Goal: Task Accomplishment & Management: Manage account settings

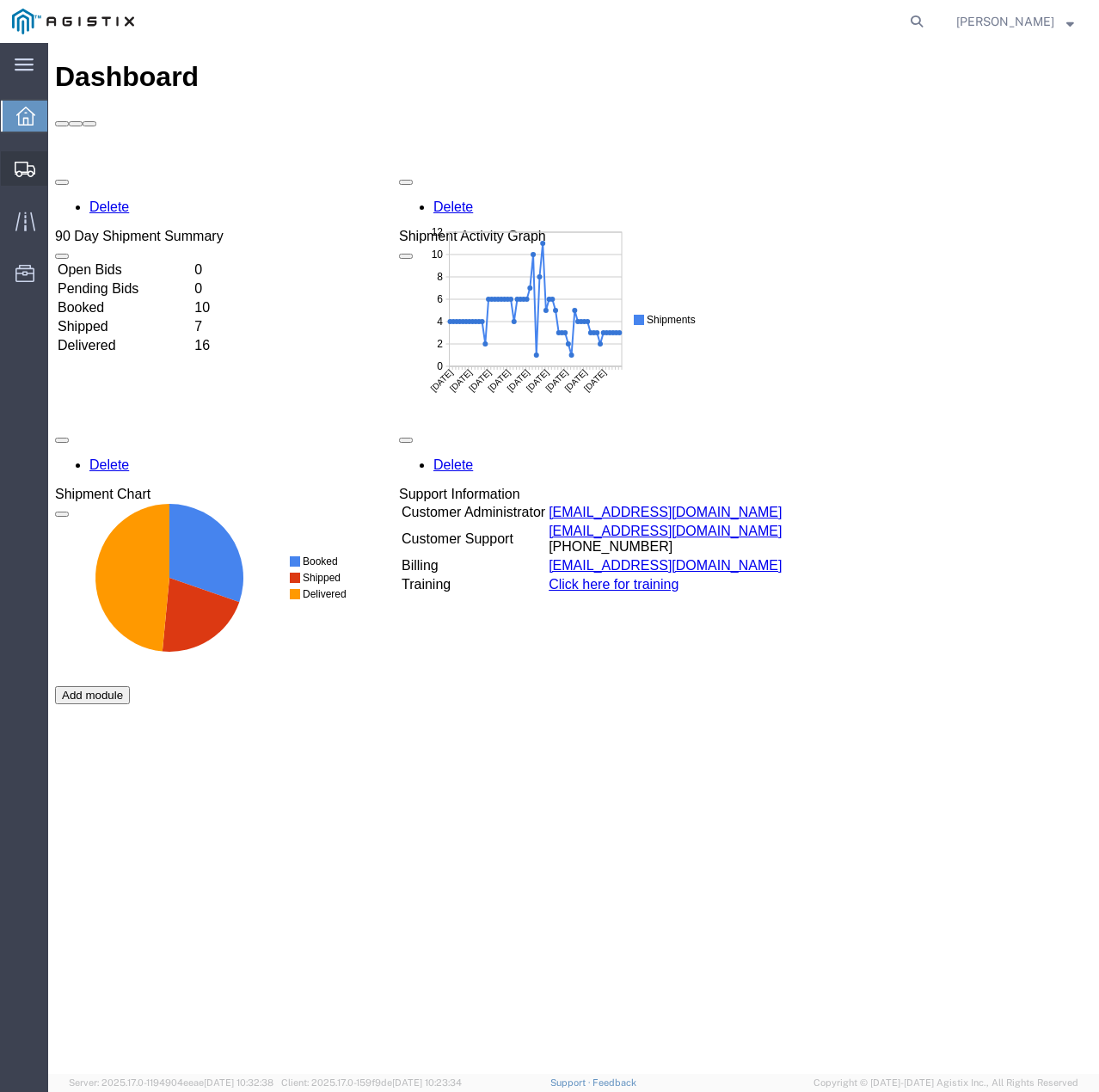
click at [24, 167] on icon at bounding box center [25, 170] width 21 height 16
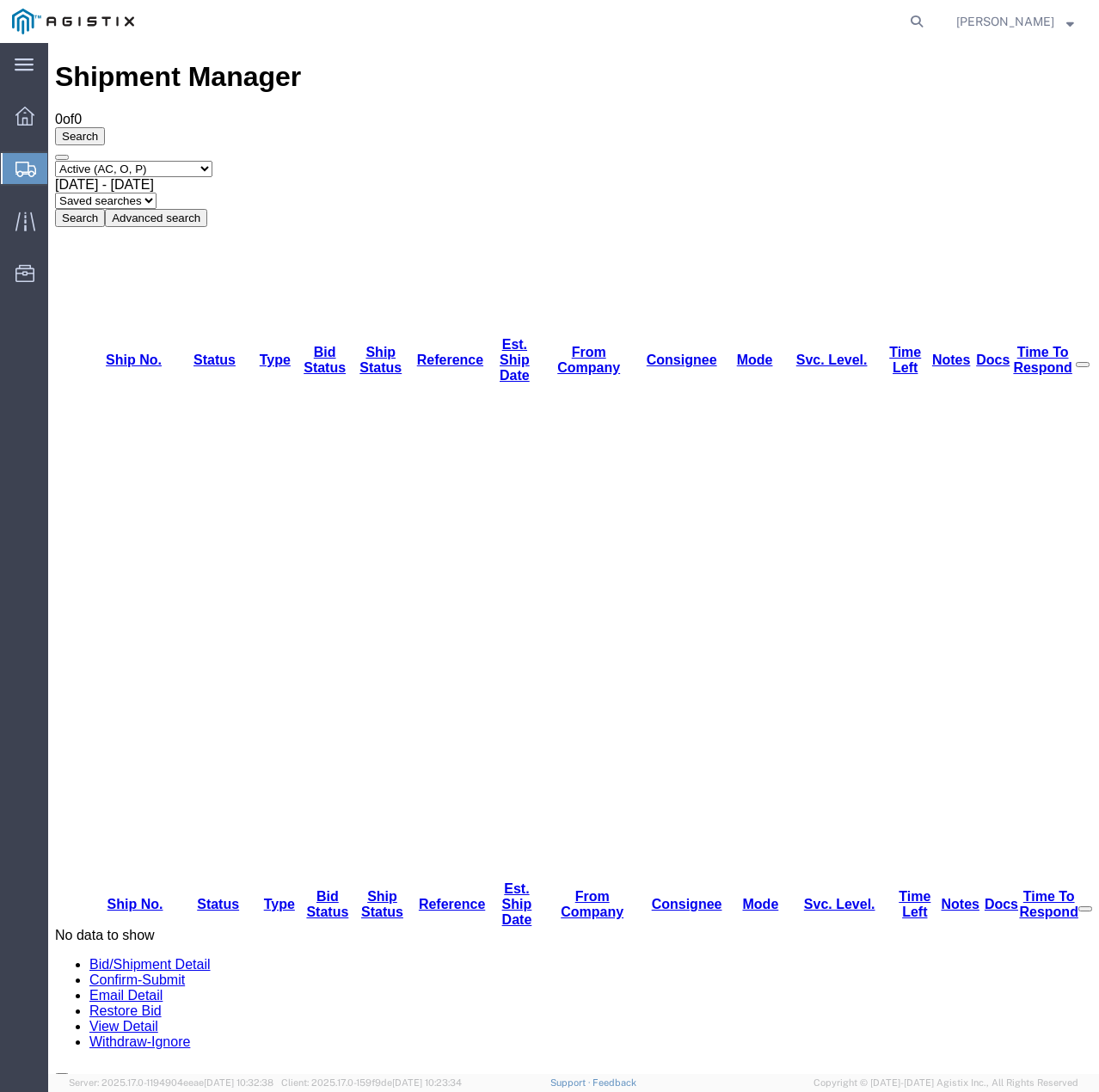
click at [211, 161] on select "Select status Active (AC, O, P) All Approved Awaiting Confirmation (AC) Booked …" at bounding box center [134, 169] width 158 height 16
select select "ALL"
click at [55, 161] on select "Select status Active (AC, O, P) All Approved Awaiting Confirmation (AC) Booked …" at bounding box center [134, 169] width 158 height 16
click at [105, 209] on button "Search" at bounding box center [80, 217] width 50 height 18
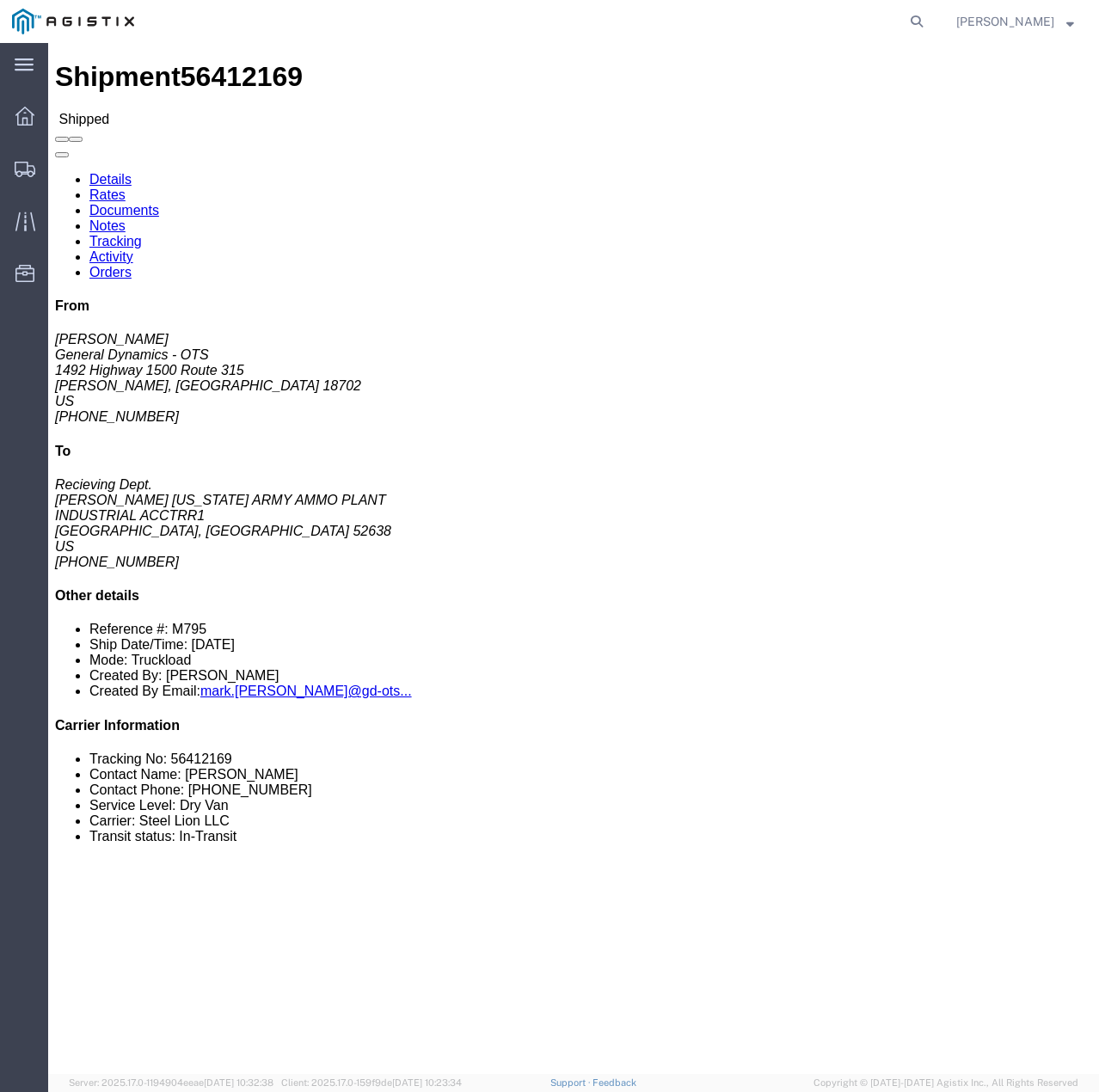
click link "Tracking"
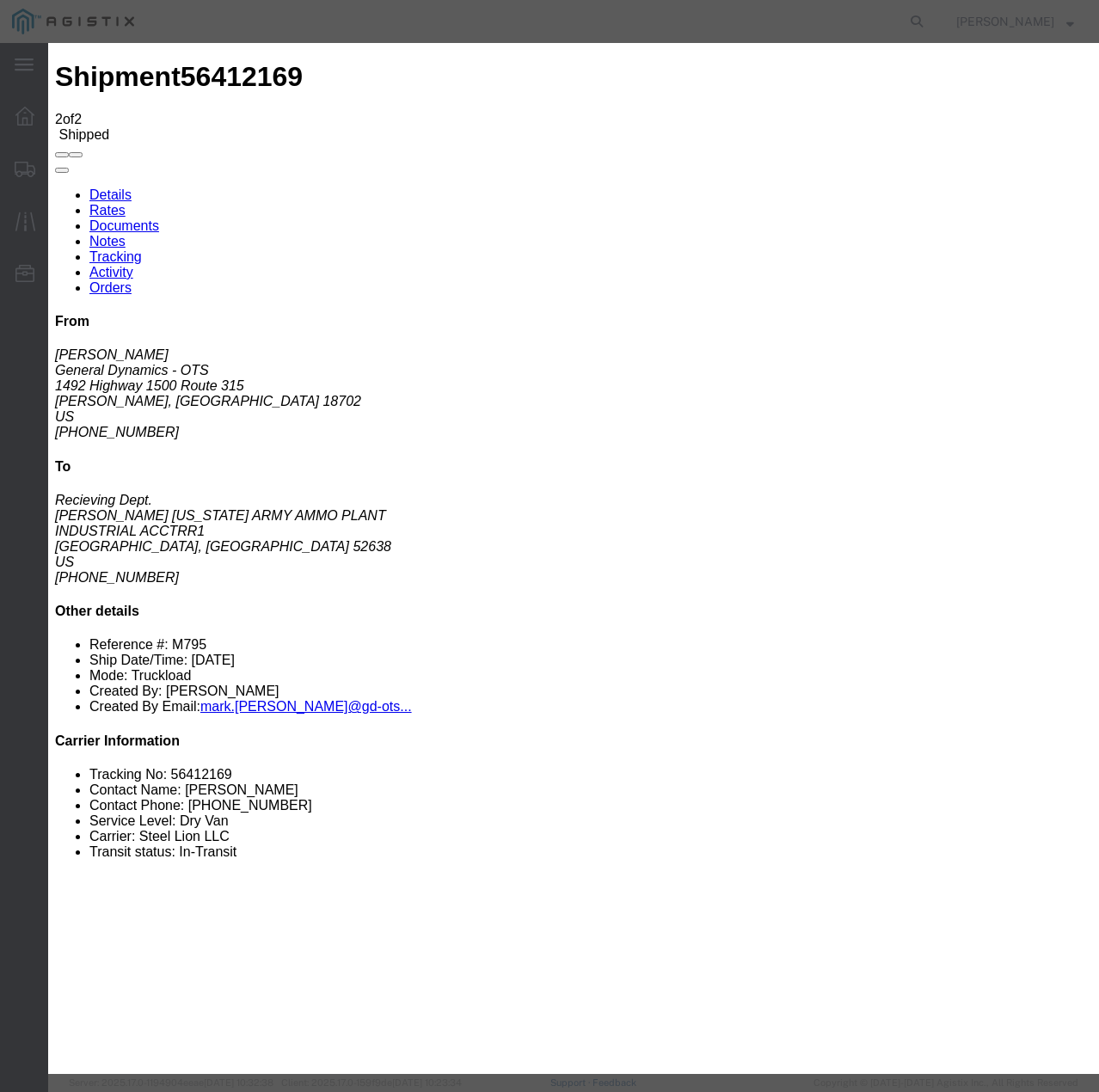
type input "[DATE]"
type input "12:00 PM"
select select "DELIVRED"
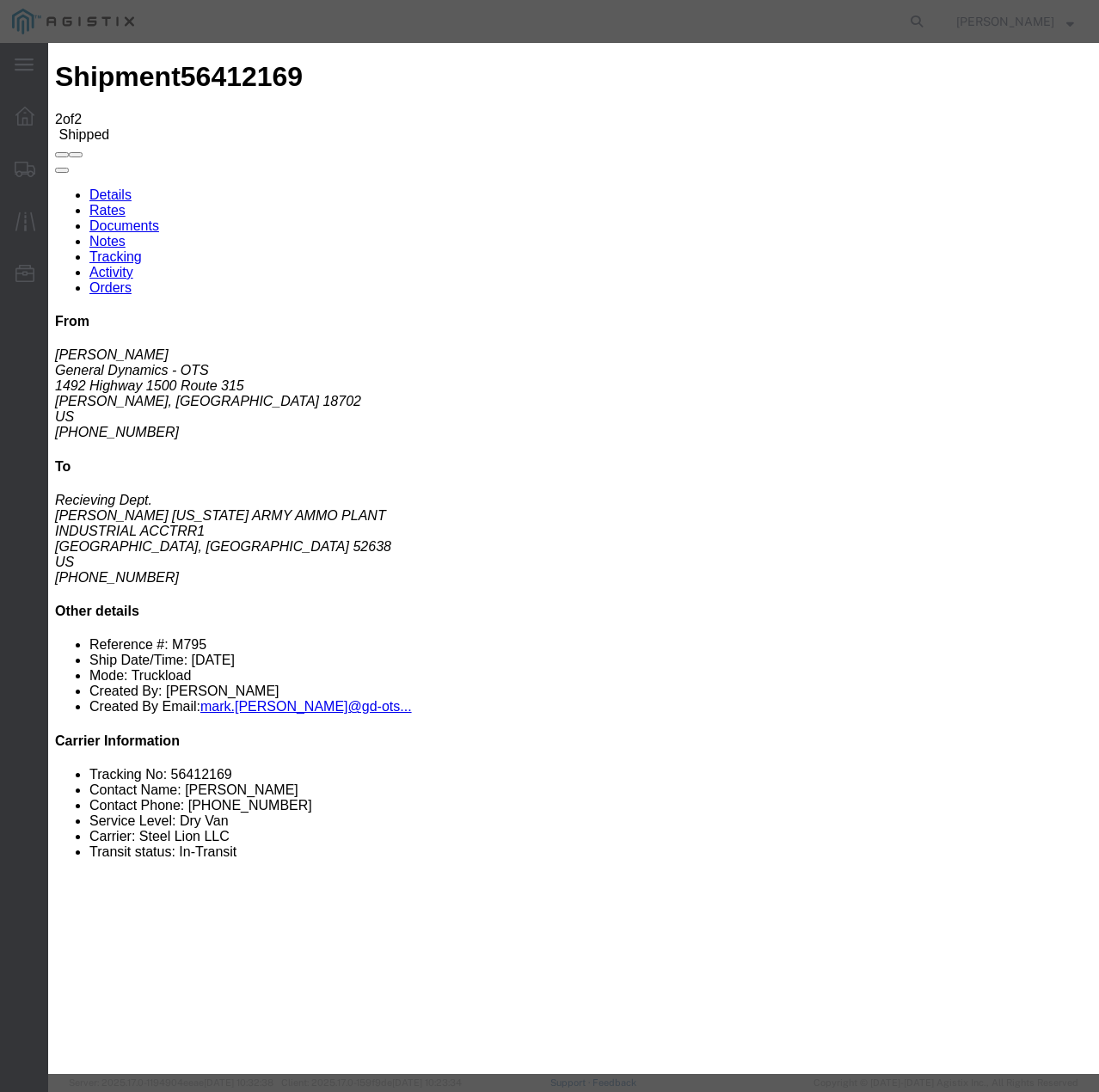
select select "22873"
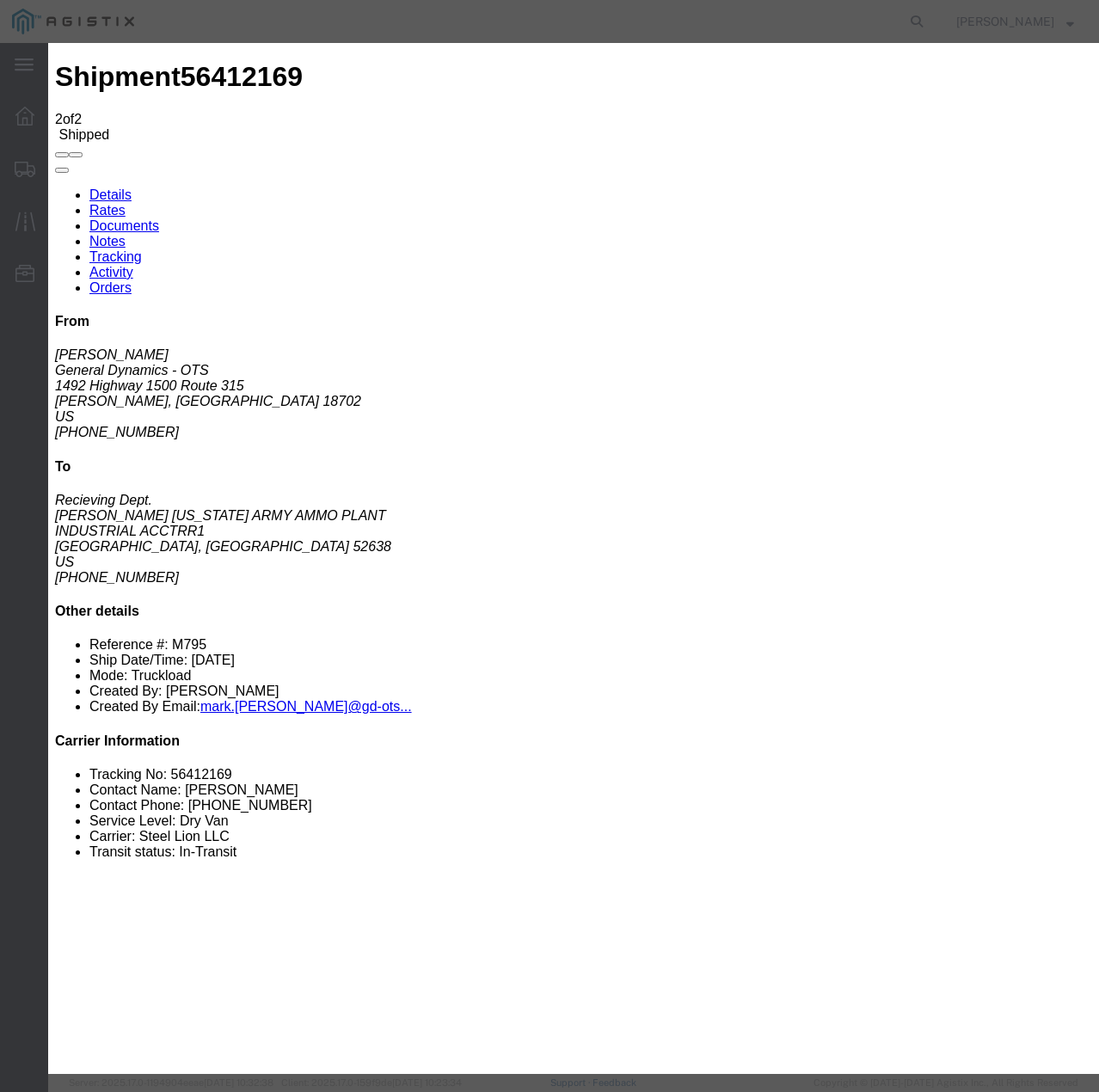
select select "TL"
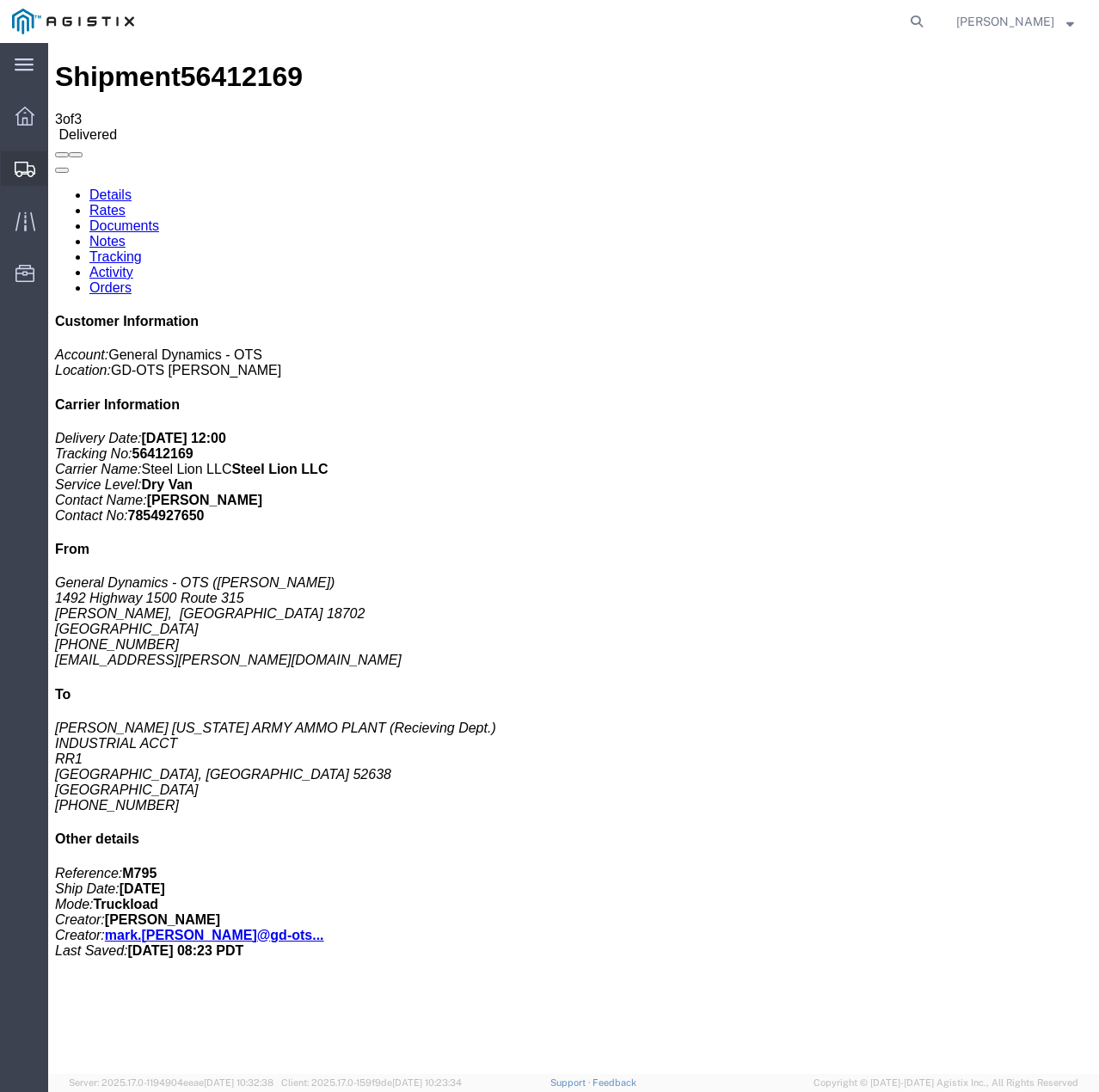
click at [32, 174] on icon at bounding box center [25, 170] width 21 height 16
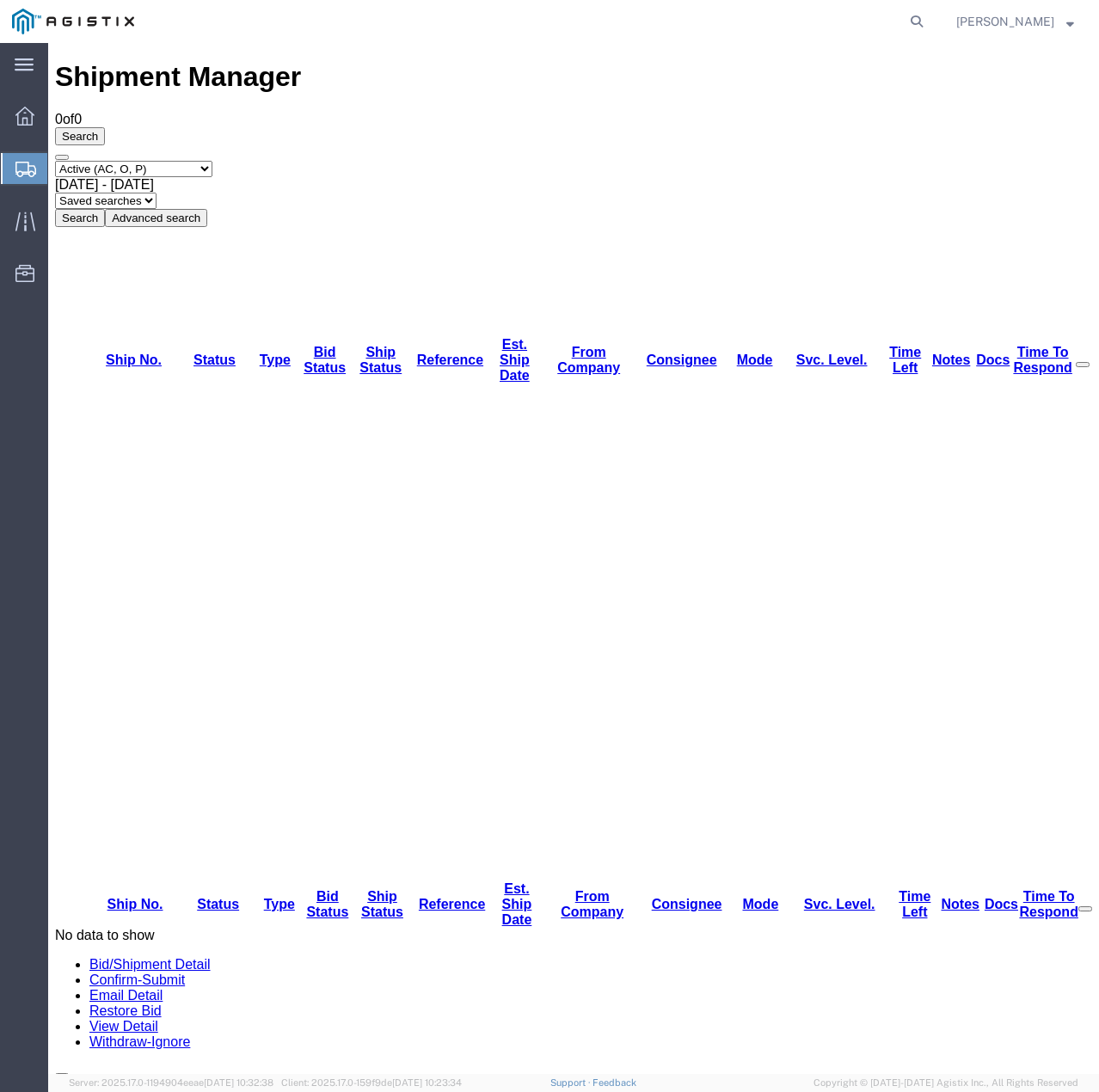
click at [190, 161] on select "Select status Active (AC, O, P) All Approved Awaiting Confirmation (AC) Booked …" at bounding box center [134, 169] width 158 height 16
select select "ALL"
click at [55, 161] on select "Select status Active (AC, O, P) All Approved Awaiting Confirmation (AC) Booked …" at bounding box center [134, 169] width 158 height 16
click at [105, 209] on button "Search" at bounding box center [80, 217] width 50 height 18
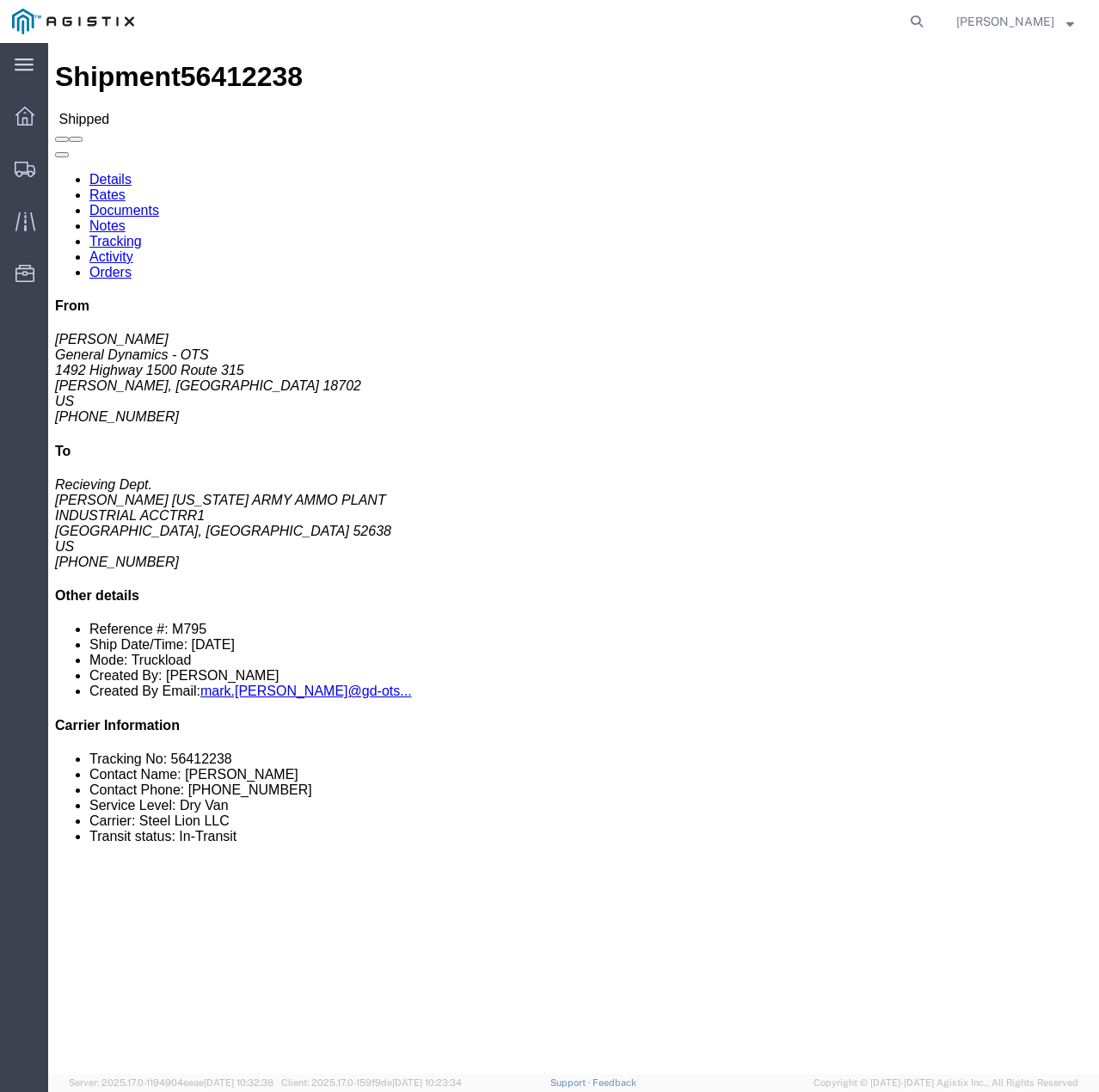
click link "Tracking"
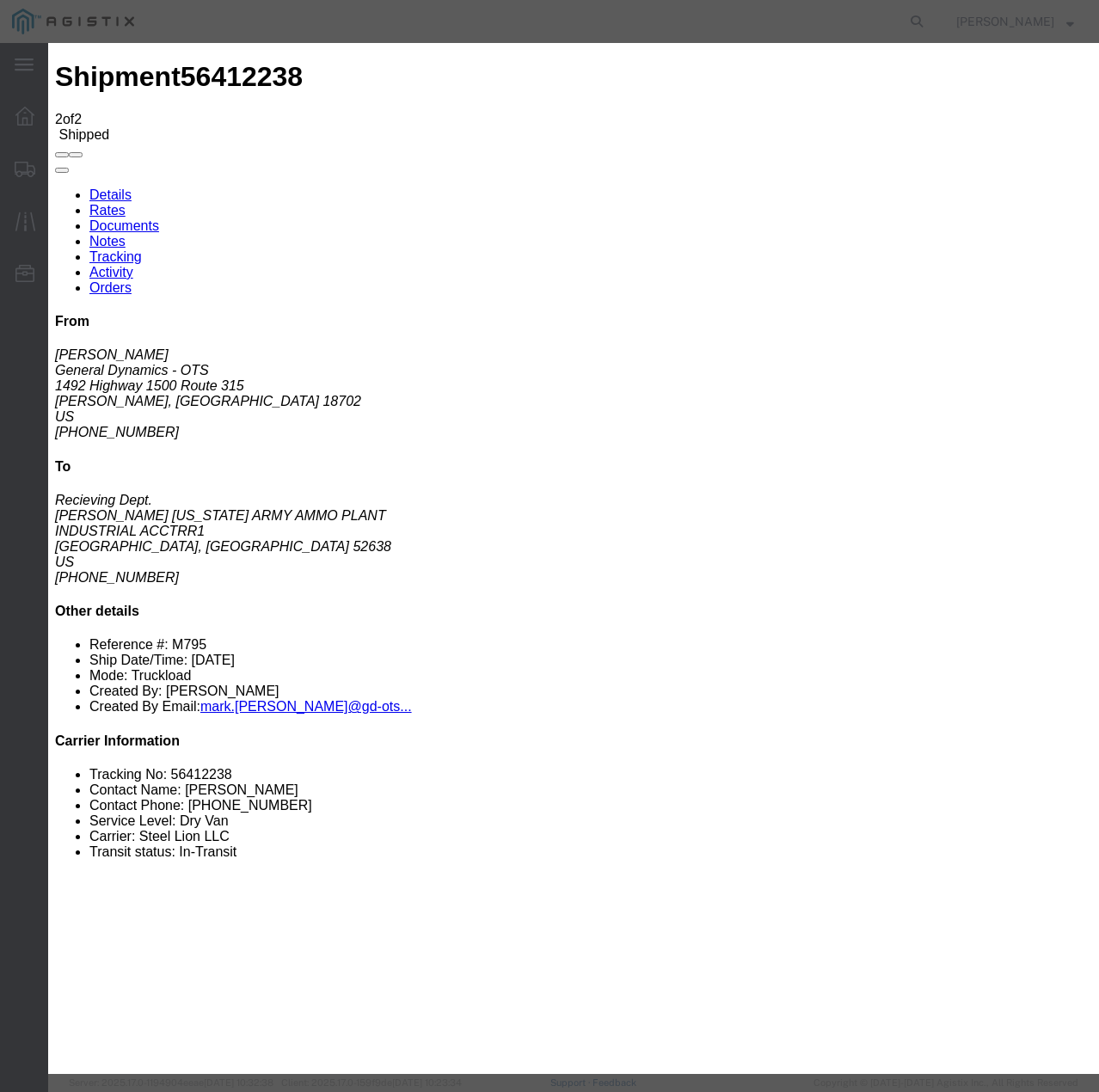
type input "[DATE]"
type input "12:00 PM"
select select "DELIVRED"
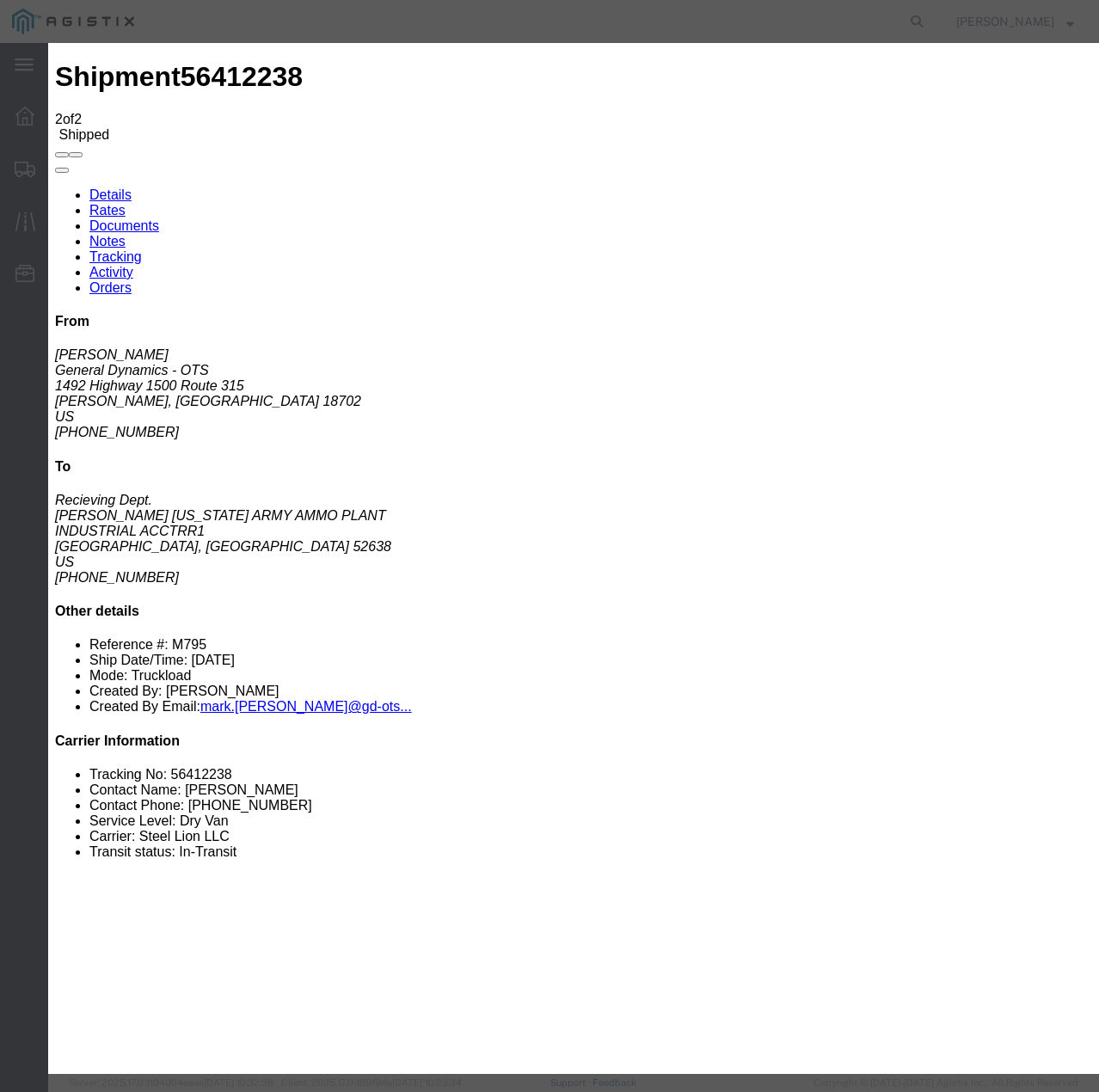
select select "22873"
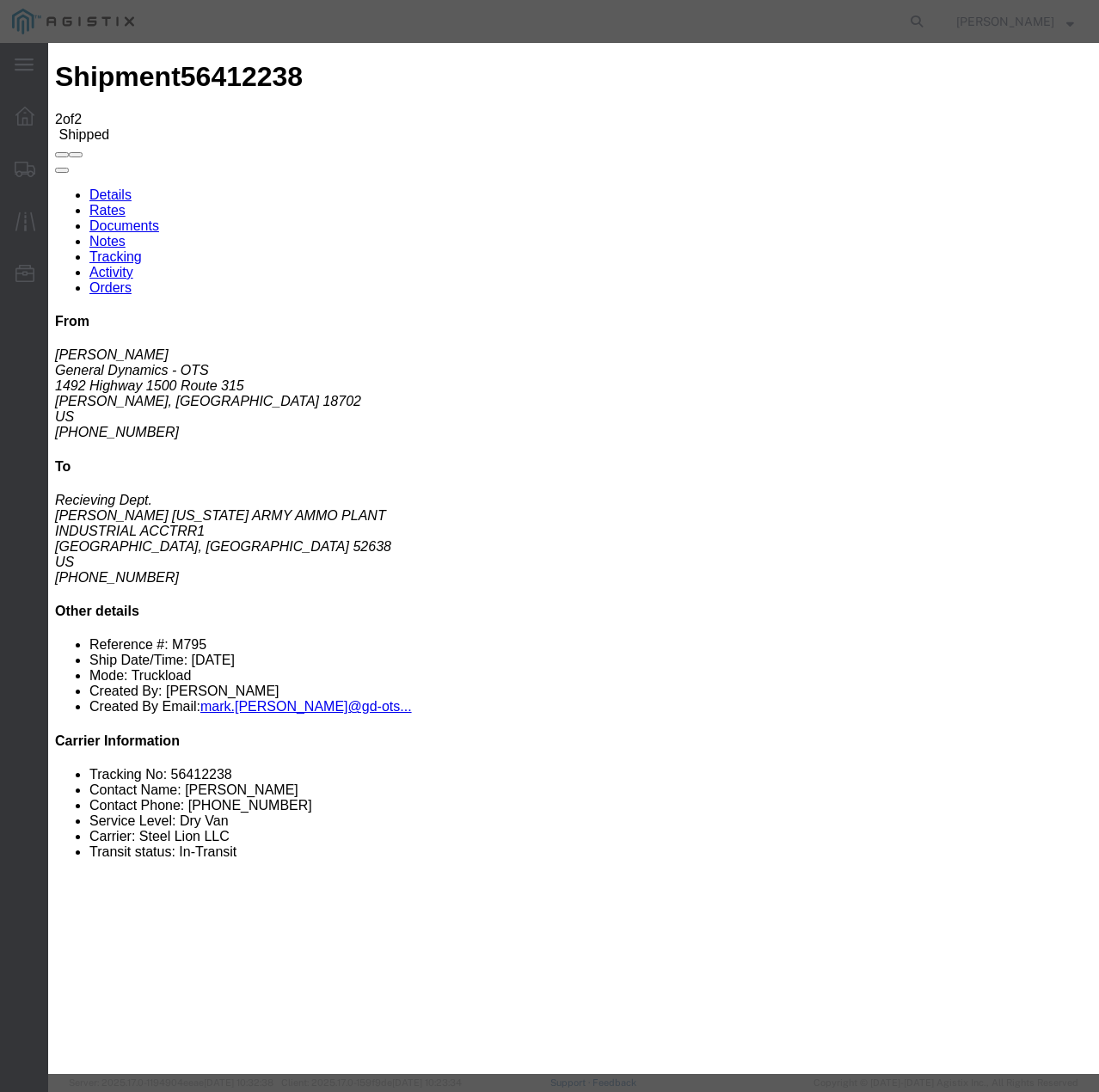
select select "TL"
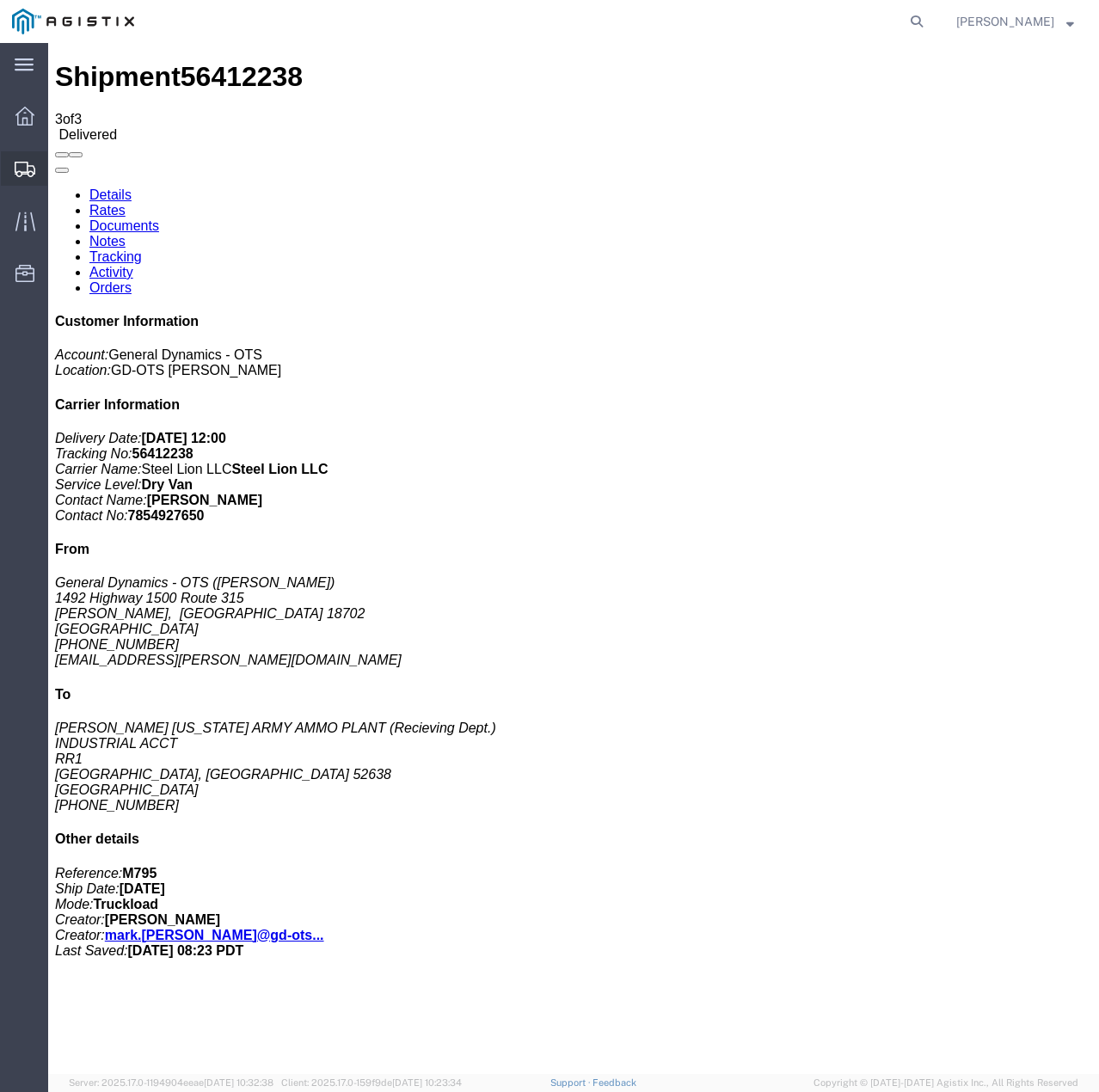
click at [28, 174] on icon at bounding box center [25, 170] width 21 height 16
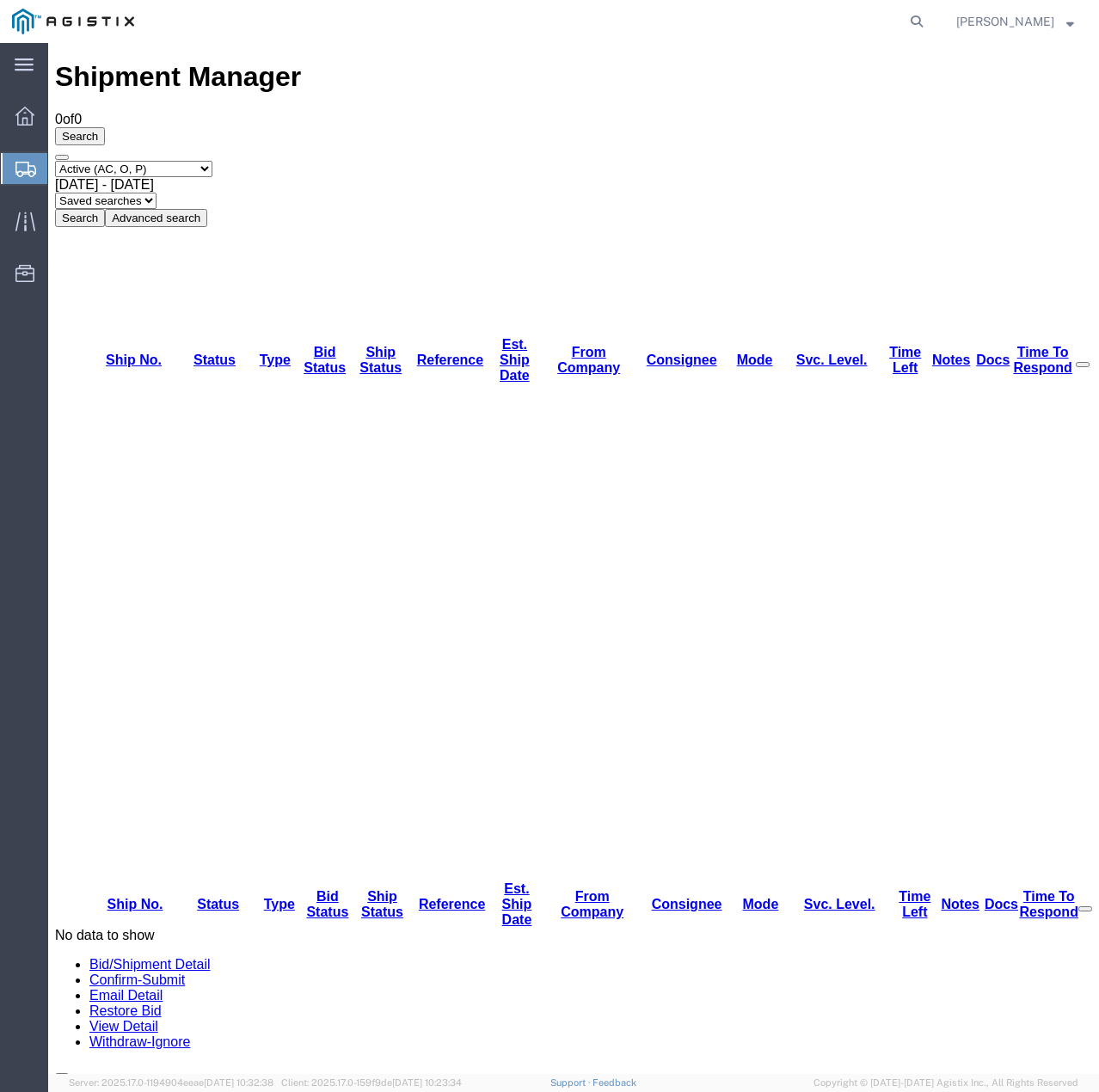
click at [212, 161] on select "Select status Active (AC, O, P) All Approved Awaiting Confirmation (AC) Booked …" at bounding box center [134, 169] width 158 height 16
select select "ALL"
click at [55, 161] on select "Select status Active (AC, O, P) All Approved Awaiting Confirmation (AC) Booked …" at bounding box center [134, 169] width 158 height 16
click at [105, 209] on button "Search" at bounding box center [80, 217] width 50 height 18
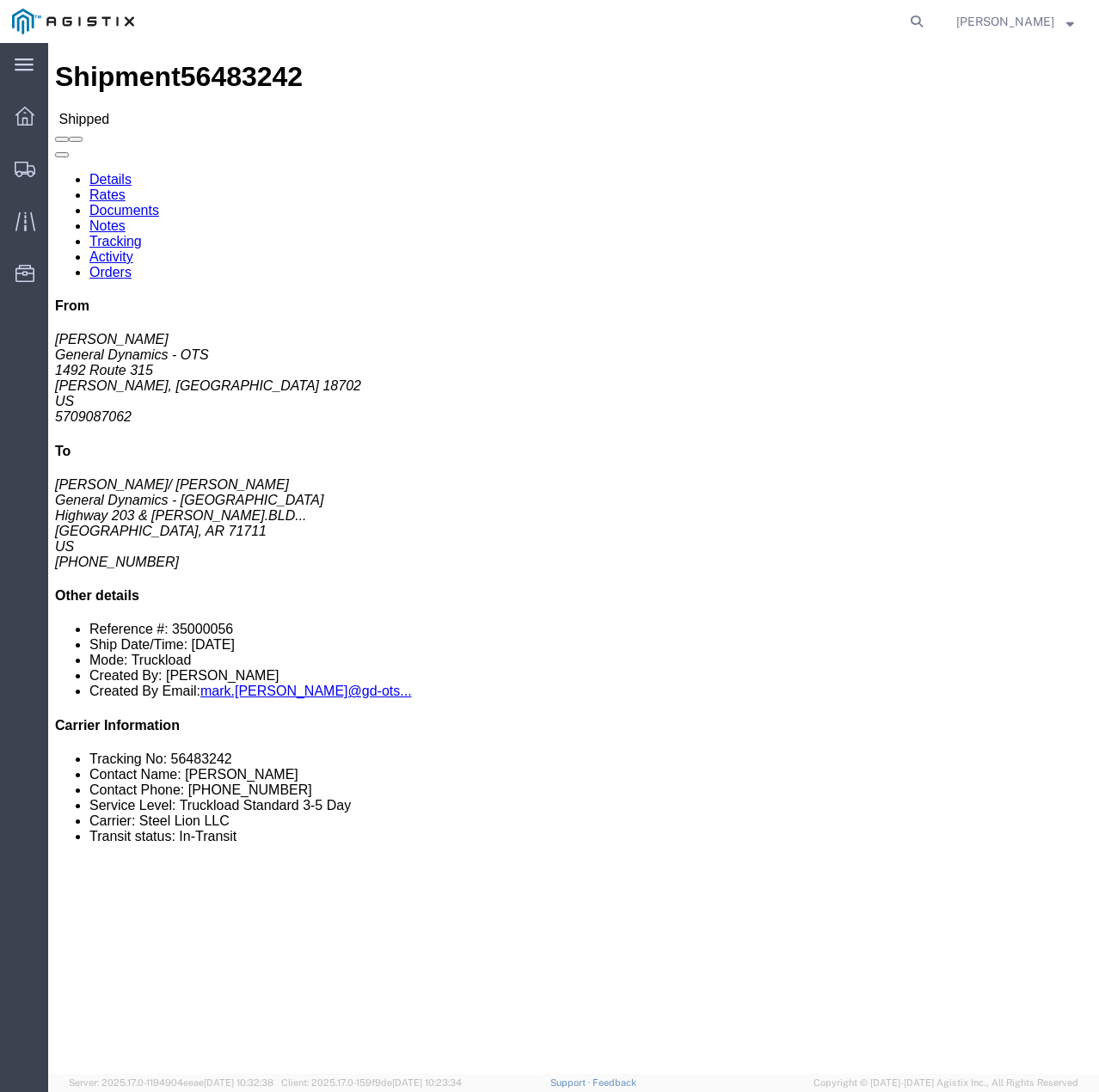
click link "Tracking"
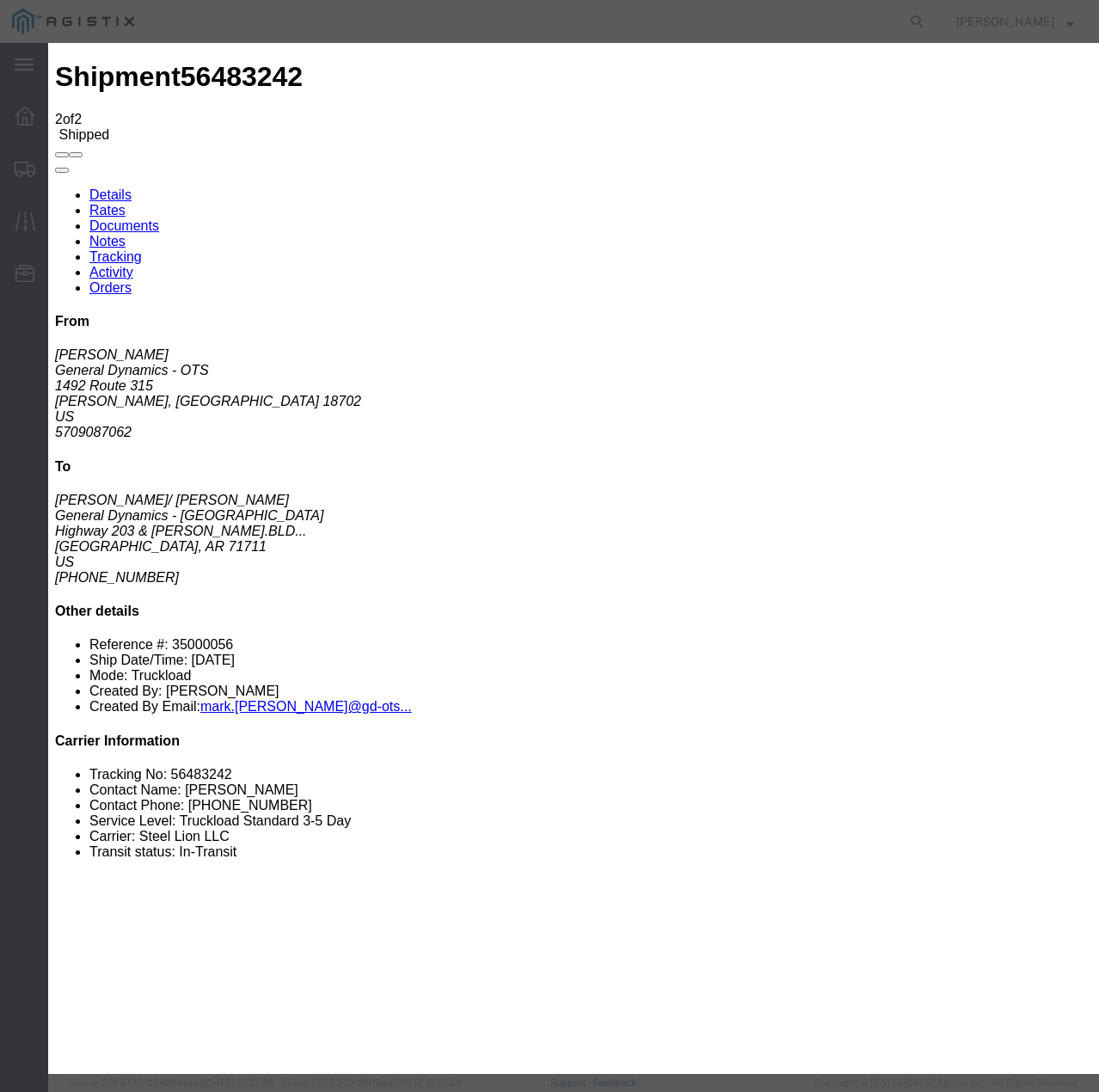
type input "[DATE]"
type input "12:00 PM"
select select "DELIVRED"
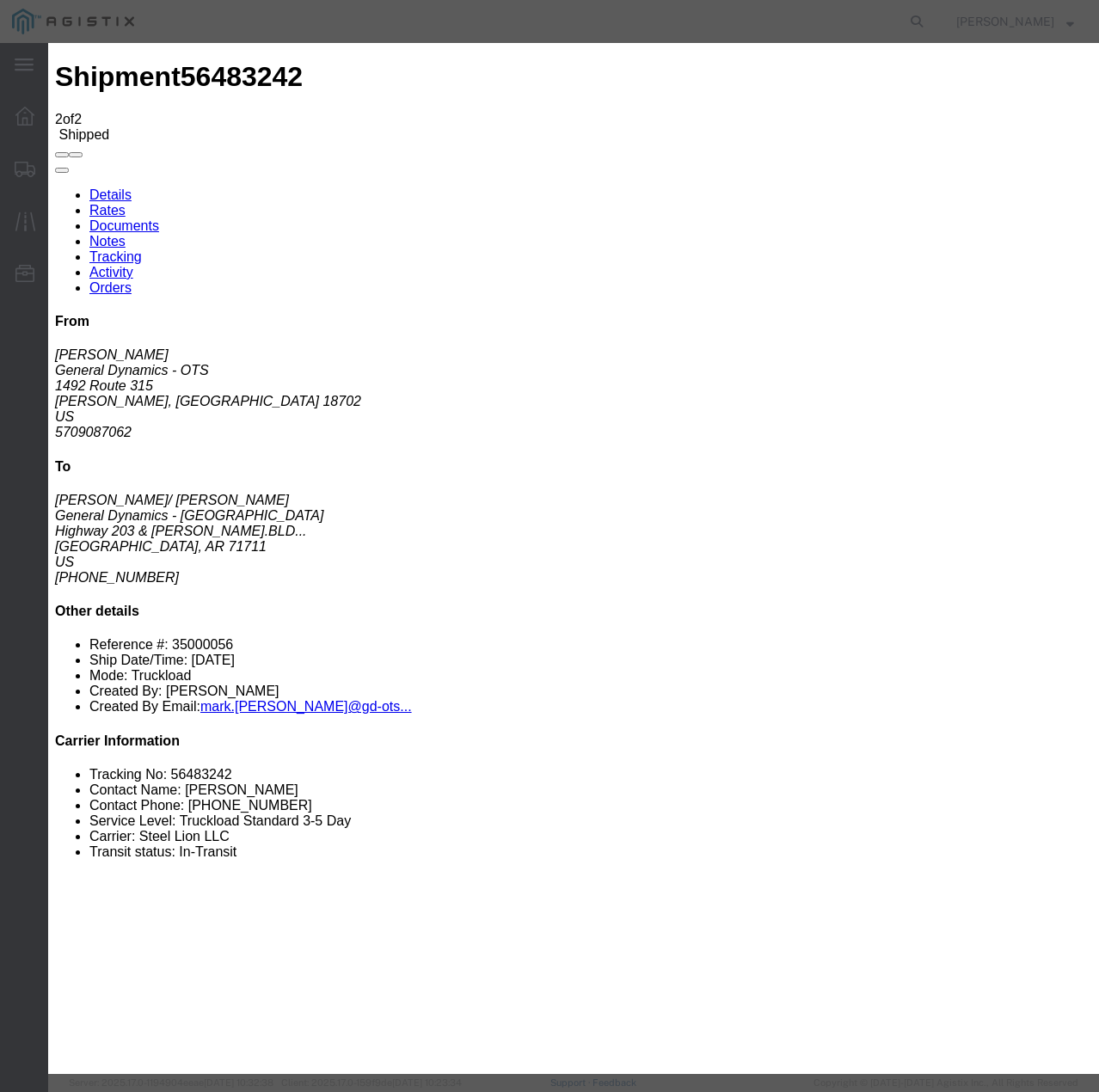
select select "22873"
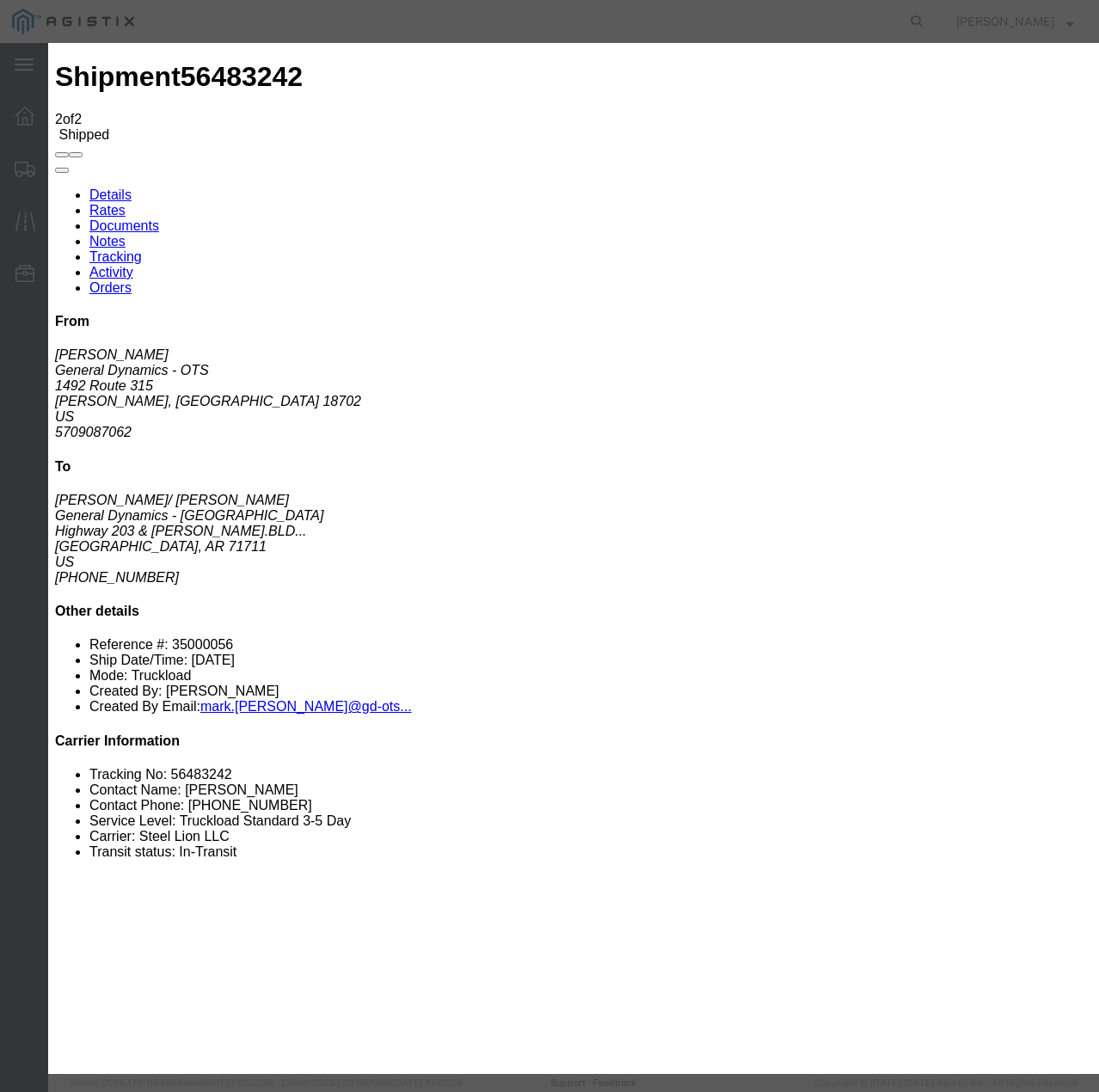
select select "TL"
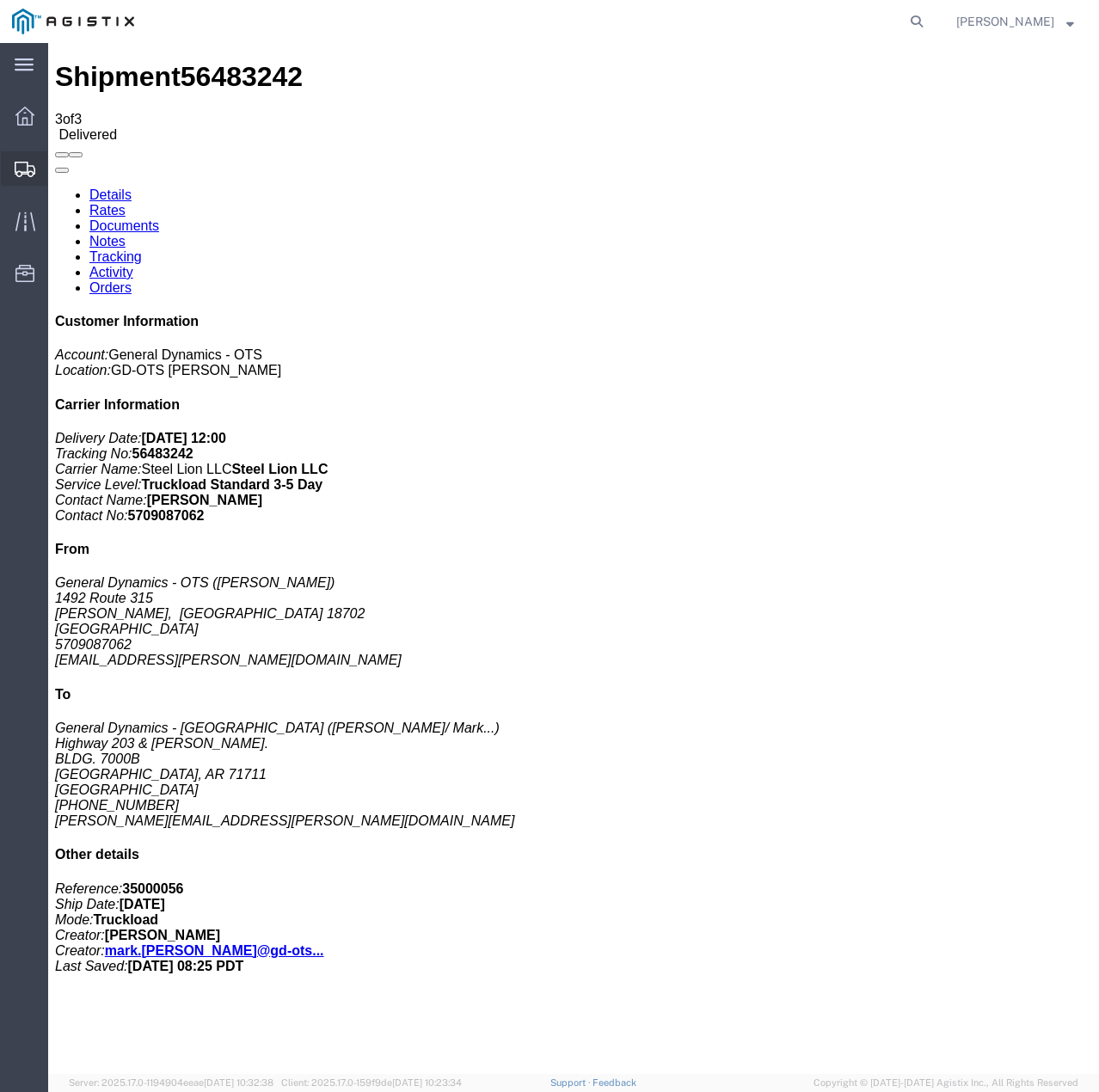
click at [22, 169] on icon at bounding box center [25, 170] width 21 height 16
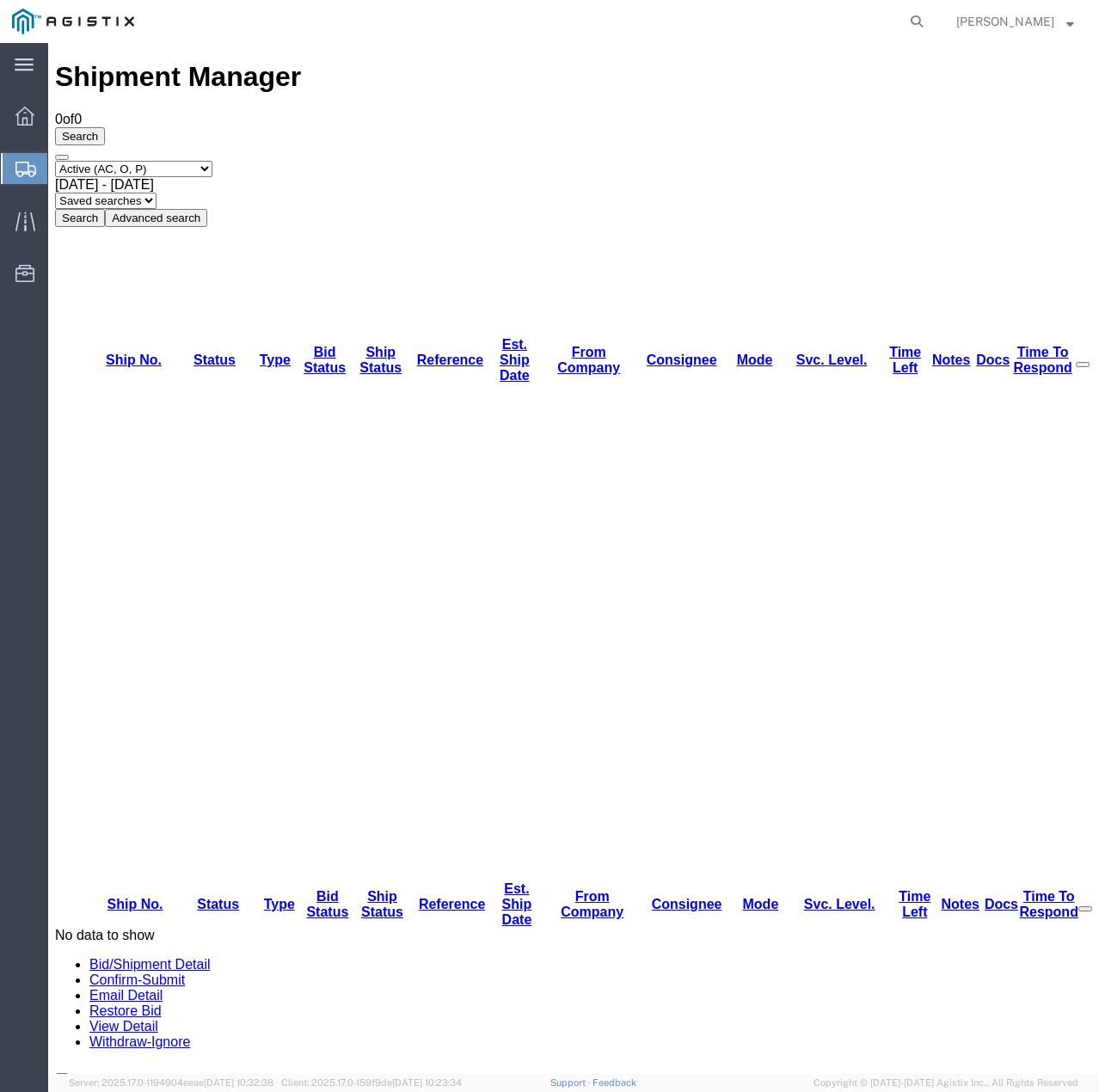
click at [208, 161] on select "Select status Active (AC, O, P) All Approved Awaiting Confirmation (AC) Booked …" at bounding box center [134, 169] width 158 height 16
select select "ALL"
click at [55, 161] on select "Select status Active (AC, O, P) All Approved Awaiting Confirmation (AC) Booked …" at bounding box center [134, 169] width 158 height 16
click at [105, 209] on button "Search" at bounding box center [80, 217] width 50 height 18
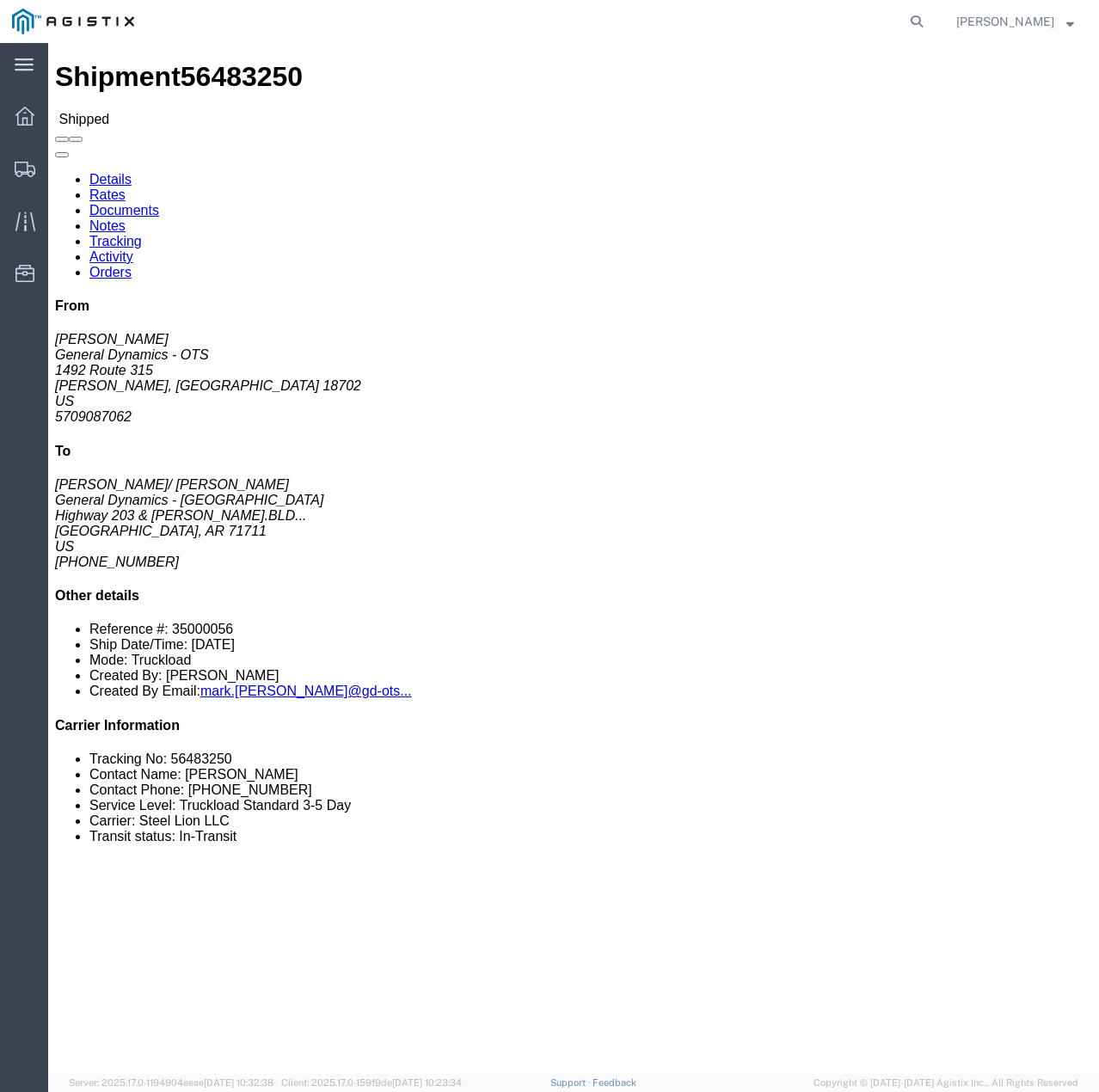
click link "Tracking"
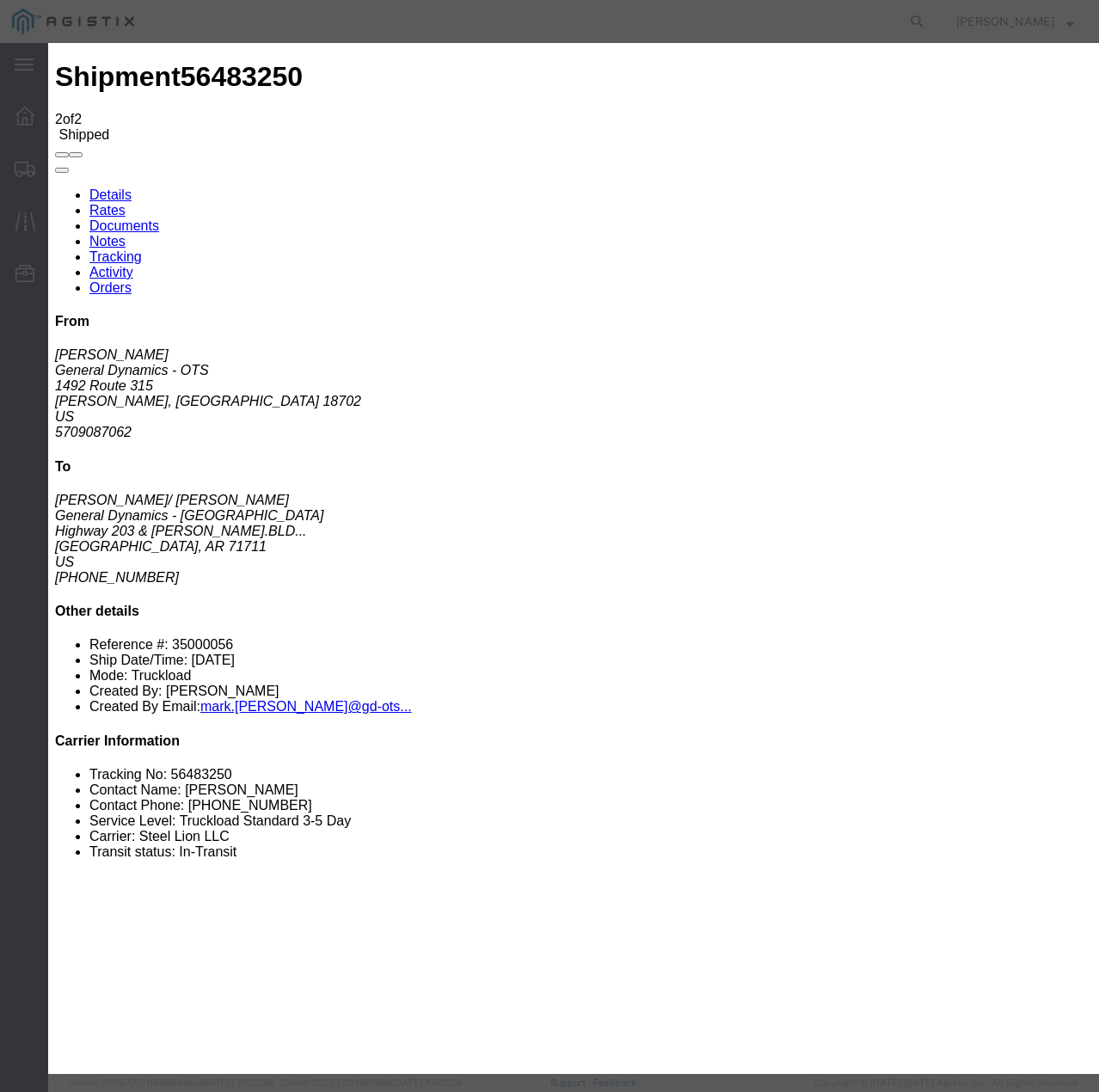
type input "[DATE]"
type input "12:00 PM"
select select "DELIVRED"
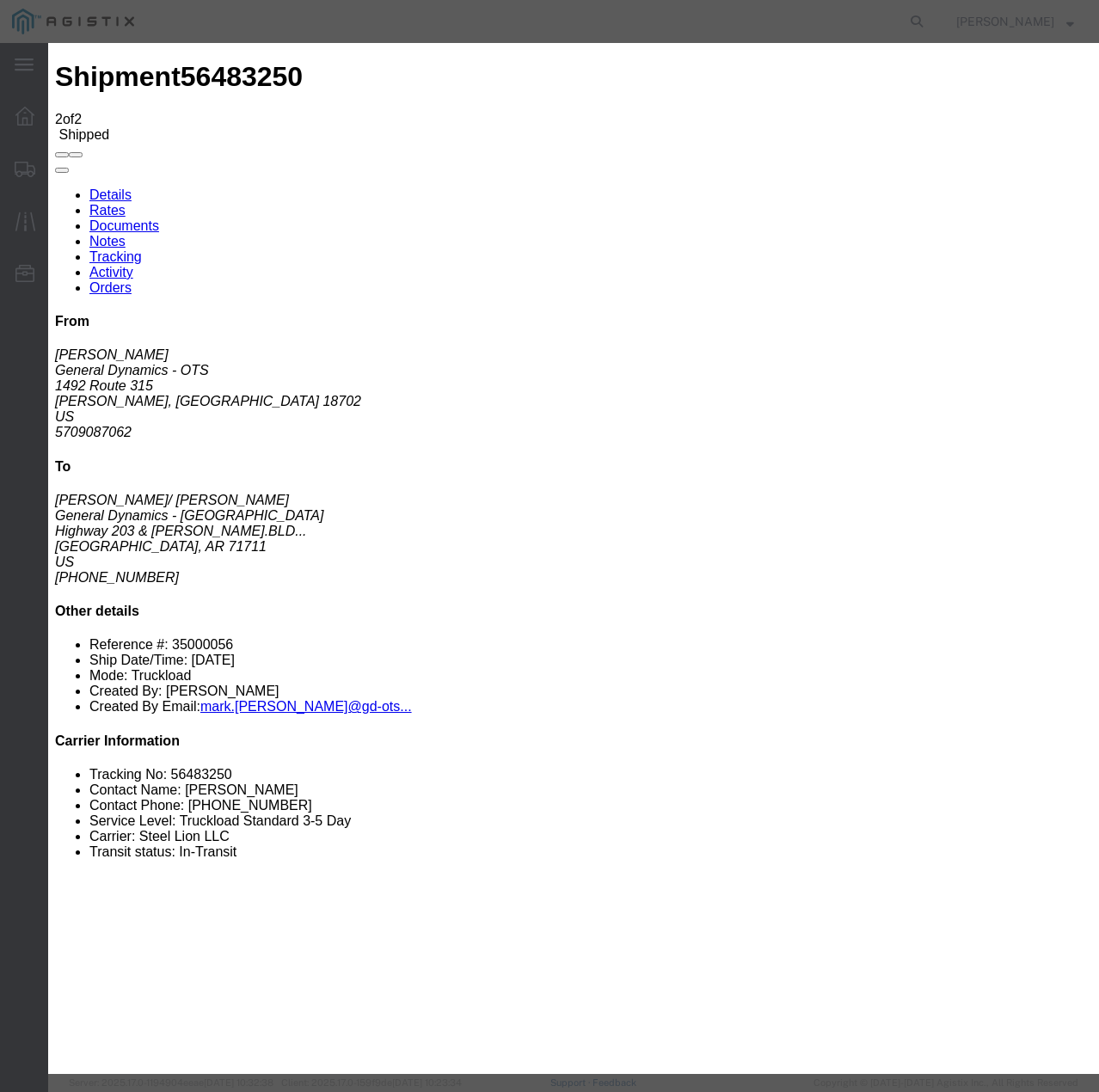
select select "22873"
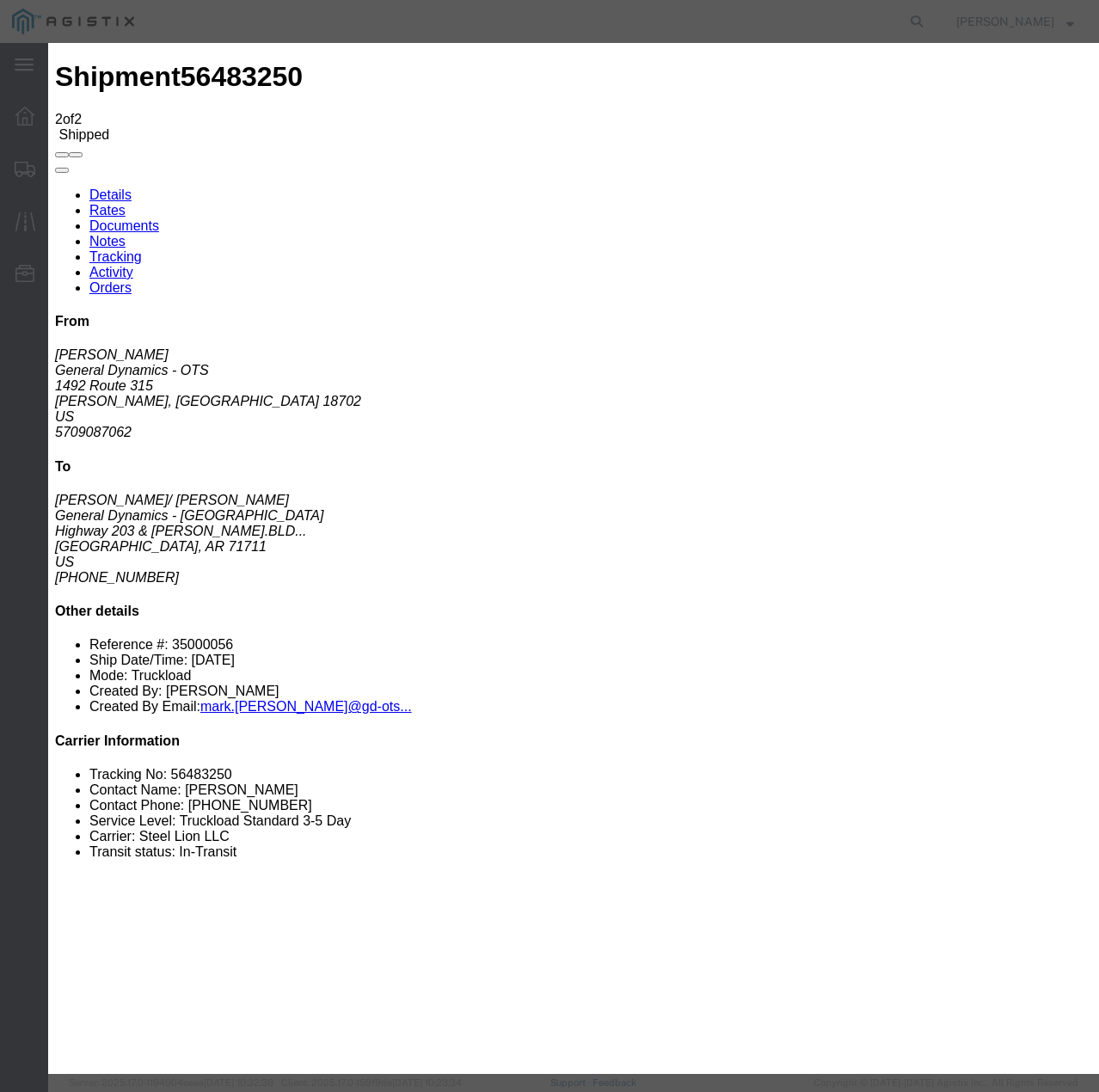
select select "TL"
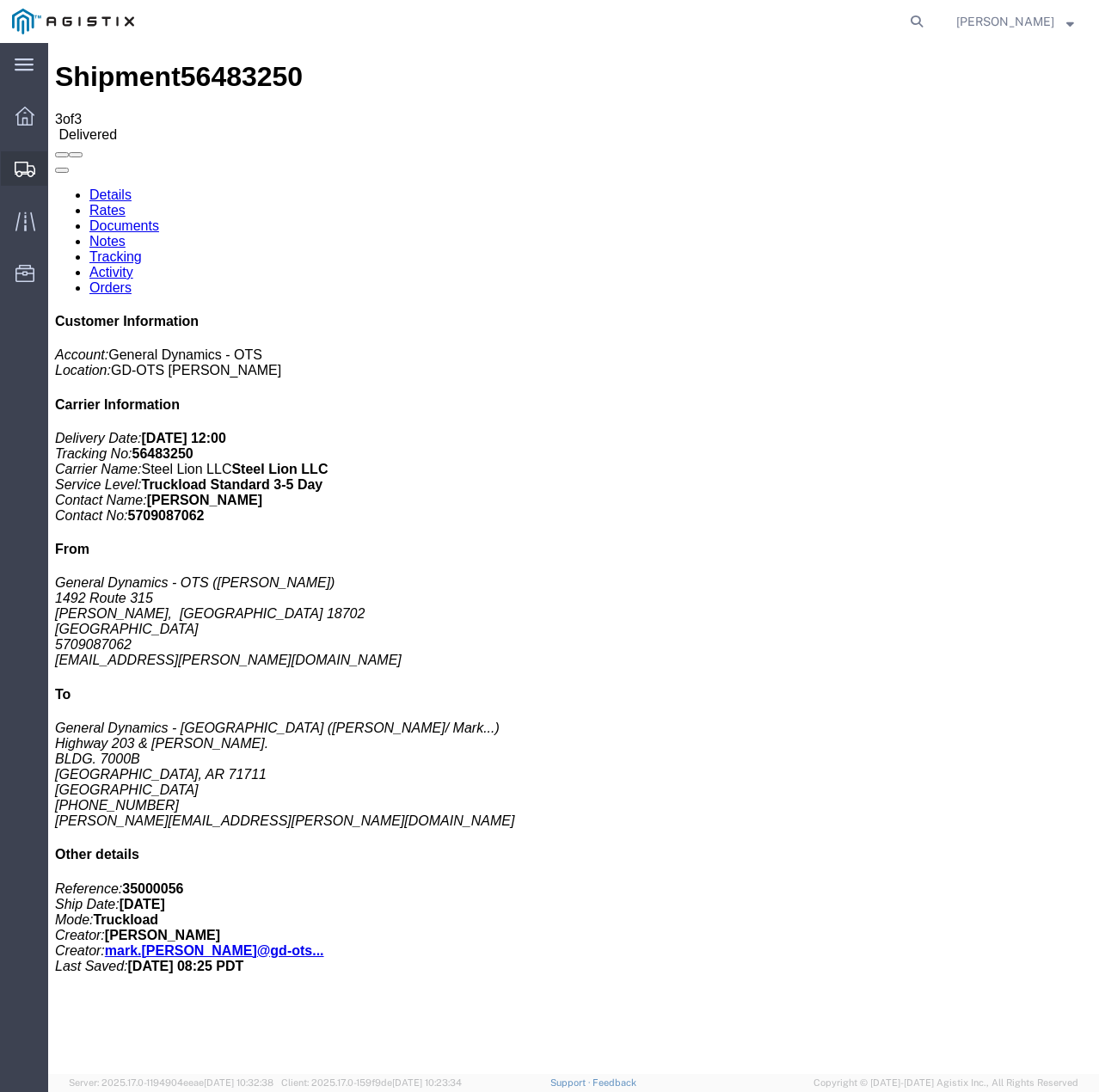
click at [16, 172] on icon at bounding box center [25, 170] width 21 height 16
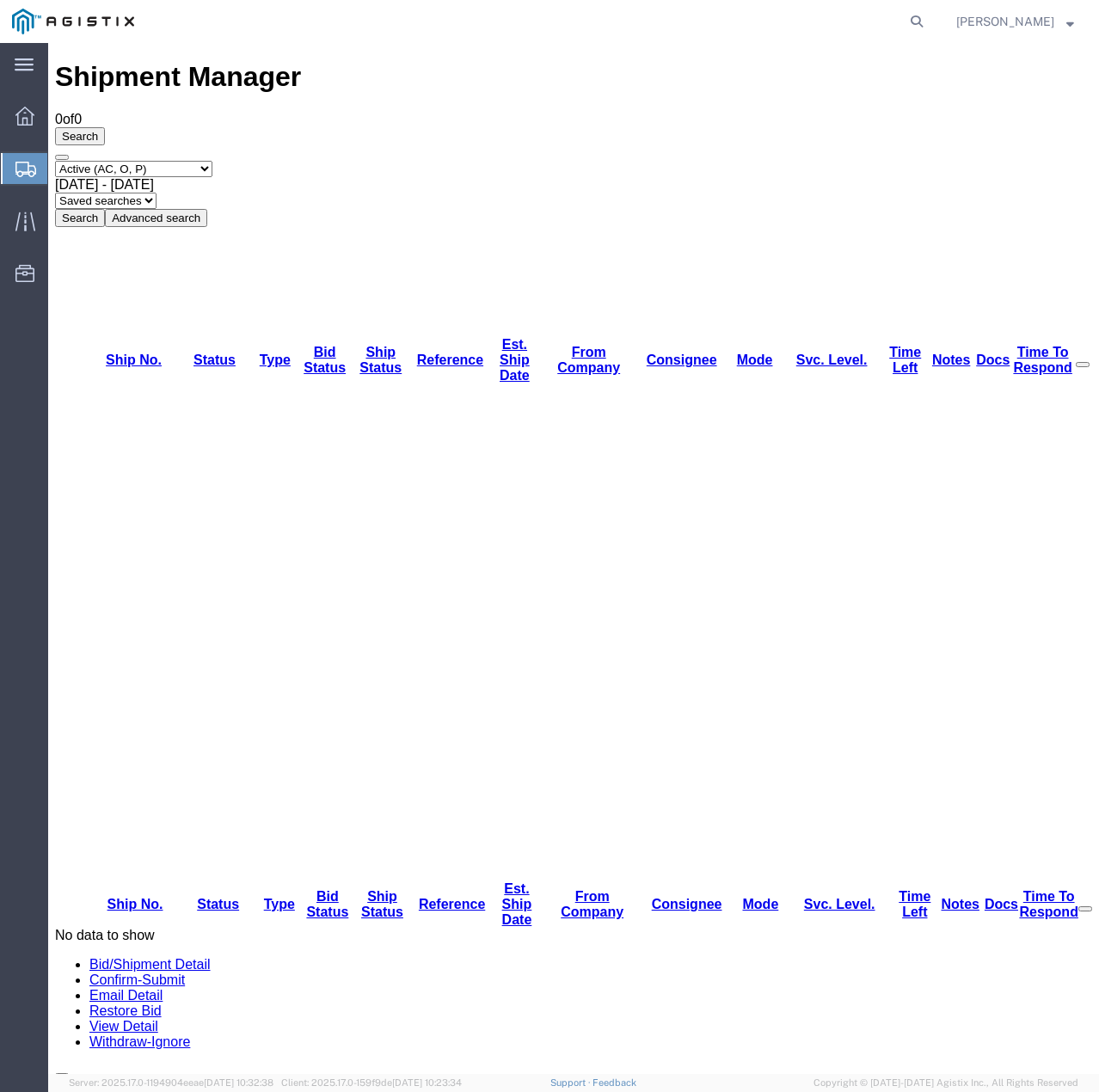
click at [208, 161] on select "Select status Active (AC, O, P) All Approved Awaiting Confirmation (AC) Booked …" at bounding box center [134, 169] width 158 height 16
select select "ALL"
click at [55, 161] on select "Select status Active (AC, O, P) All Approved Awaiting Confirmation (AC) Booked …" at bounding box center [134, 169] width 158 height 16
click at [105, 209] on button "Search" at bounding box center [80, 217] width 50 height 18
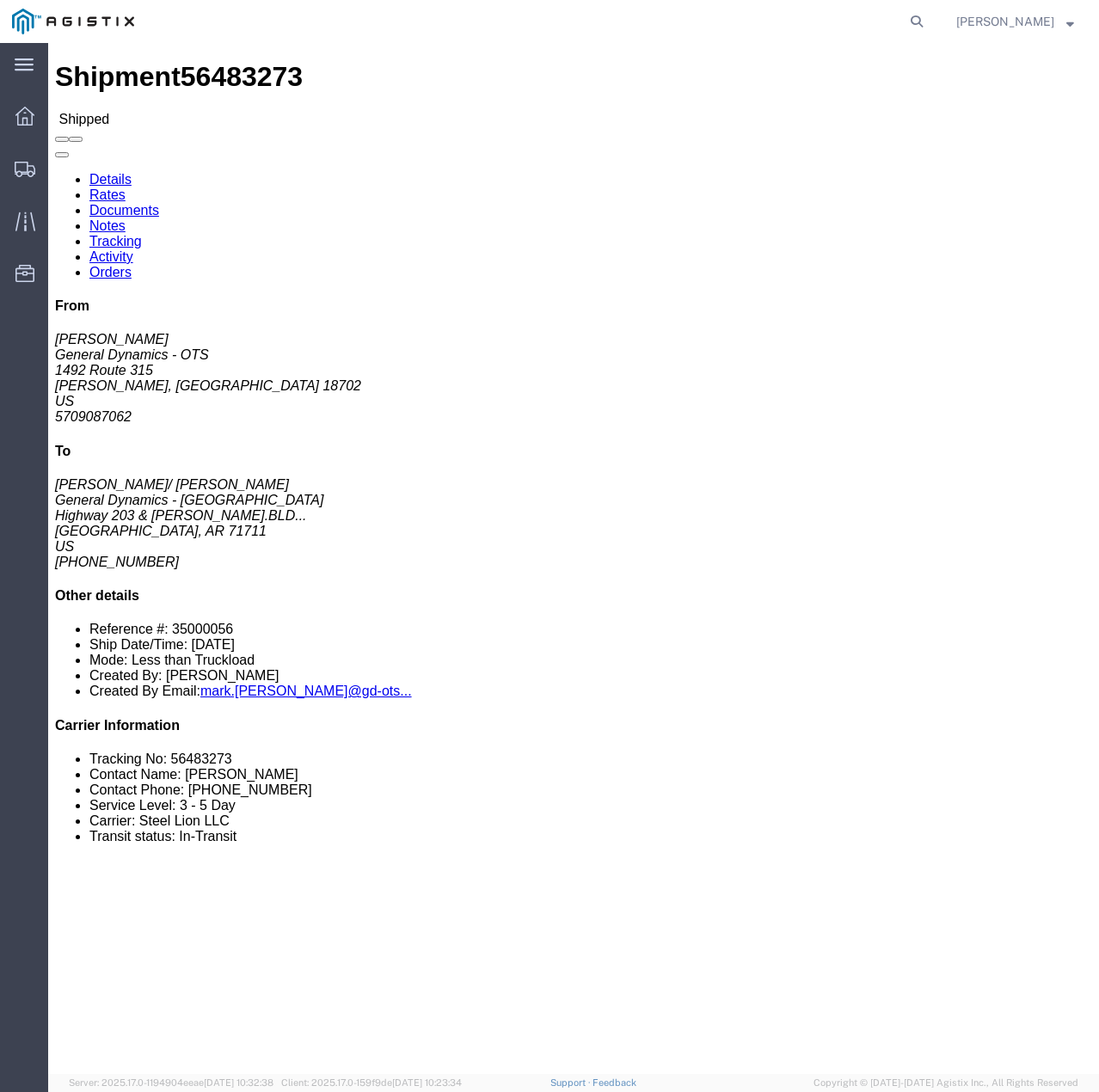
click link "Tracking"
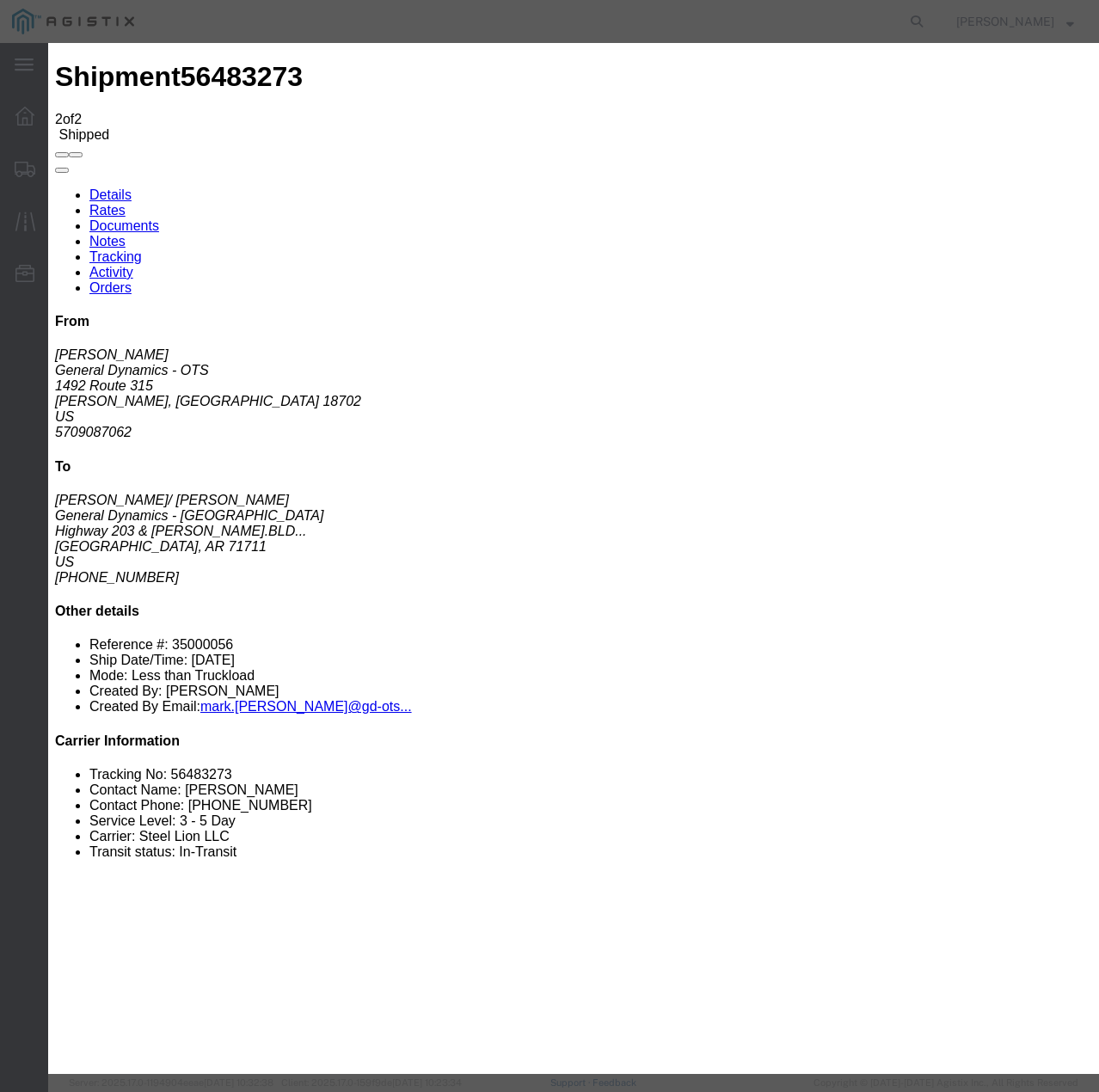
type input "[DATE]"
type input "12:00 PM"
select select "DELIVRED"
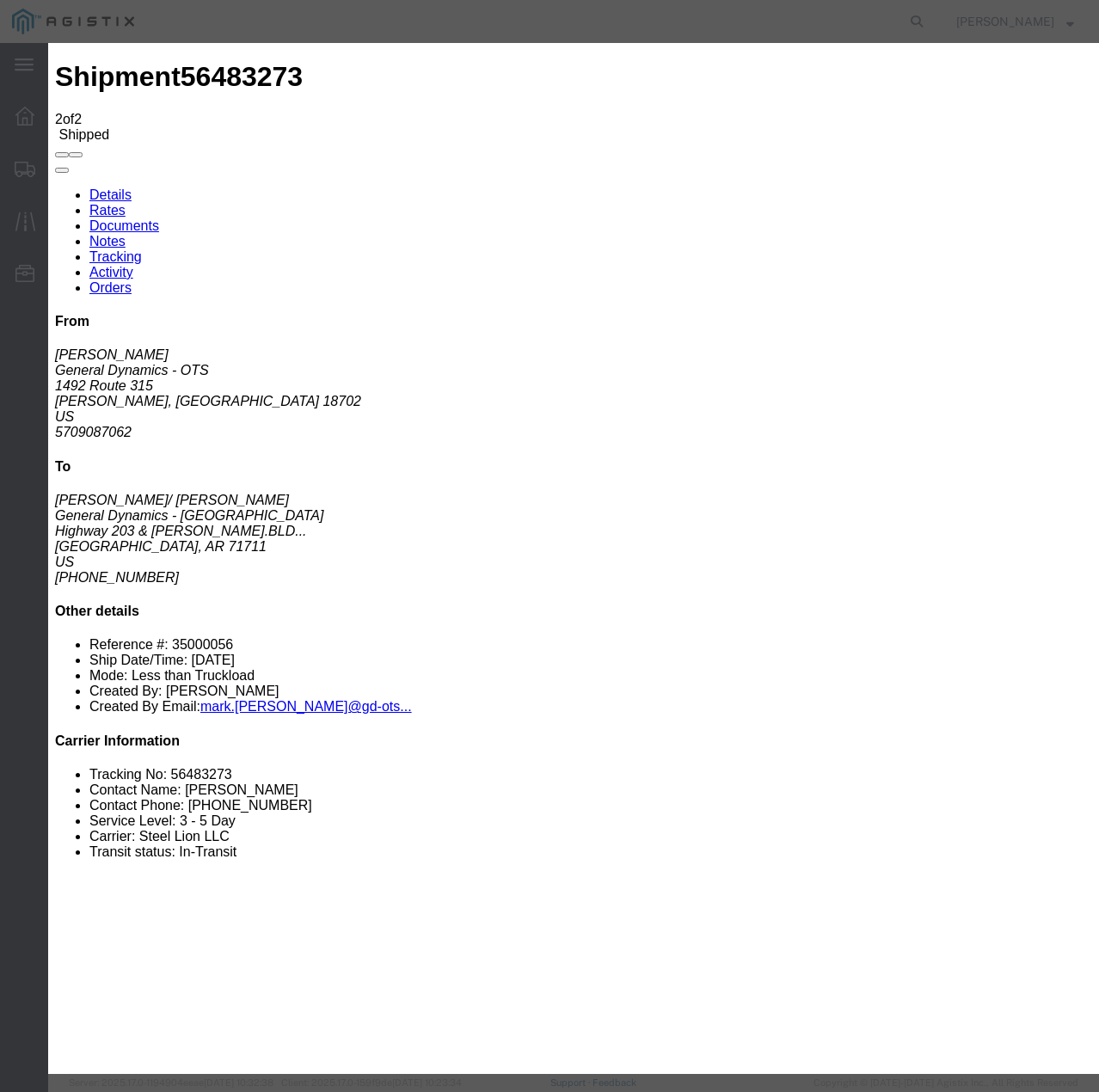
select select "22873"
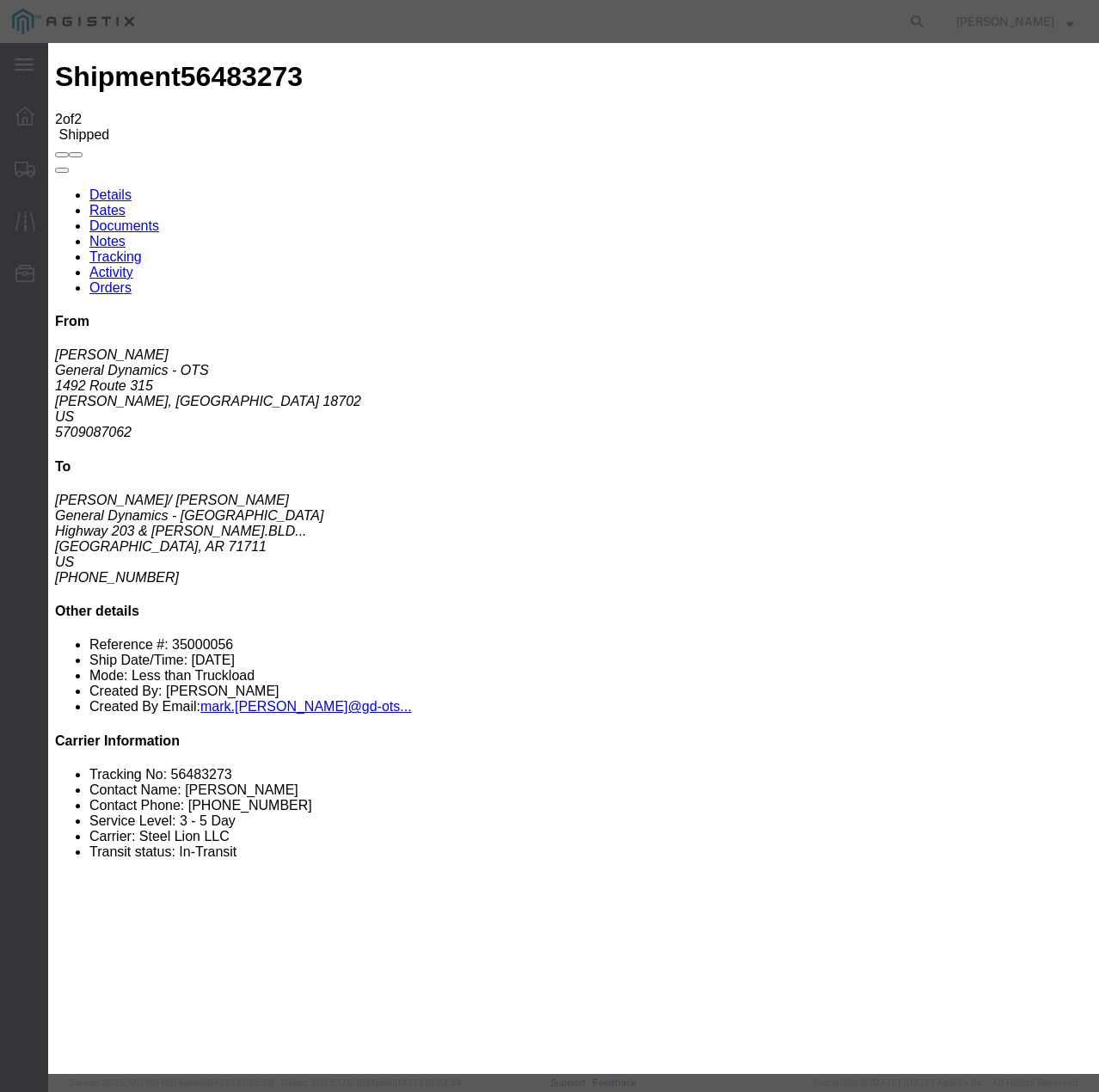
select select "TL"
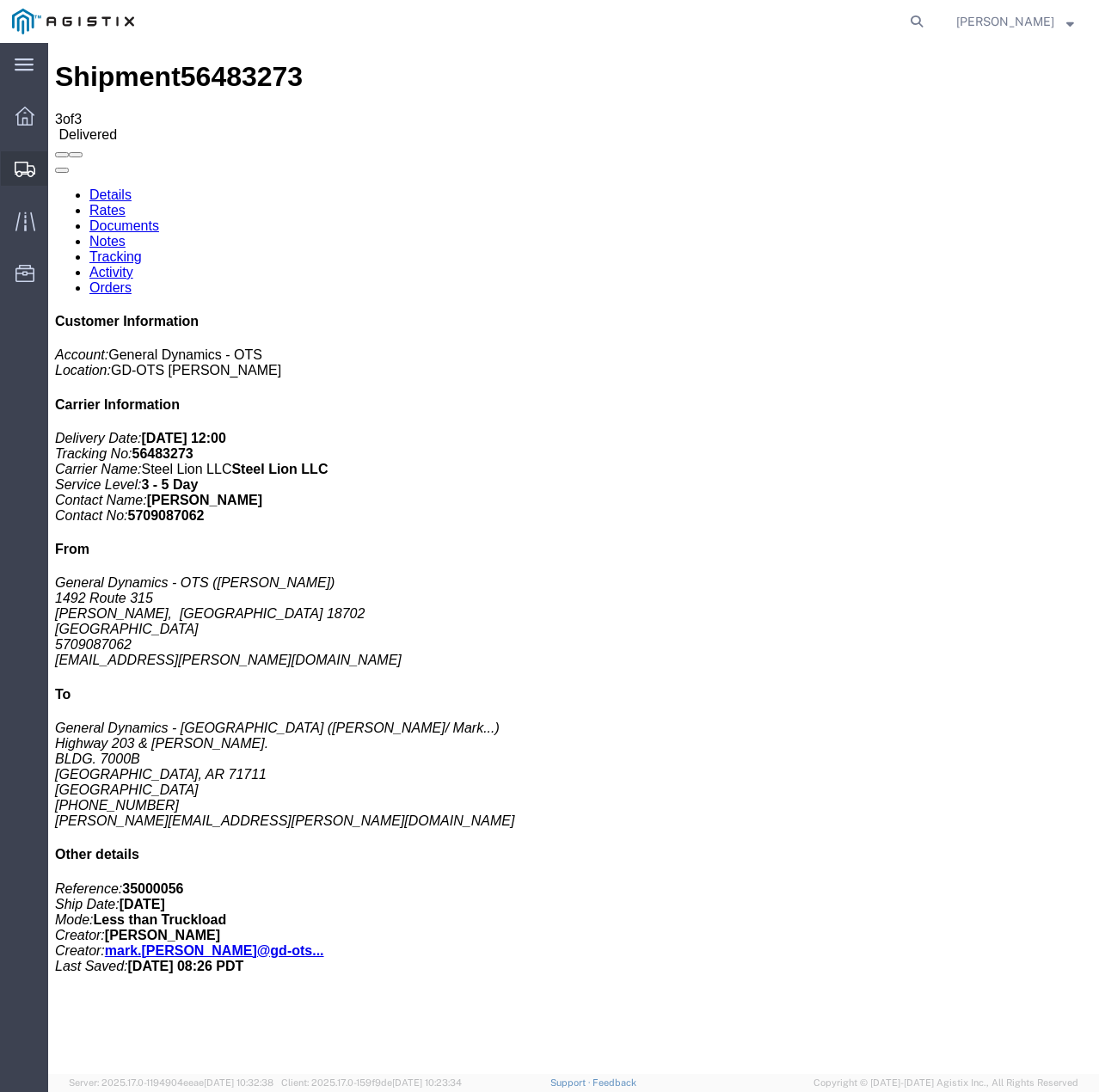
click at [33, 172] on icon at bounding box center [25, 170] width 21 height 16
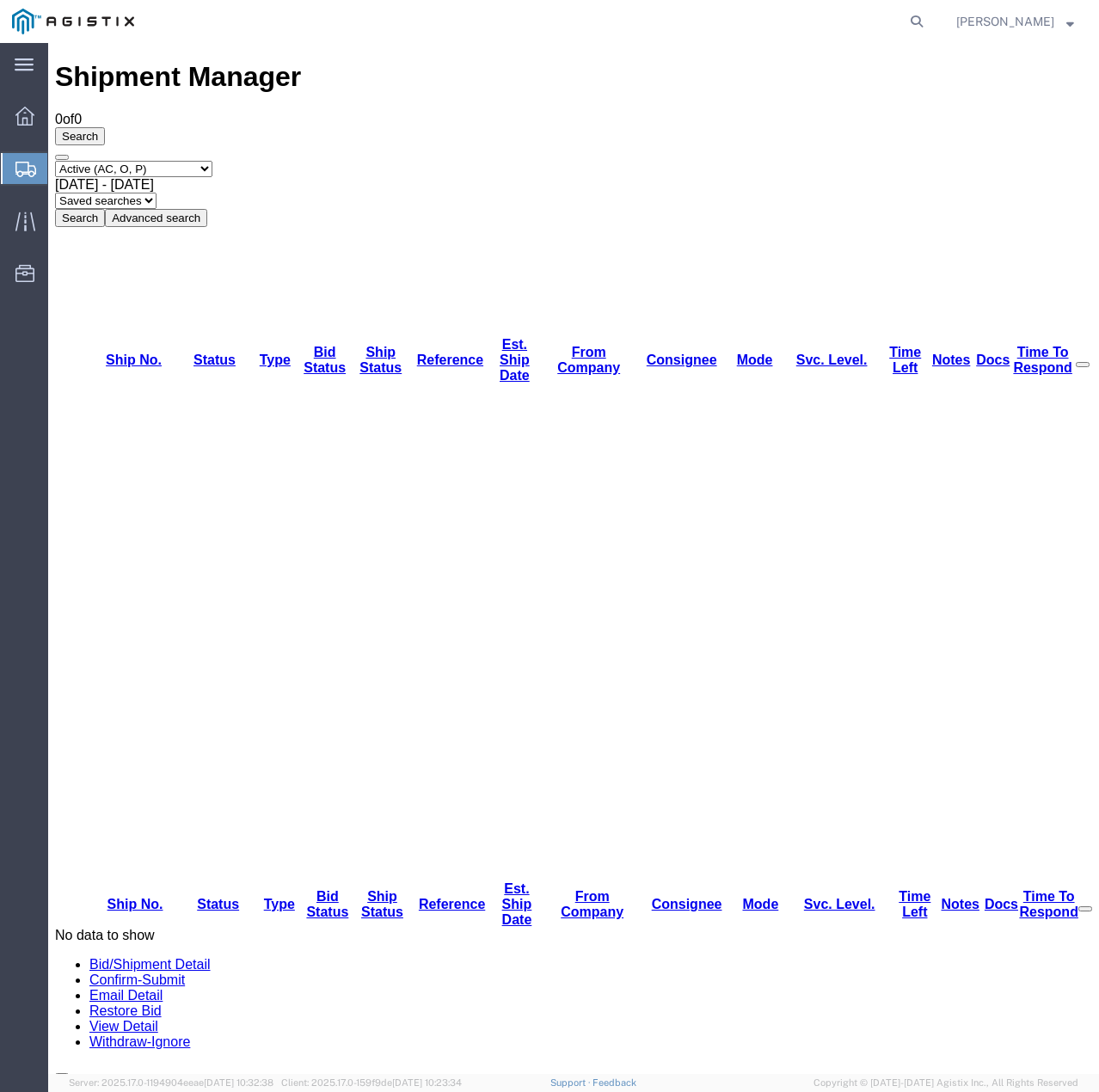
click at [203, 161] on select "Select status Active (AC, O, P) All Approved Awaiting Confirmation (AC) Booked …" at bounding box center [134, 169] width 158 height 16
select select "ALL"
click at [55, 161] on select "Select status Active (AC, O, P) All Approved Awaiting Confirmation (AC) Booked …" at bounding box center [134, 169] width 158 height 16
click at [105, 209] on button "Search" at bounding box center [80, 217] width 50 height 18
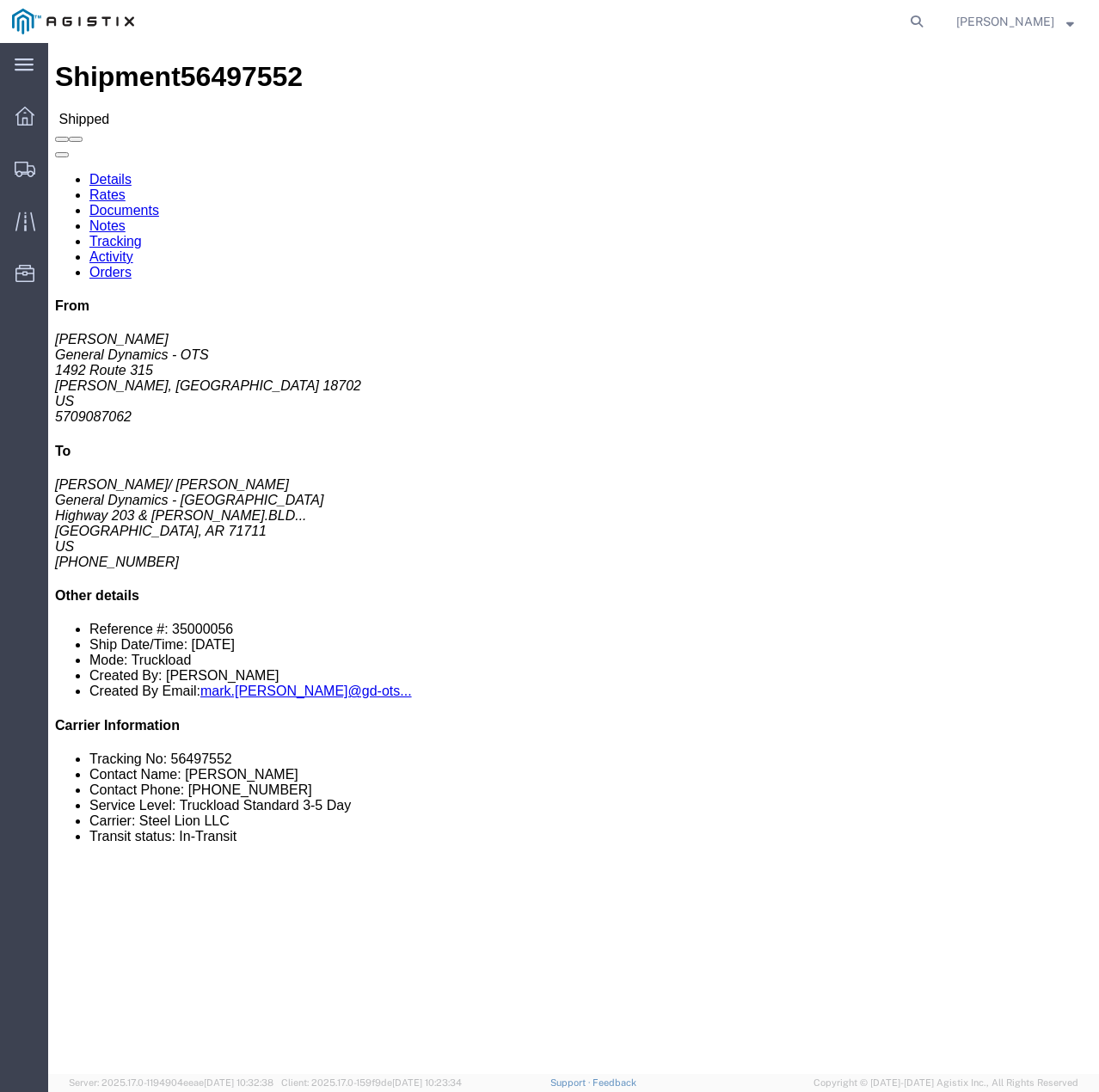
click link "Tracking"
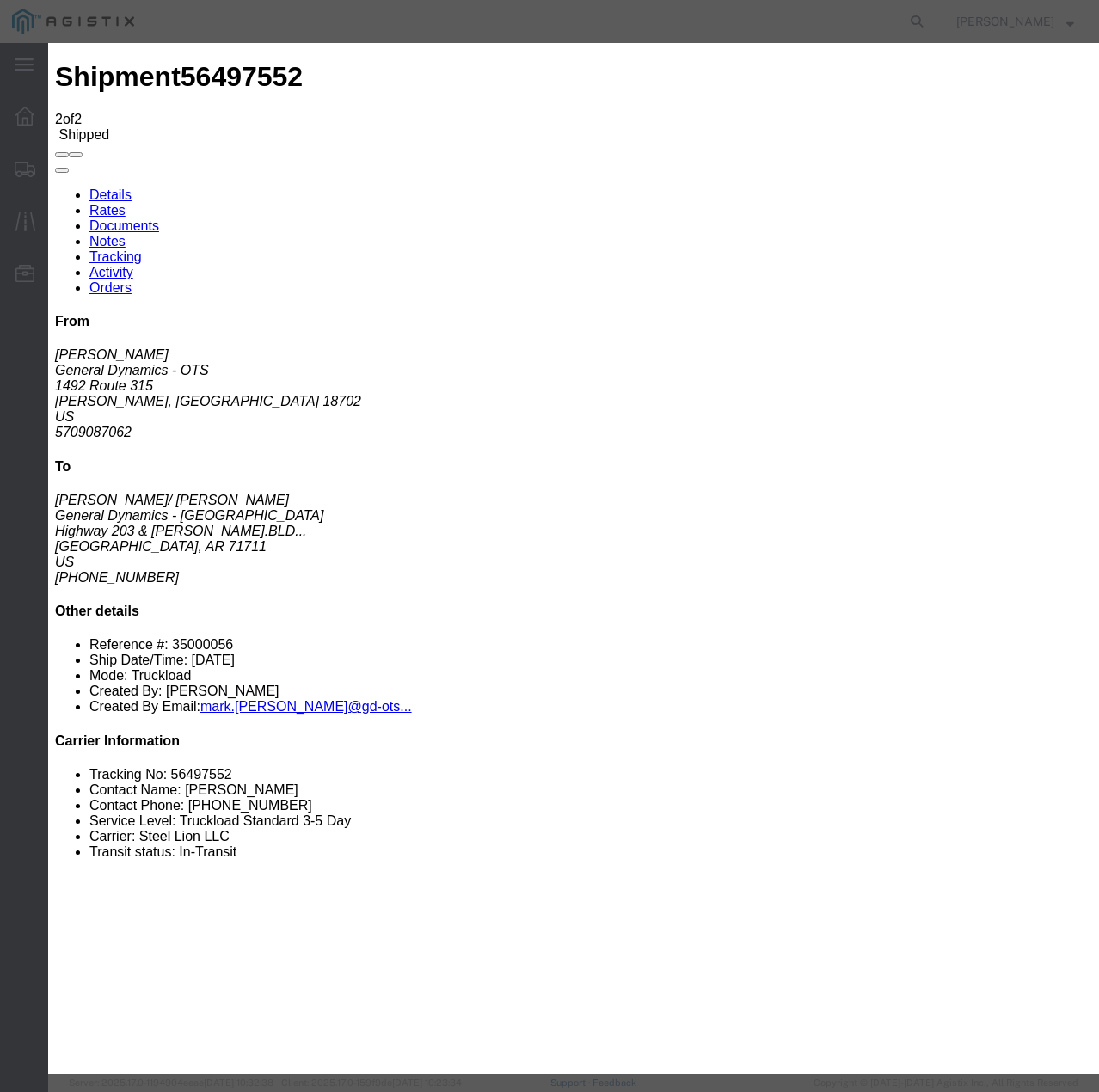
type input "[DATE]"
type input "12:00 PM"
select select "DELIVRED"
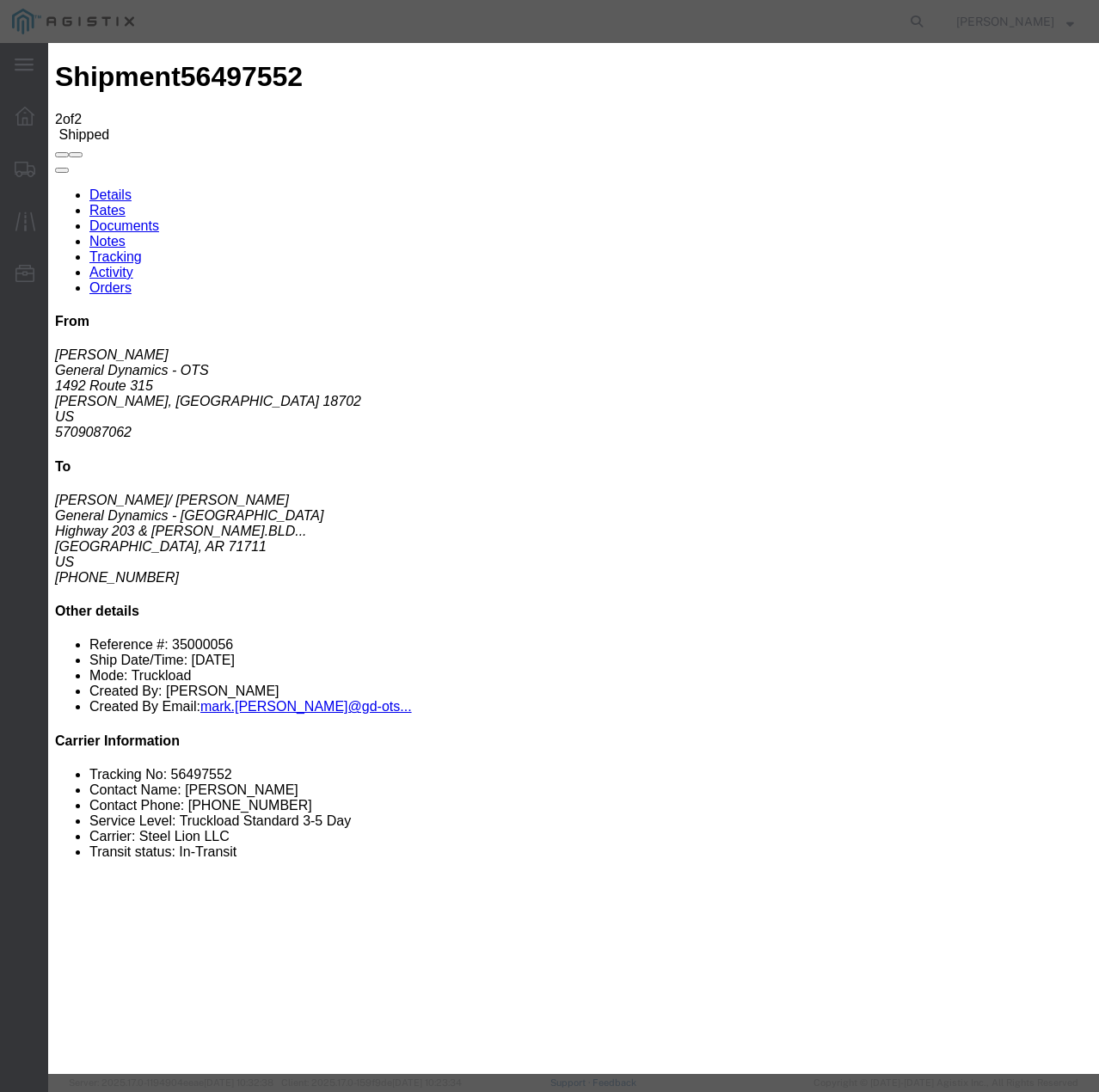
select select "22873"
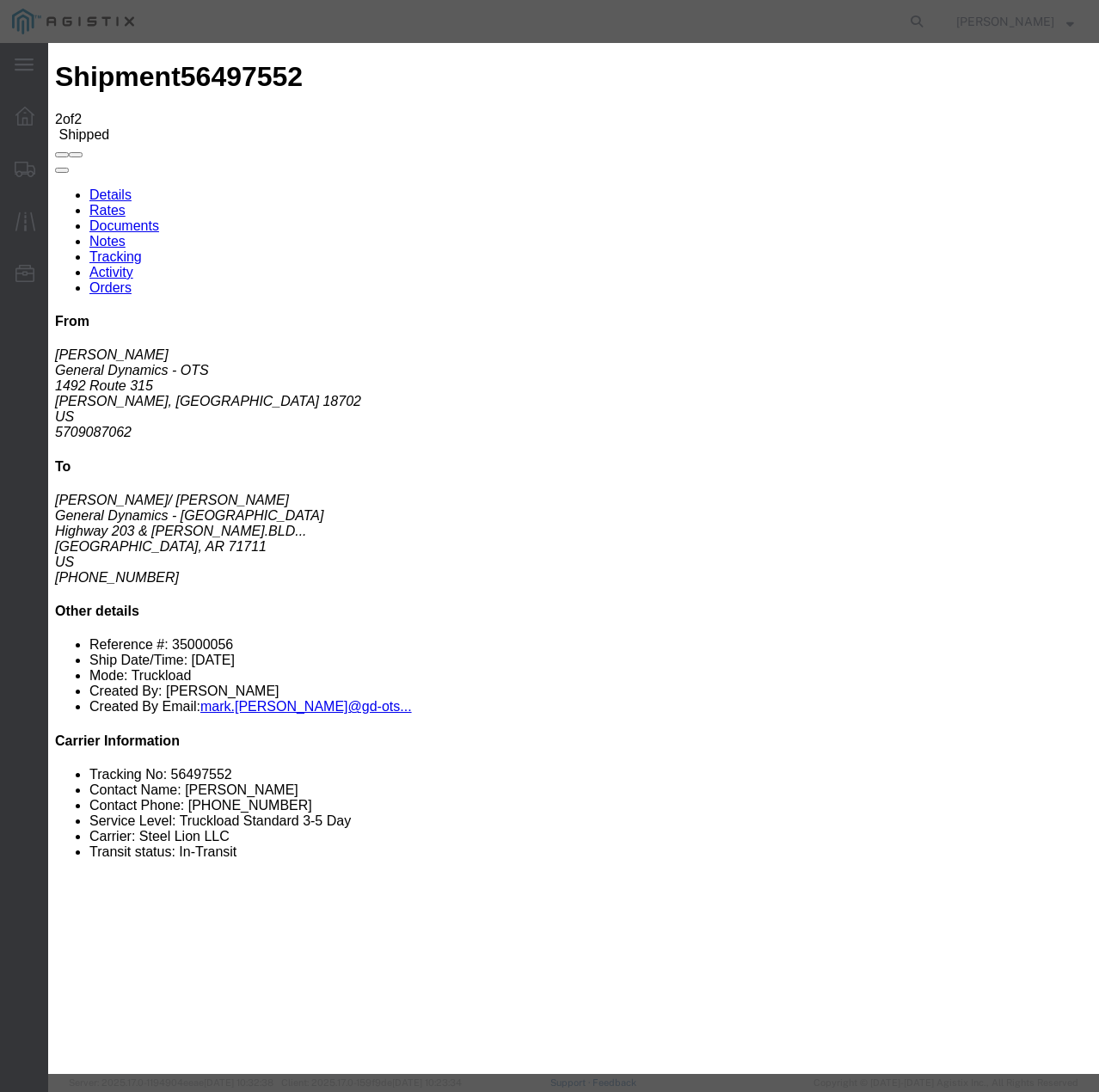
select select "TL"
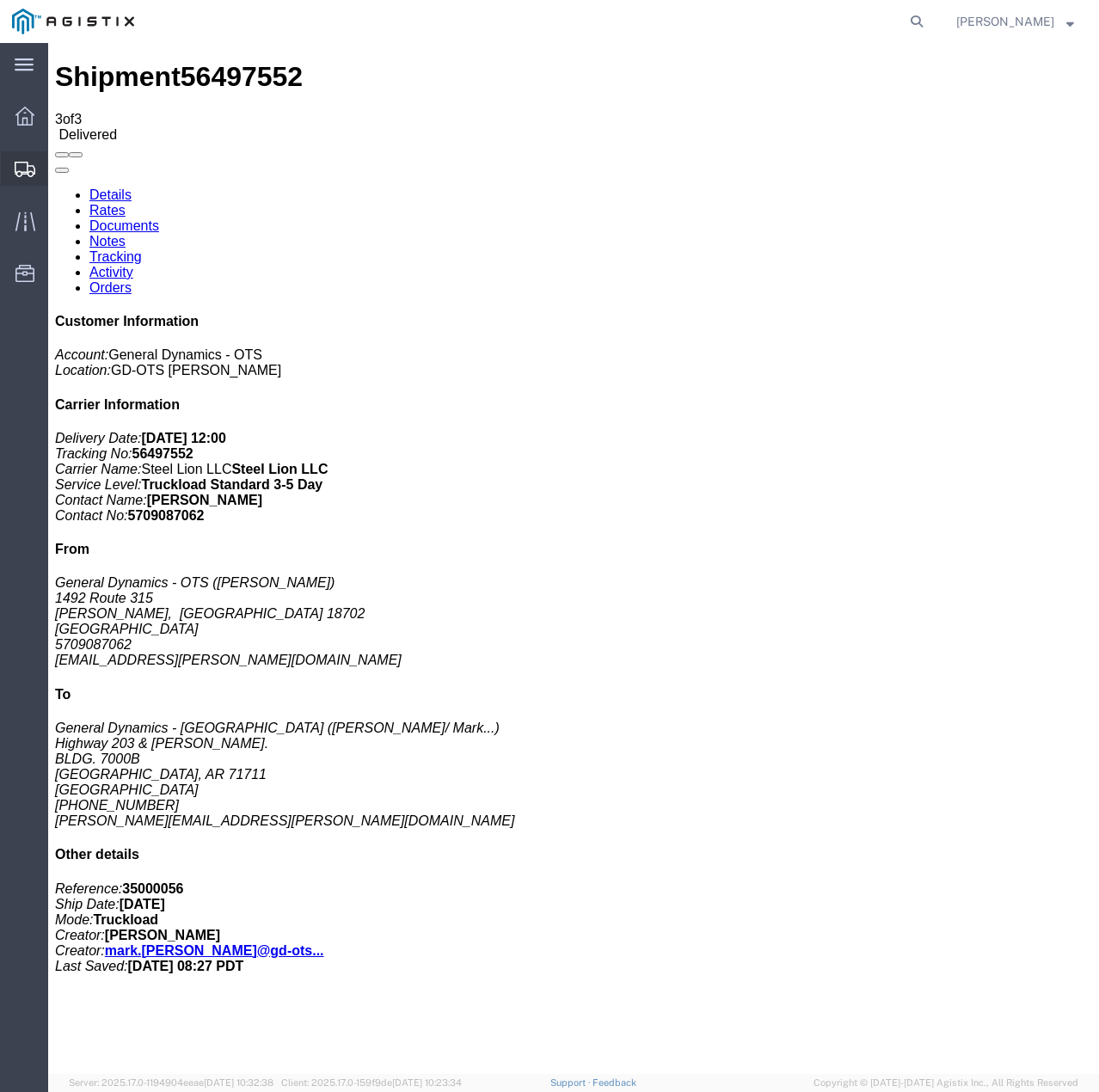
click at [25, 168] on icon at bounding box center [25, 170] width 21 height 16
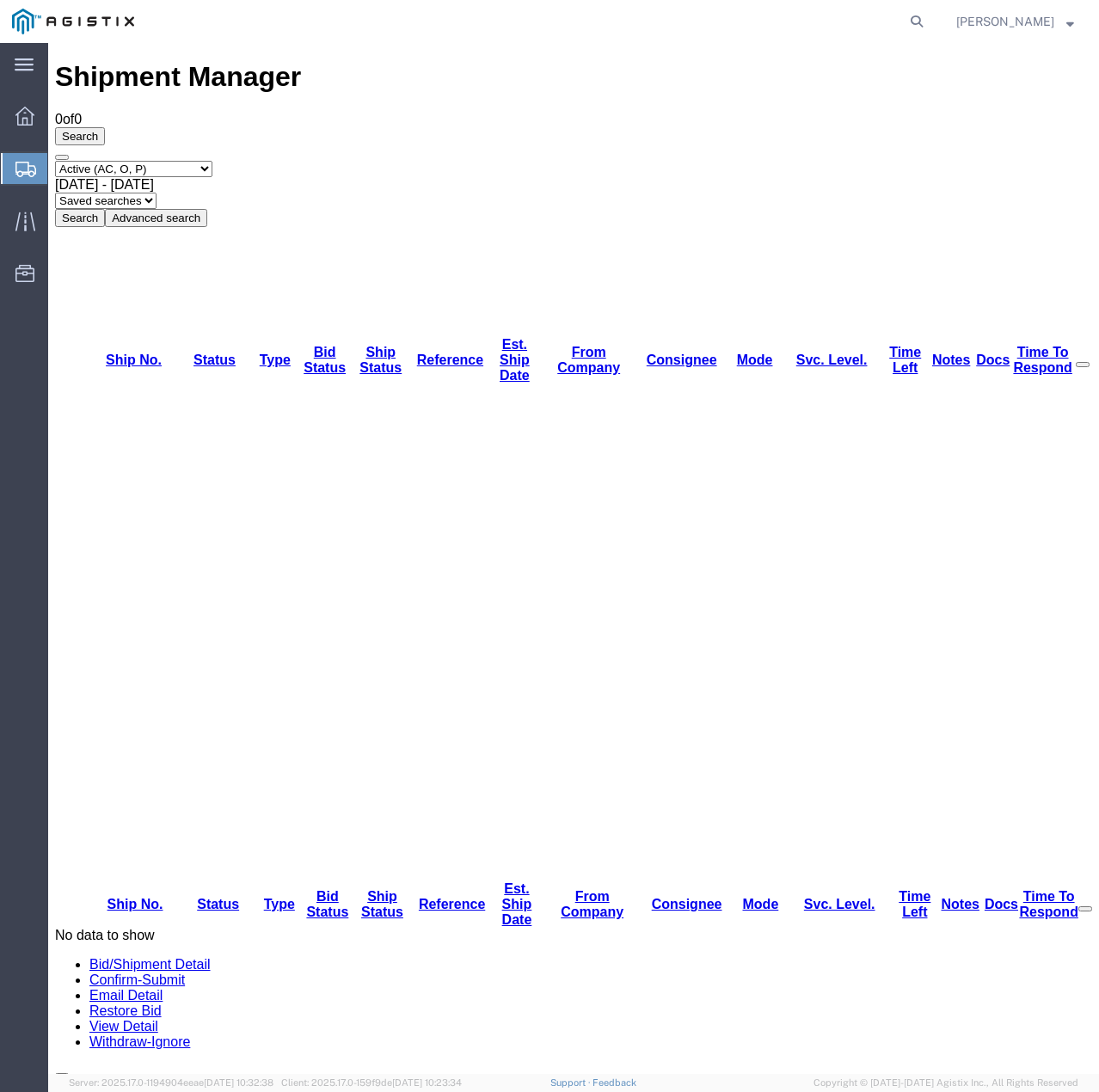
click at [203, 161] on select "Select status Active (AC, O, P) All Approved Awaiting Confirmation (AC) Booked …" at bounding box center [134, 169] width 158 height 16
select select "ALL"
click at [55, 161] on select "Select status Active (AC, O, P) All Approved Awaiting Confirmation (AC) Booked …" at bounding box center [134, 169] width 158 height 16
click at [105, 209] on button "Search" at bounding box center [80, 217] width 50 height 18
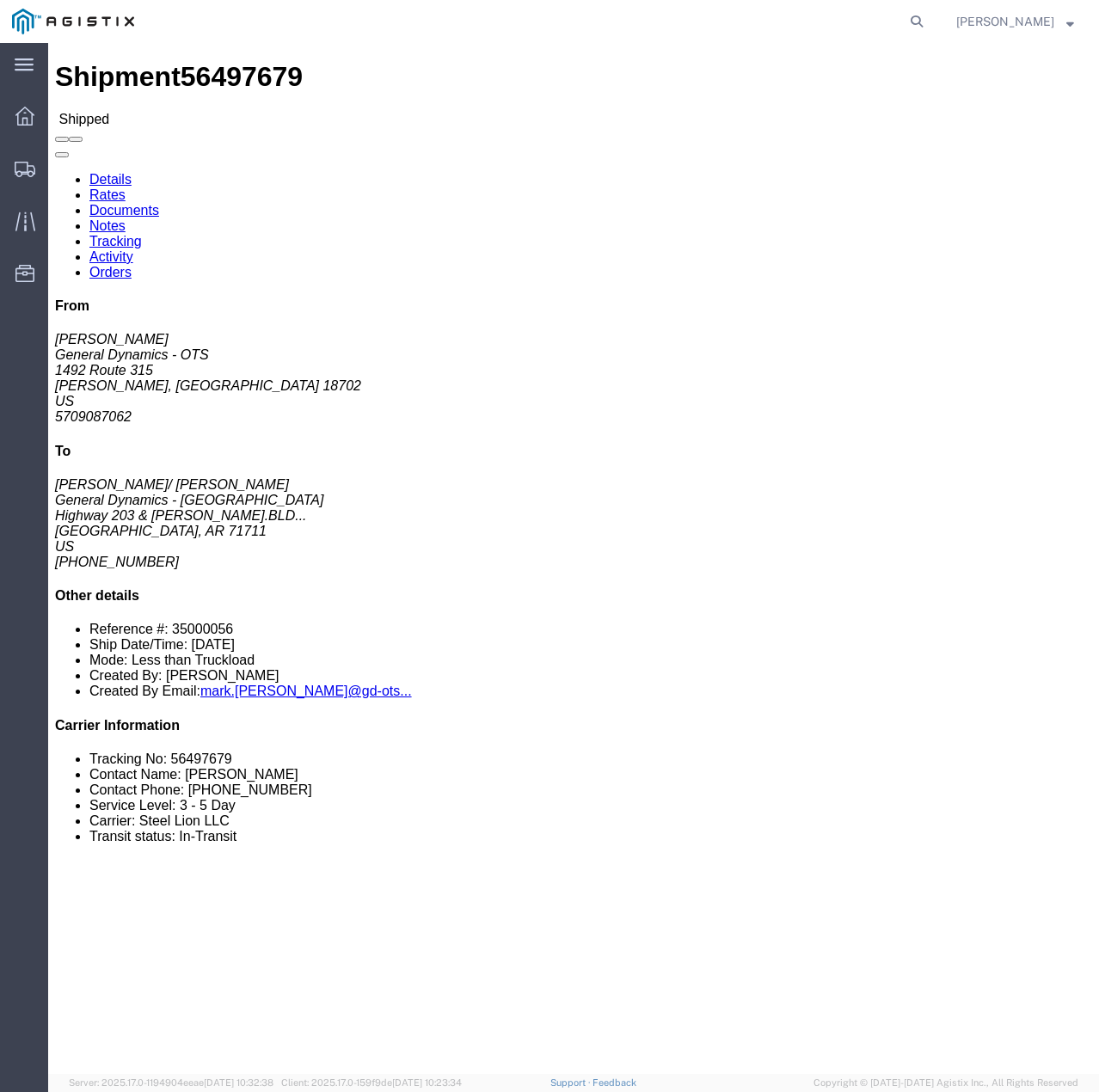
click link "Tracking"
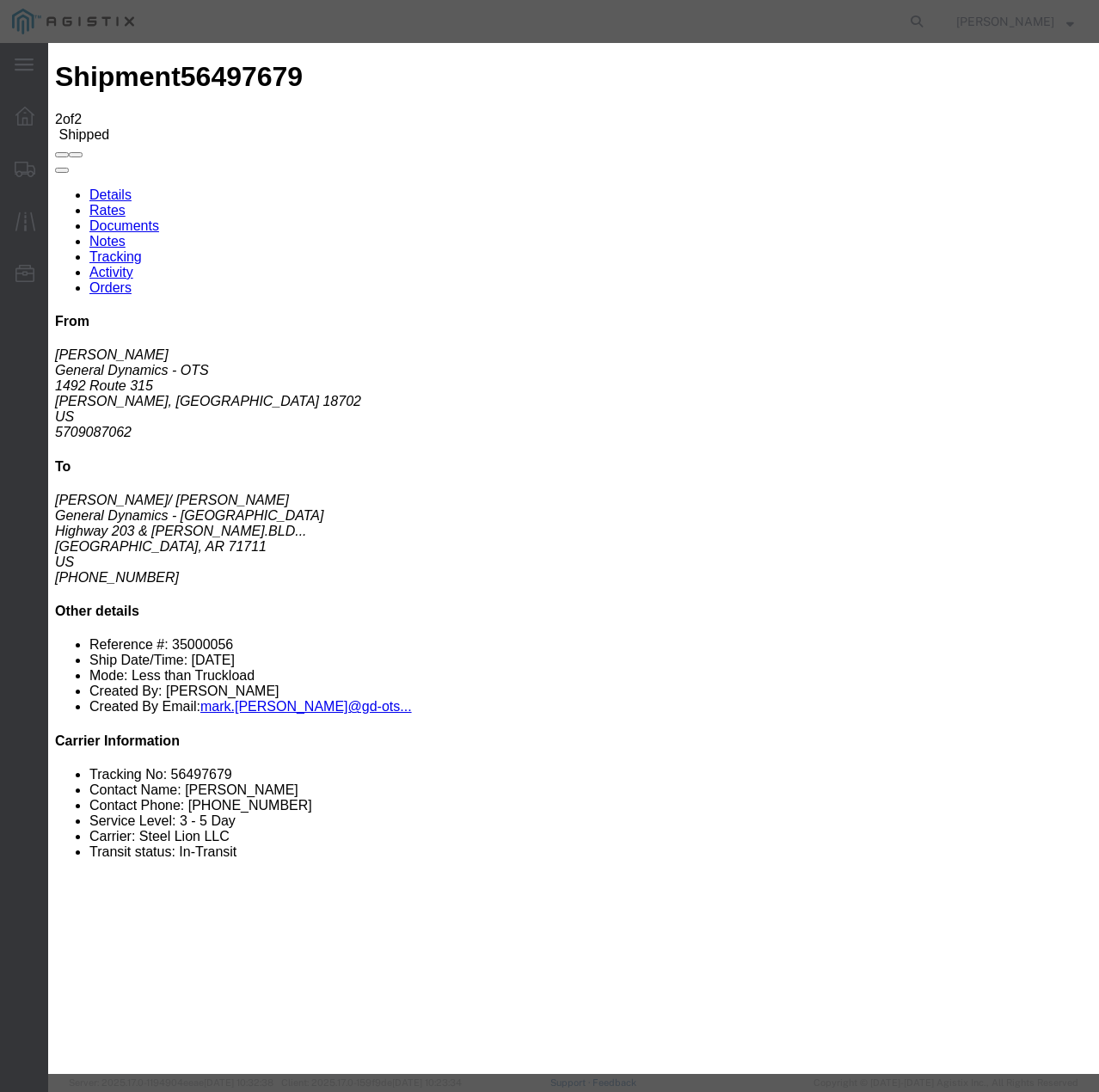
type input "[DATE]"
type input "12:00 PM"
select select "DELIVRED"
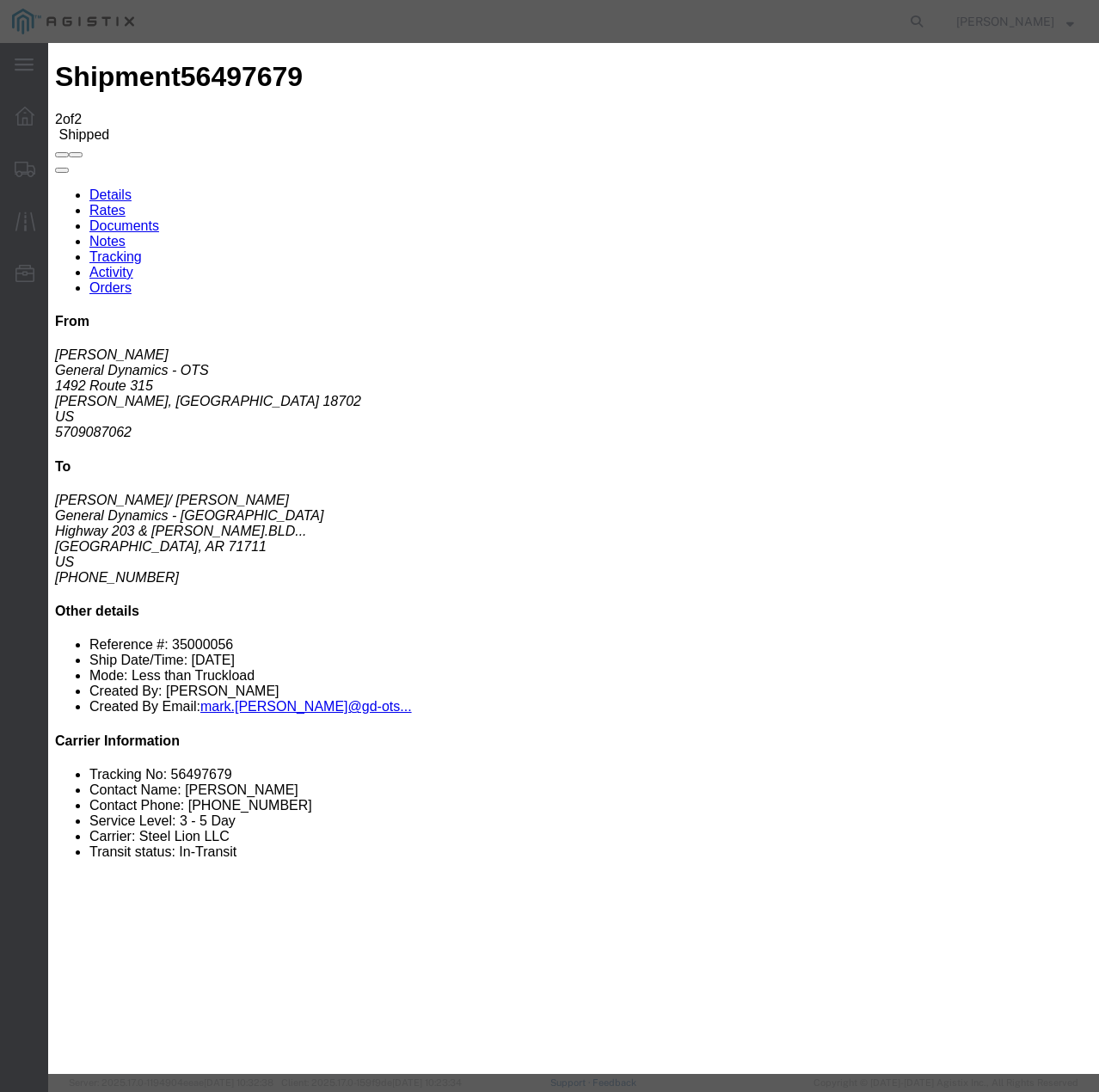
select select "22873"
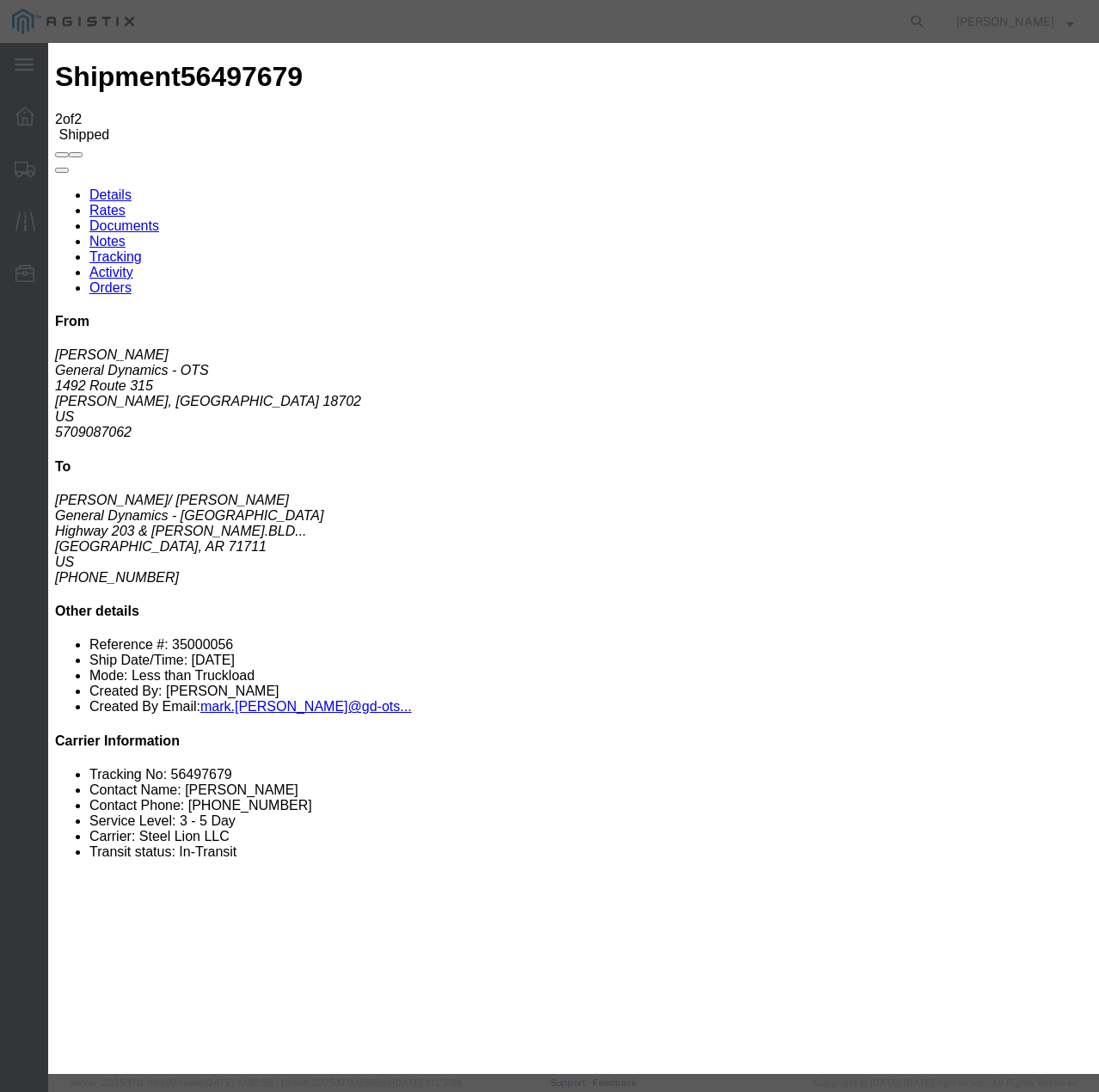
select select "TL"
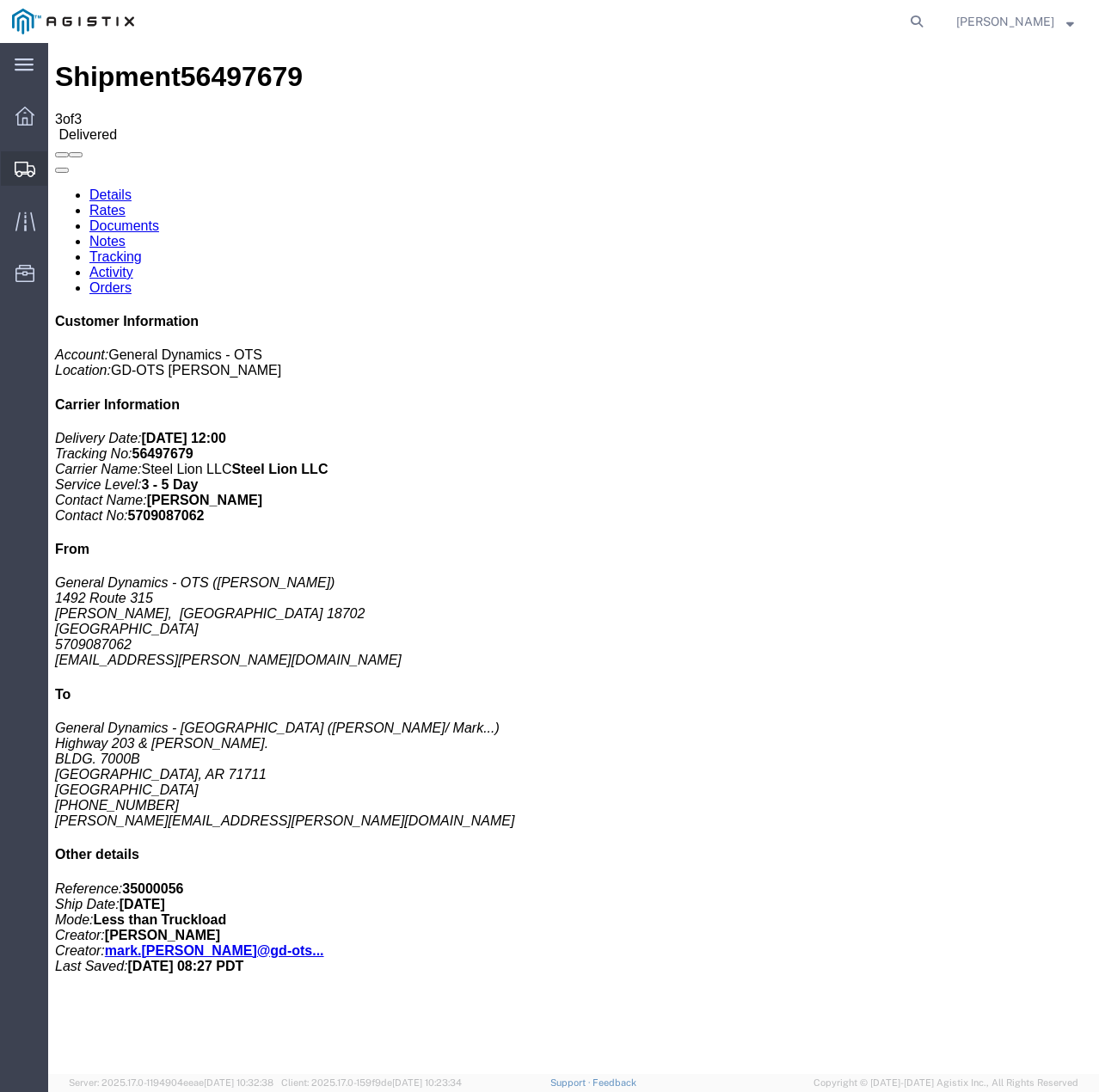
click at [16, 172] on icon at bounding box center [25, 170] width 21 height 16
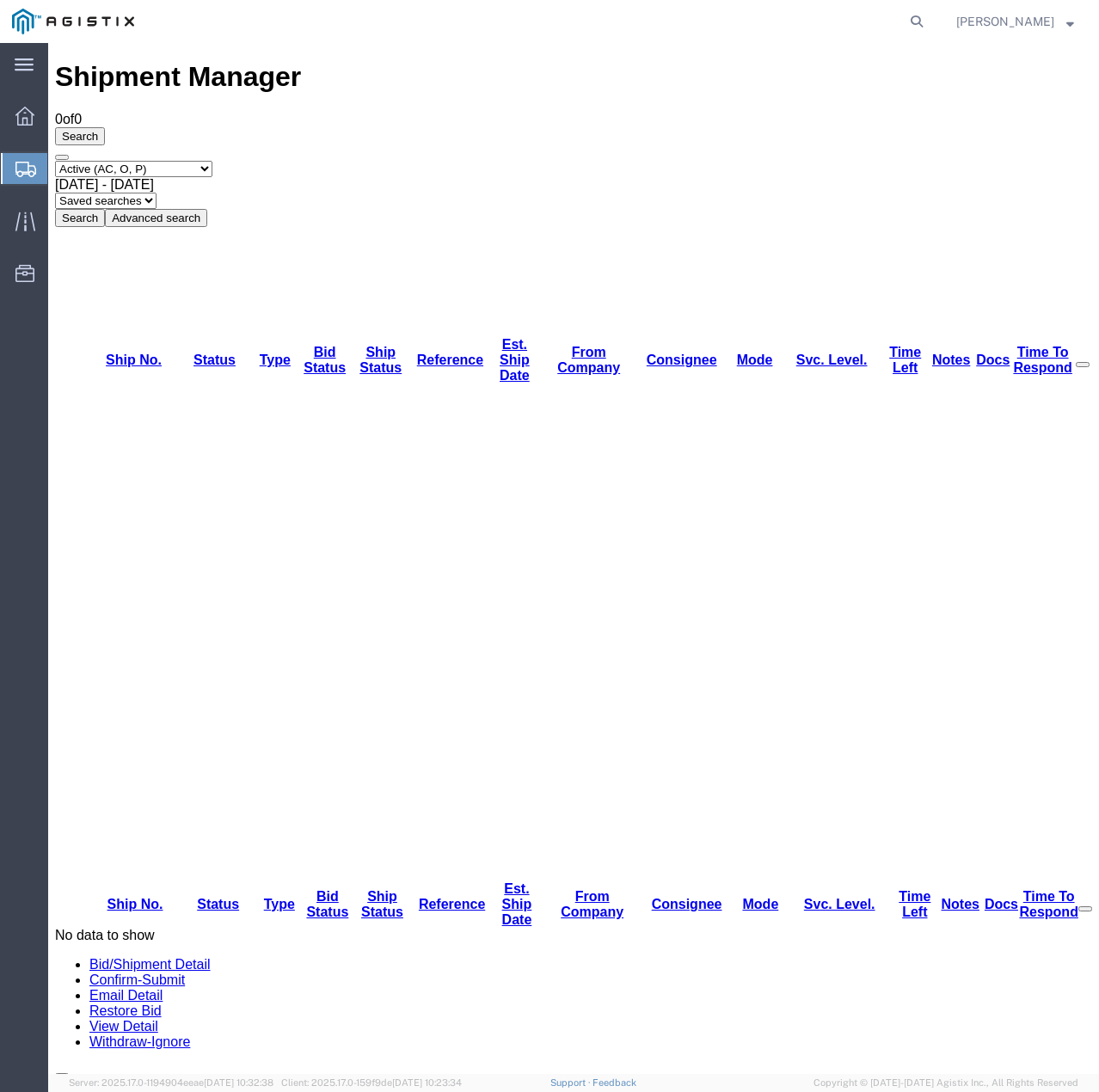
click at [212, 161] on select "Select status Active (AC, O, P) All Approved Awaiting Confirmation (AC) Booked …" at bounding box center [134, 169] width 158 height 16
select select "ALL"
click at [55, 161] on select "Select status Active (AC, O, P) All Approved Awaiting Confirmation (AC) Booked …" at bounding box center [134, 169] width 158 height 16
click at [105, 209] on button "Search" at bounding box center [80, 217] width 50 height 18
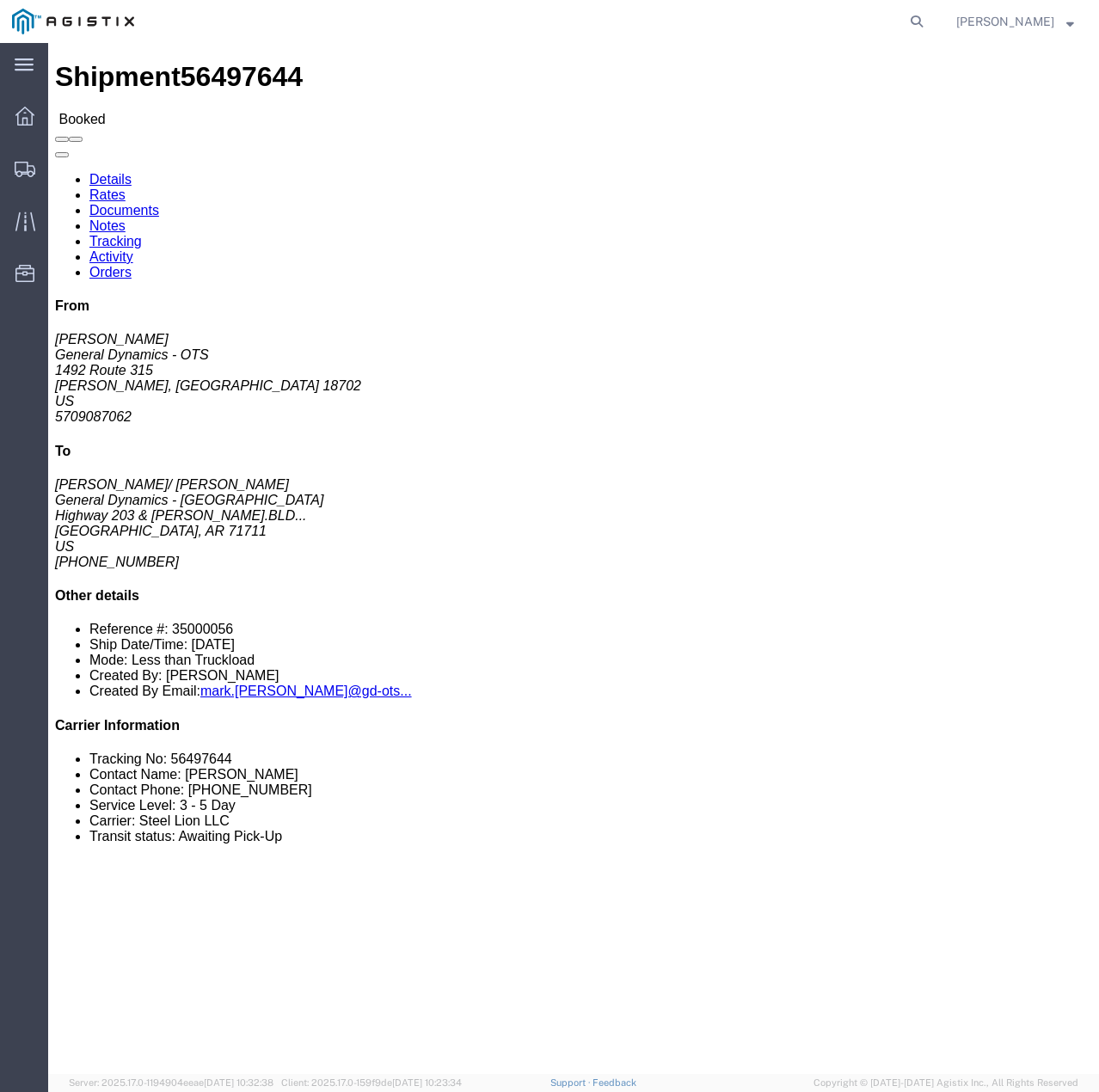
click link "Tracking"
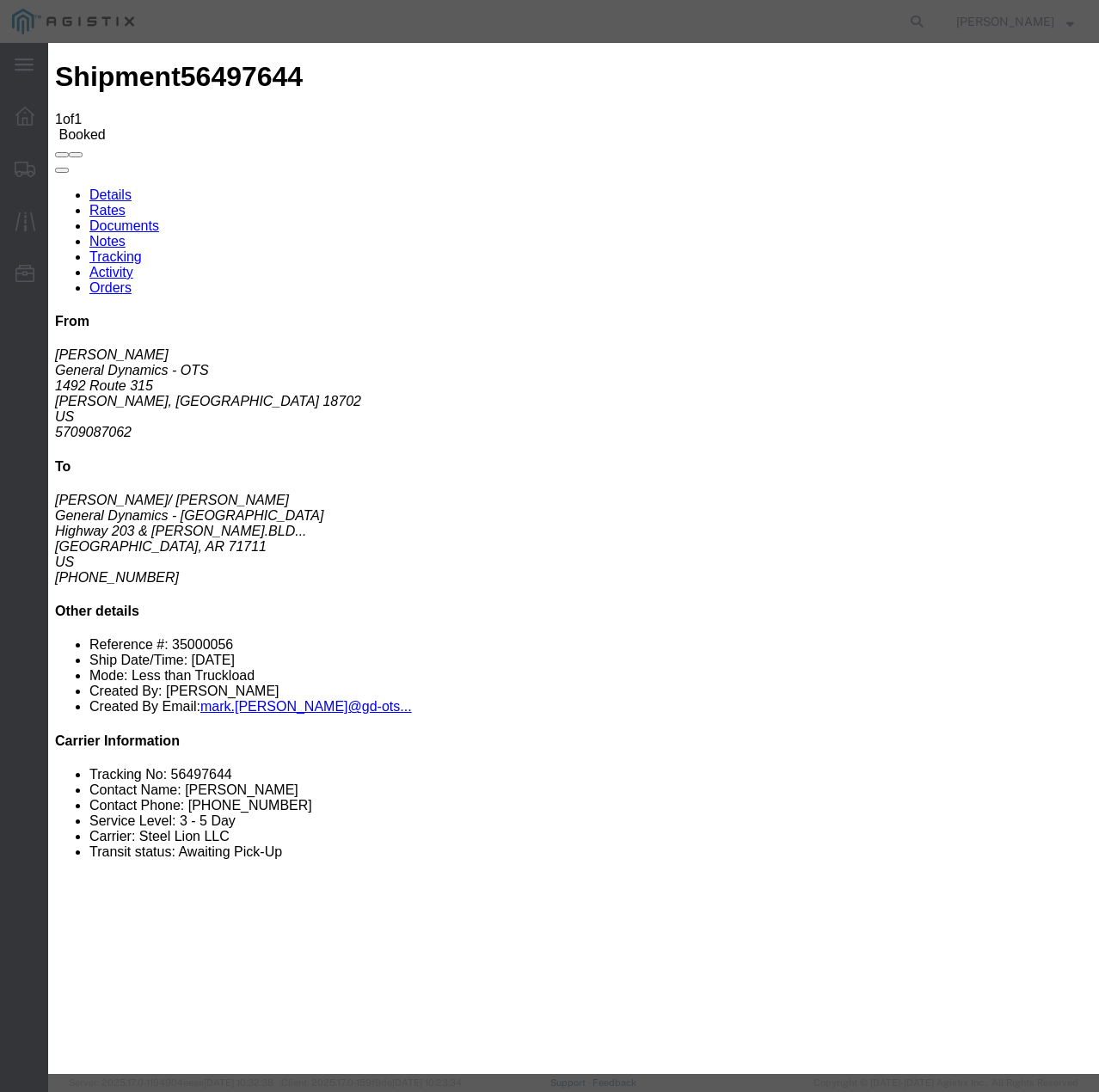
type input "[DATE]"
type input "12:00 PM"
select select "INTRANST"
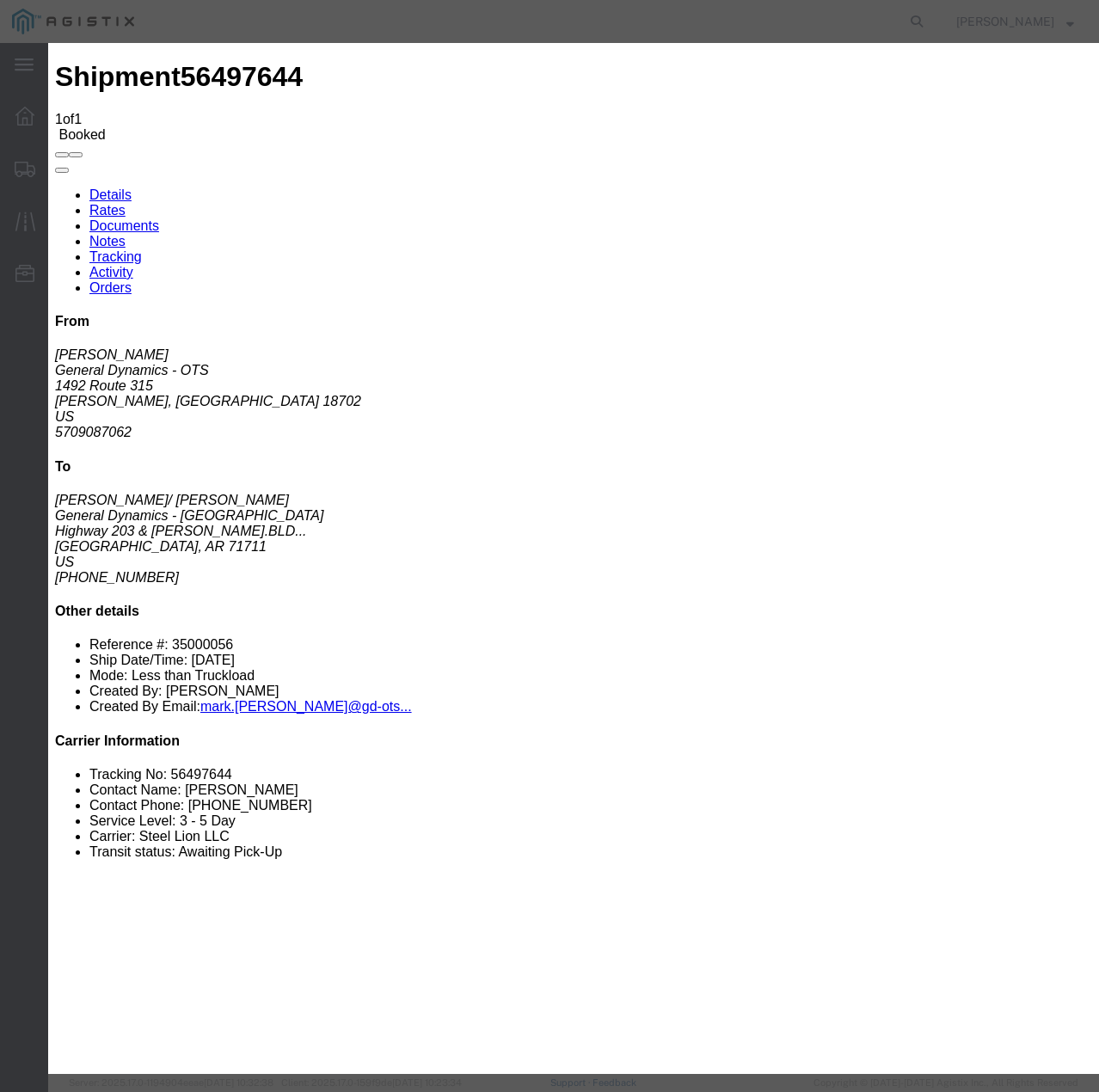
select select "22873"
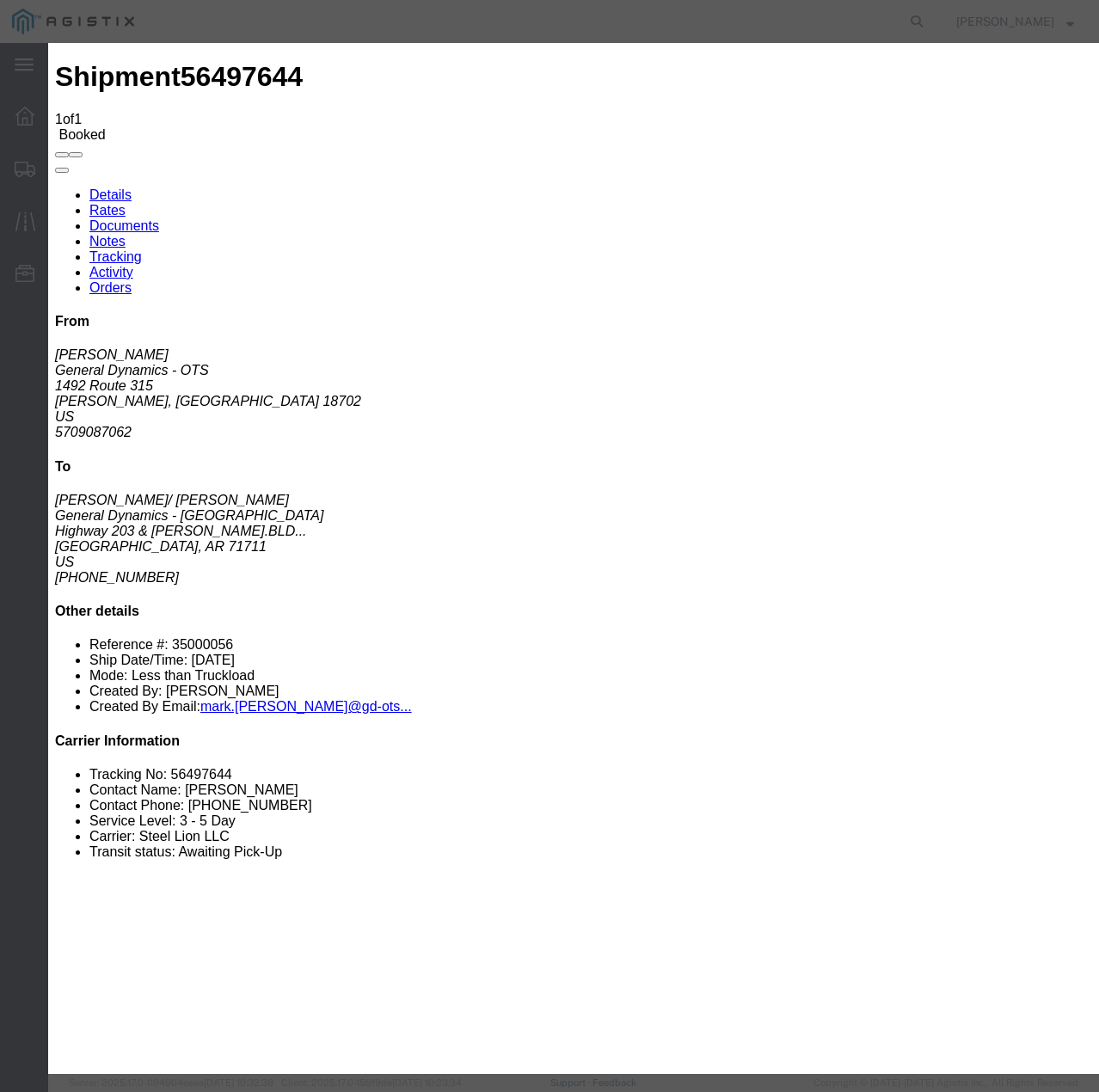
select select "TL"
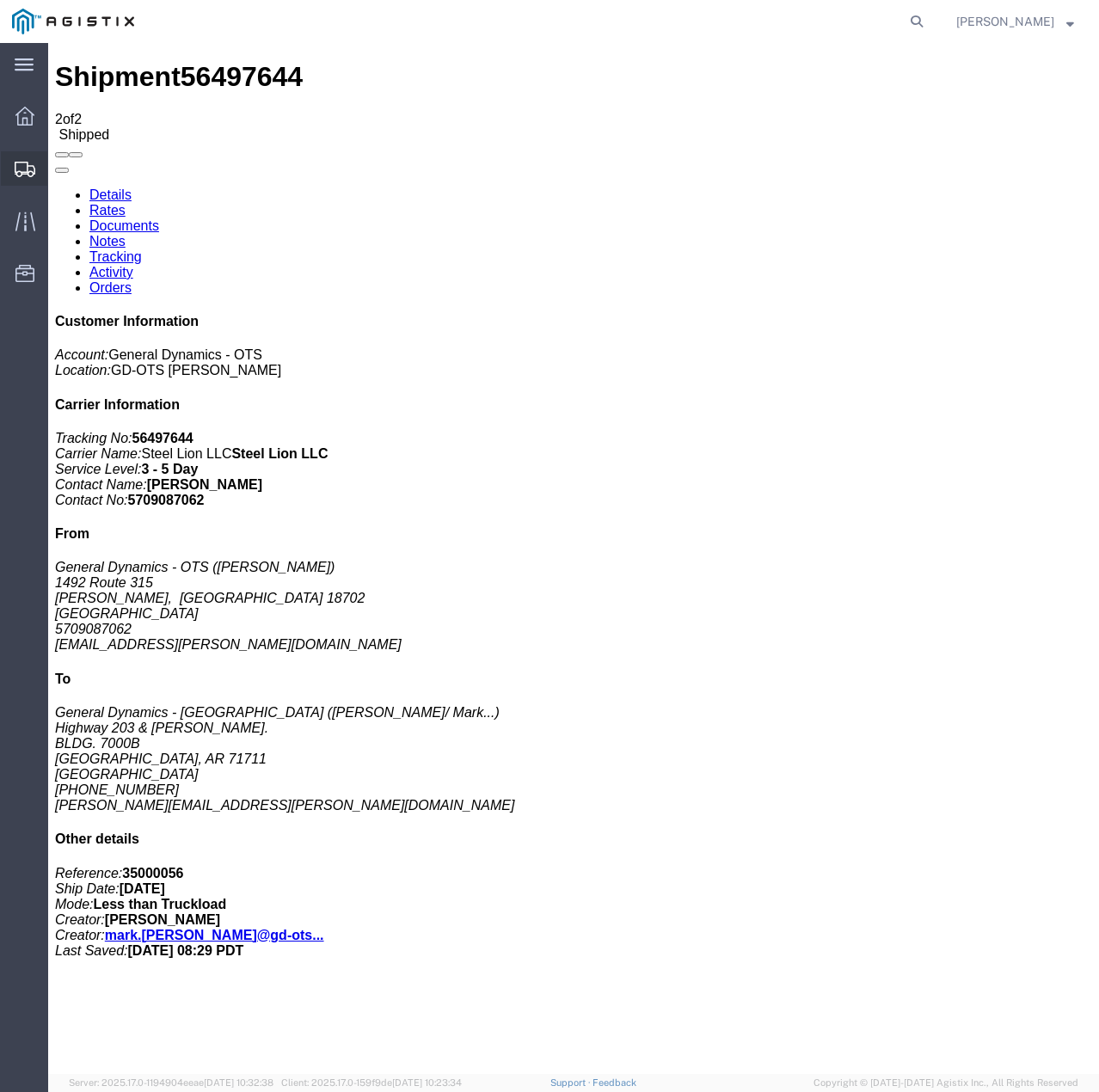
click at [36, 170] on div at bounding box center [25, 169] width 48 height 34
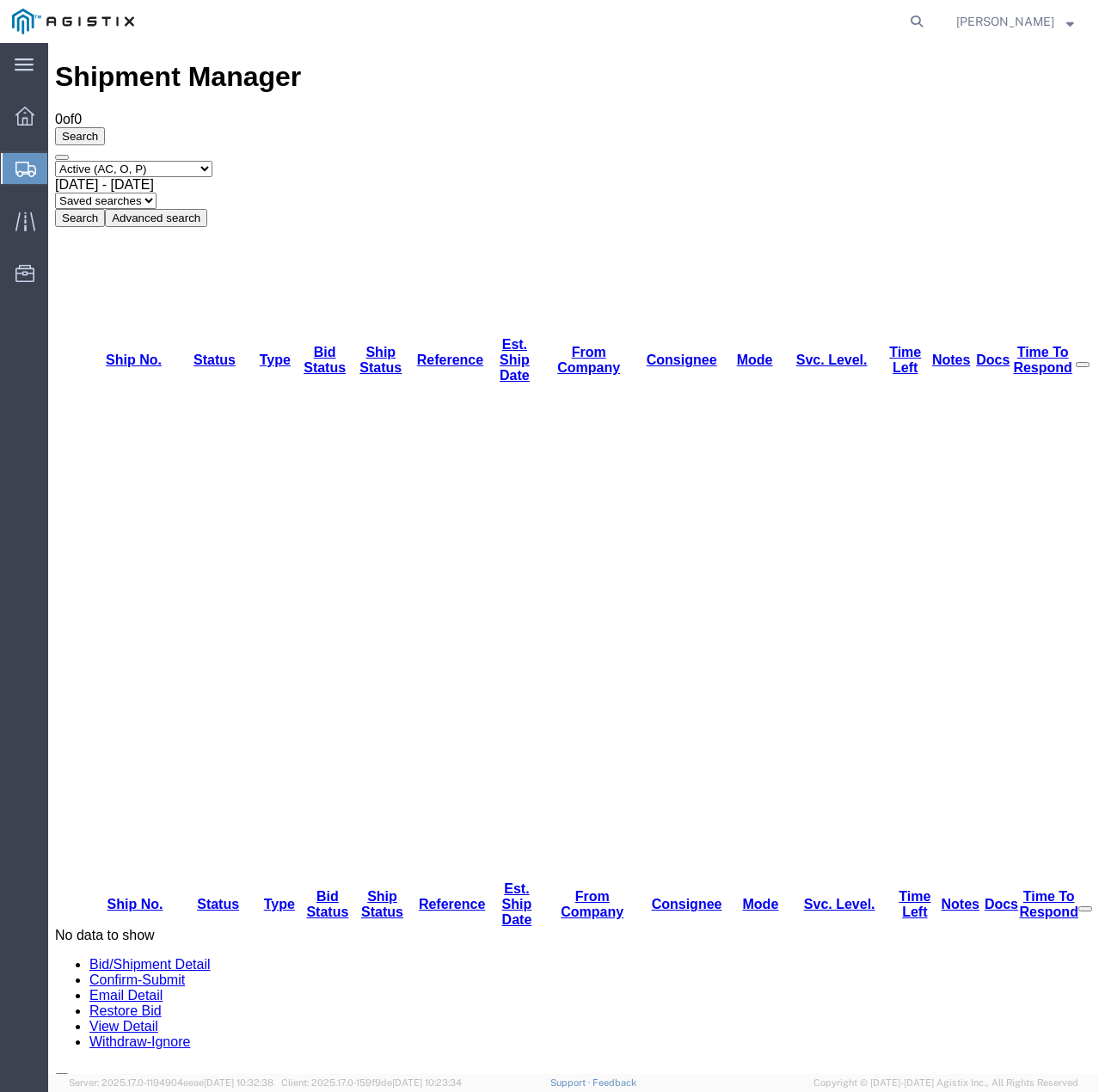
click at [206, 161] on select "Select status Active (AC, O, P) All Approved Awaiting Confirmation (AC) Booked …" at bounding box center [134, 169] width 158 height 16
select select "ALL"
click at [55, 161] on select "Select status Active (AC, O, P) All Approved Awaiting Confirmation (AC) Booked …" at bounding box center [134, 169] width 158 height 16
click at [105, 209] on button "Search" at bounding box center [80, 217] width 50 height 18
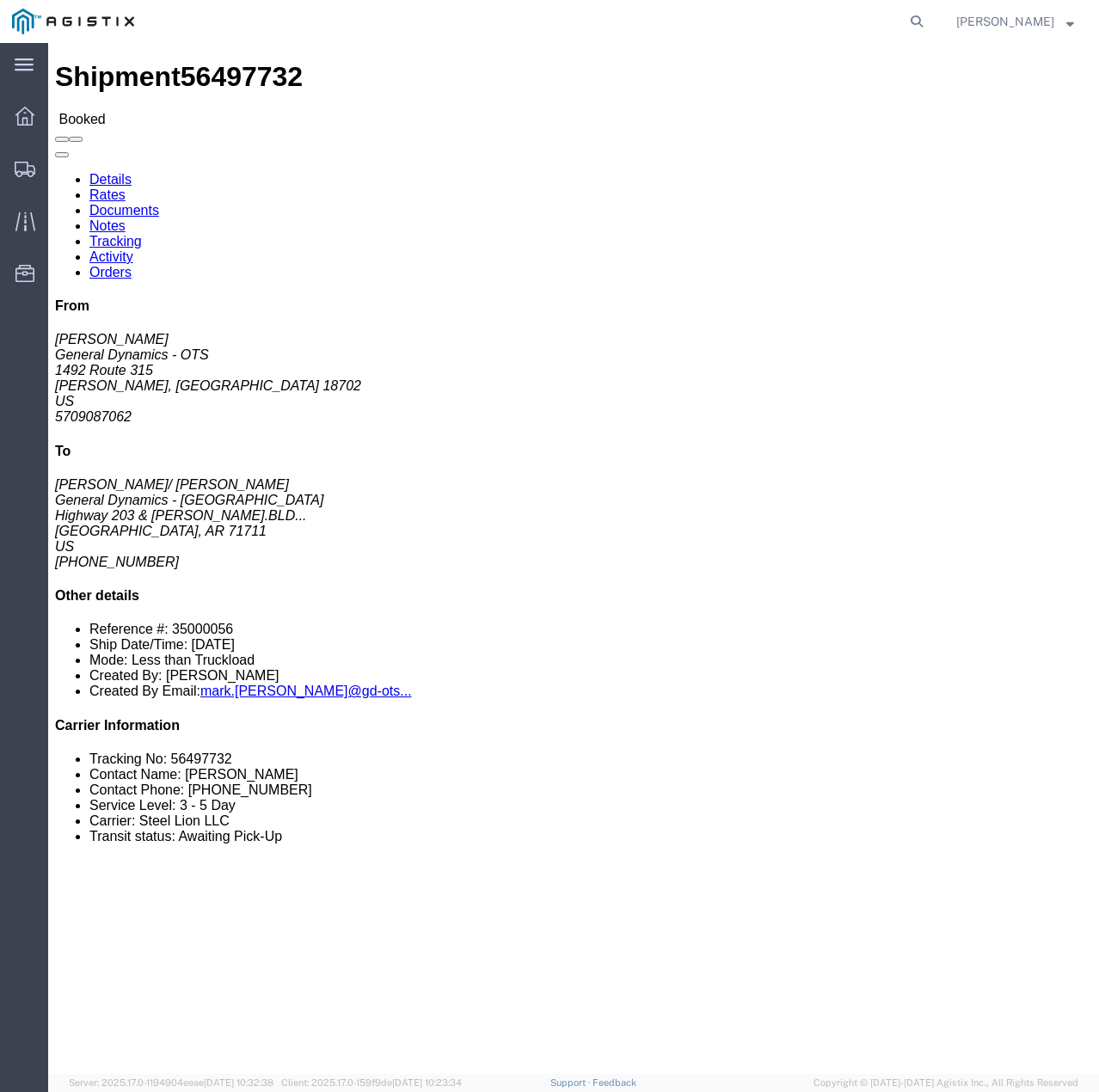
click link "Tracking"
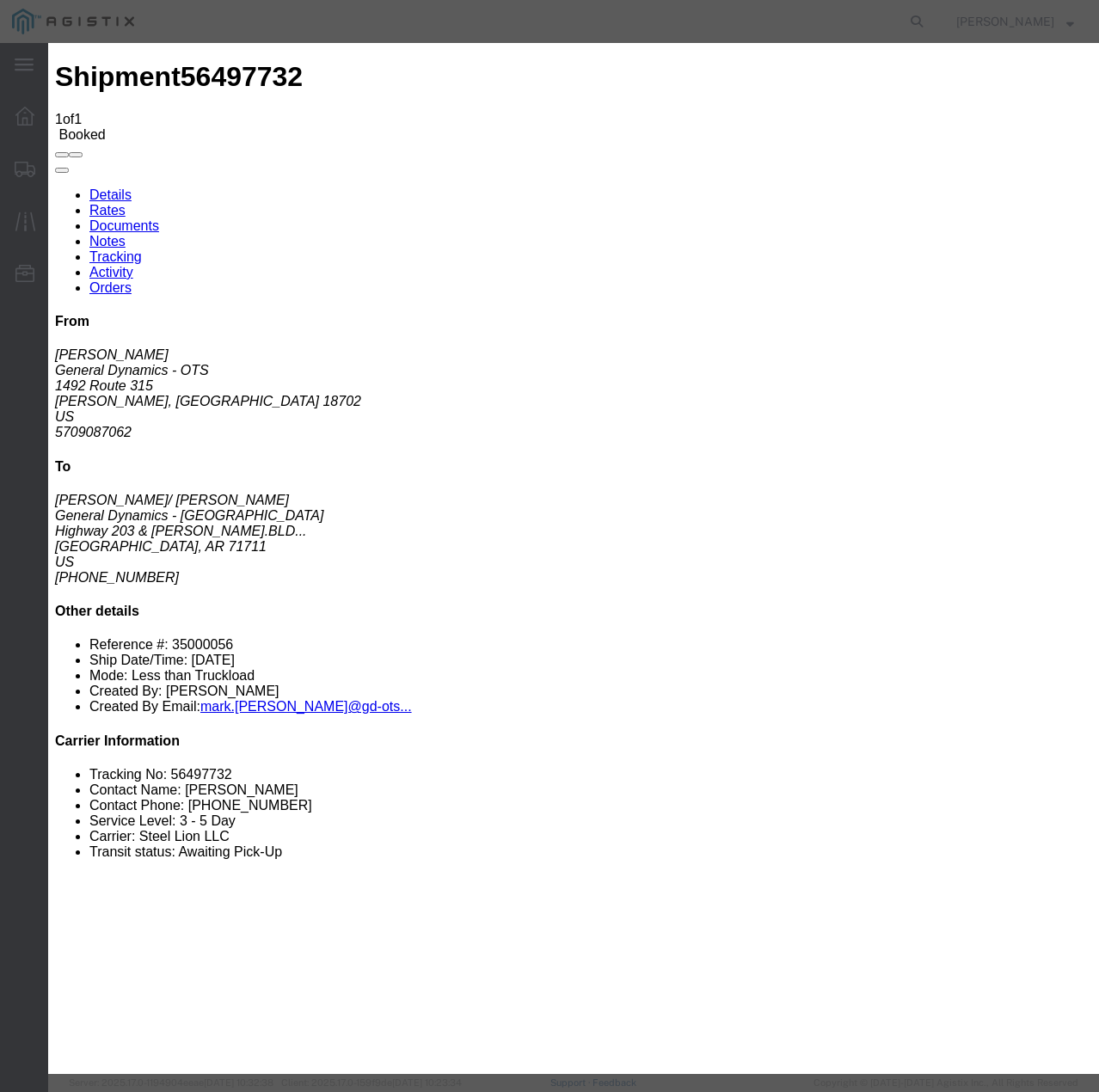
type input "[DATE]"
type input "12:00 PM"
select select "INTRANST"
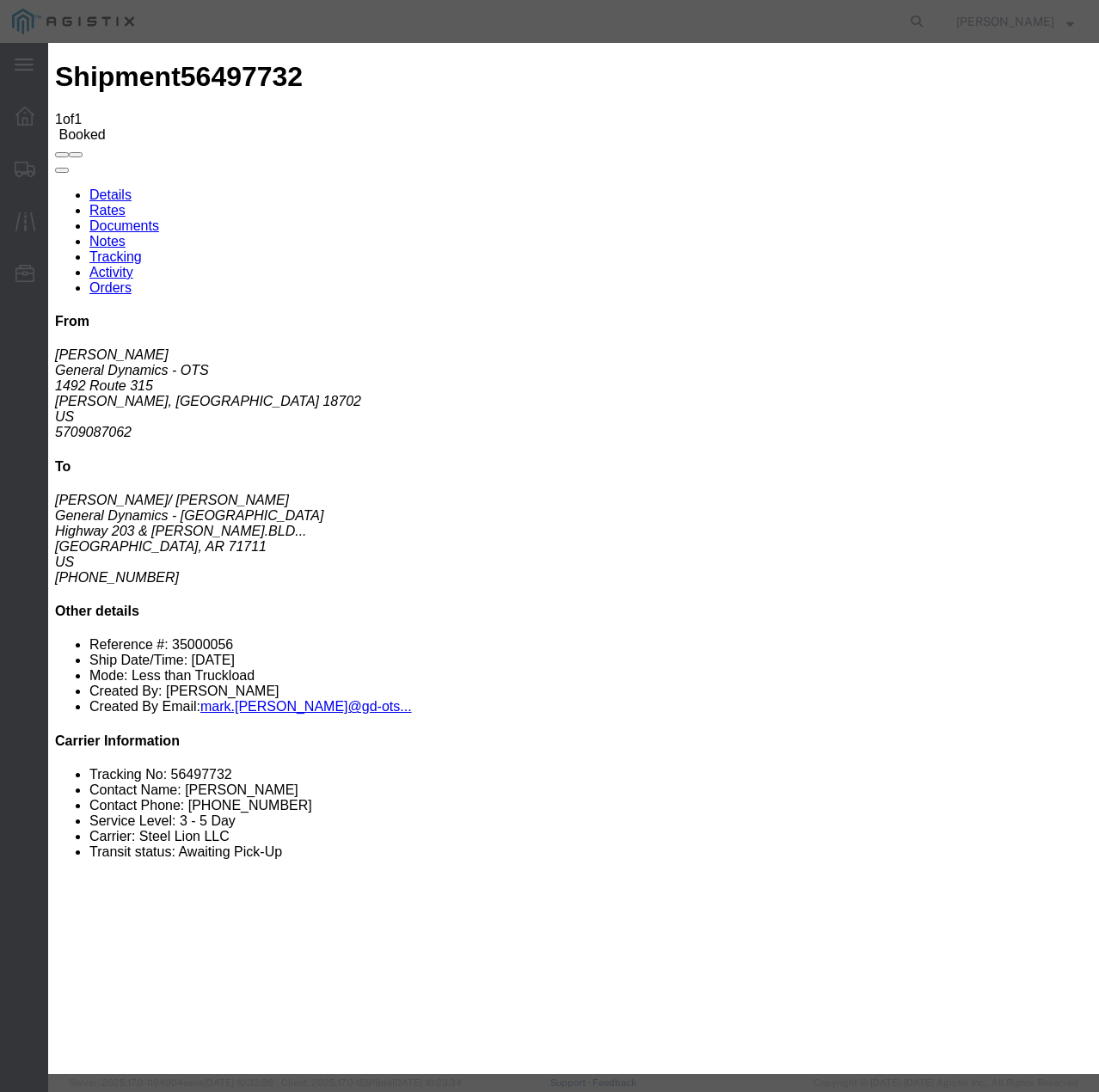
select select "22873"
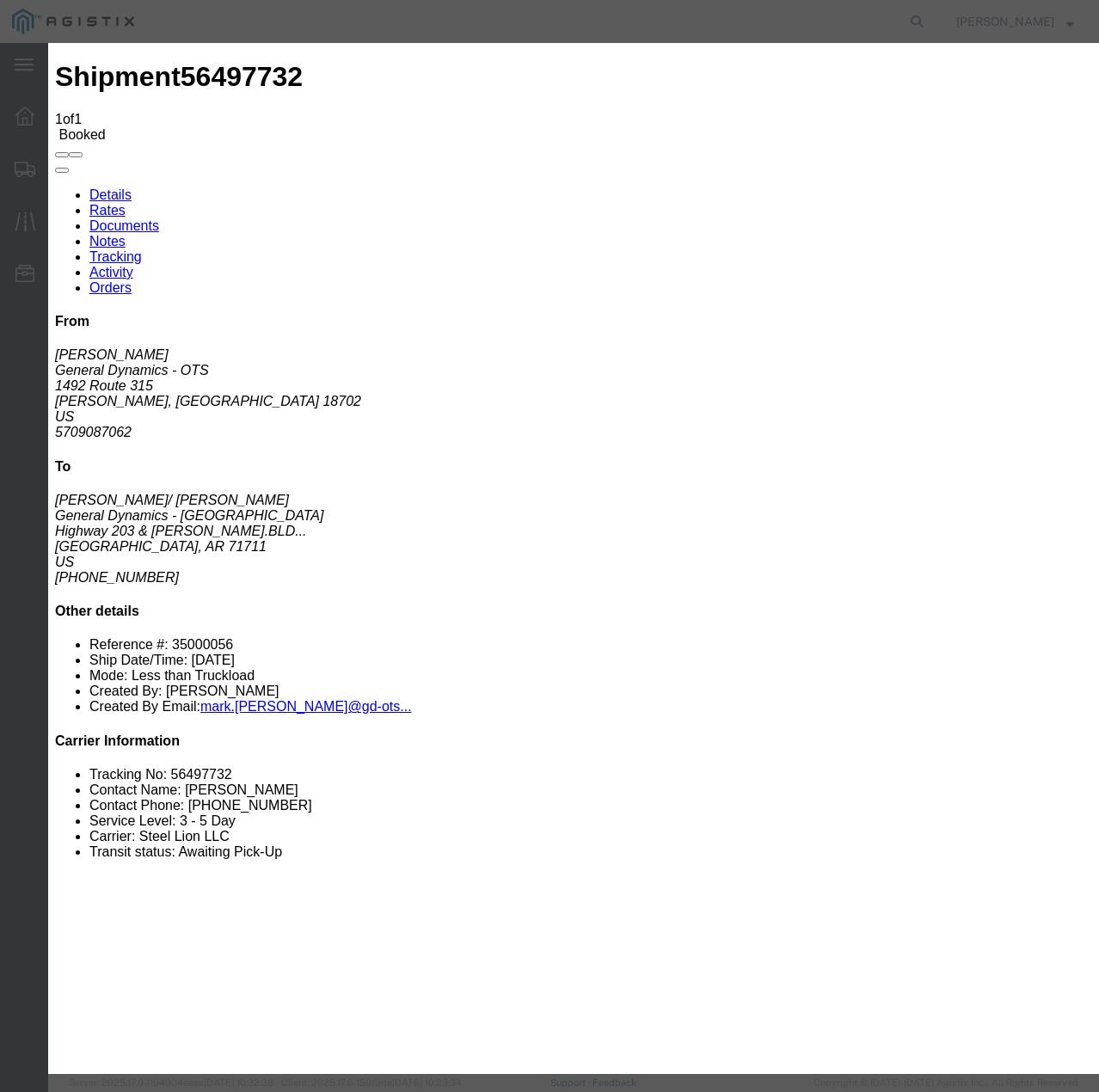
select select "TL"
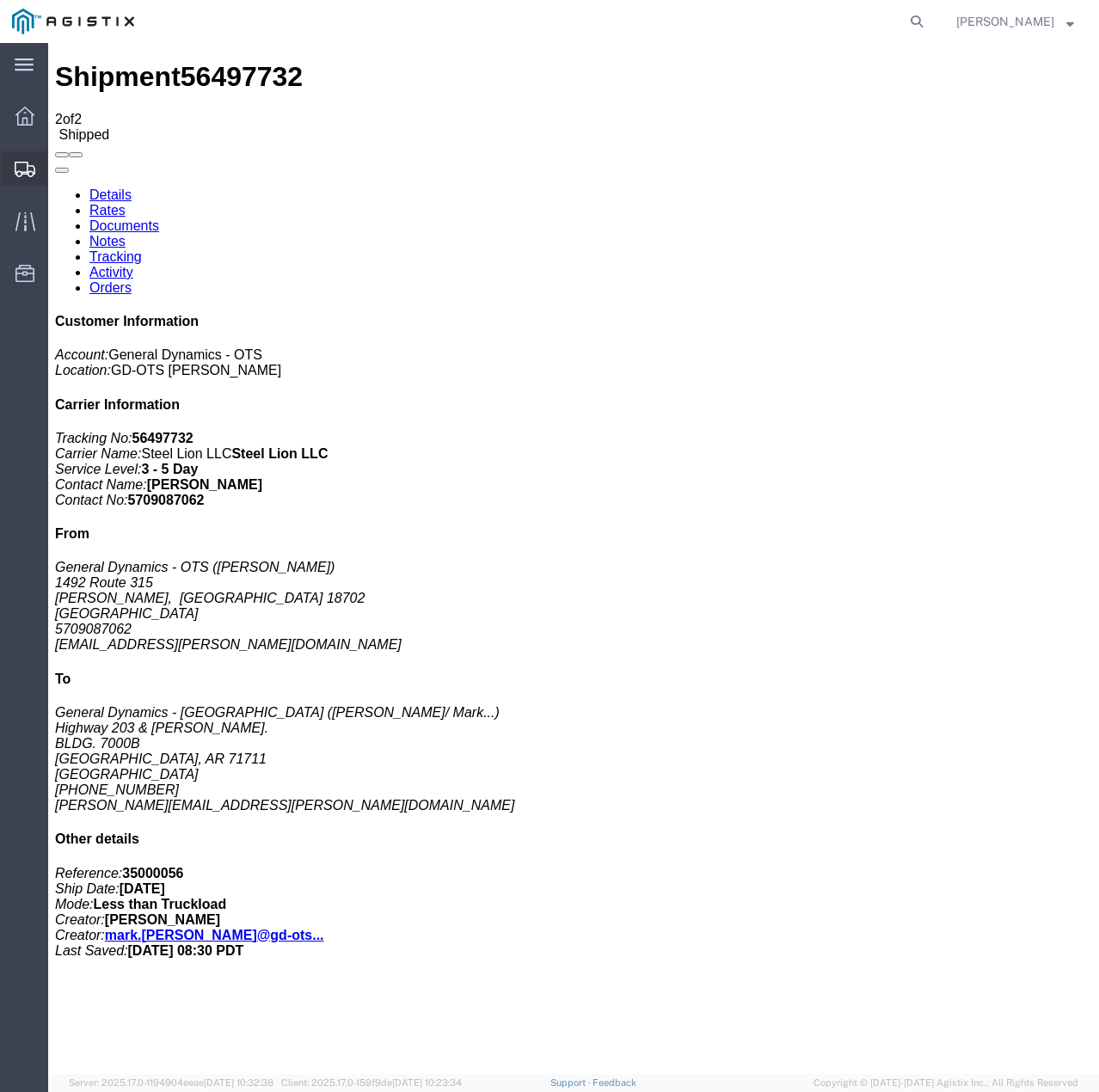
click at [22, 165] on icon at bounding box center [25, 170] width 21 height 16
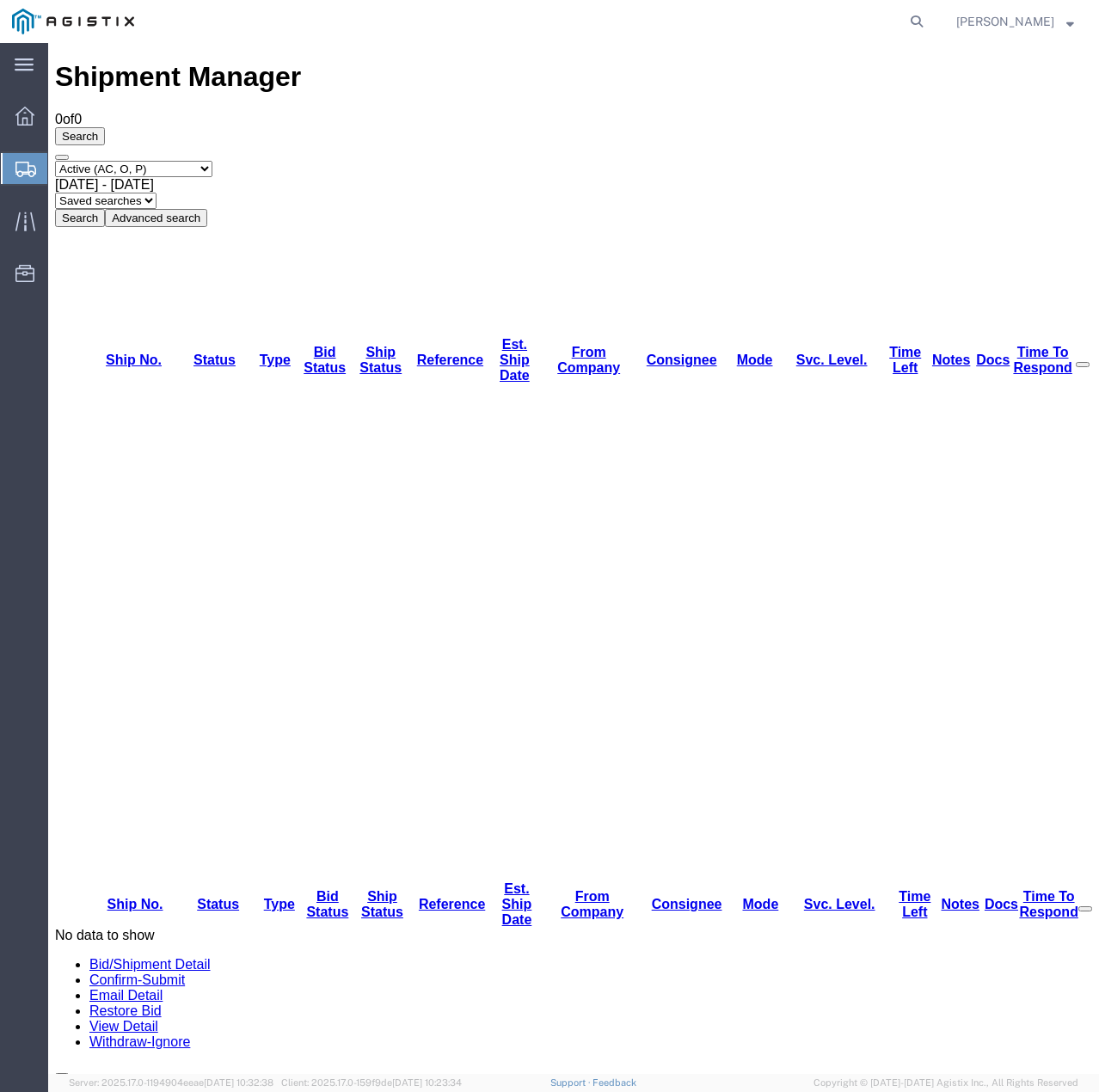
drag, startPoint x: 205, startPoint y: 117, endPoint x: 205, endPoint y: 128, distance: 11.0
click at [205, 161] on select "Select status Active (AC, O, P) All Approved Awaiting Confirmation (AC) Booked …" at bounding box center [134, 169] width 158 height 16
select select "ALL"
click at [55, 161] on select "Select status Active (AC, O, P) All Approved Awaiting Confirmation (AC) Booked …" at bounding box center [134, 169] width 158 height 16
click at [105, 209] on button "Search" at bounding box center [80, 217] width 50 height 18
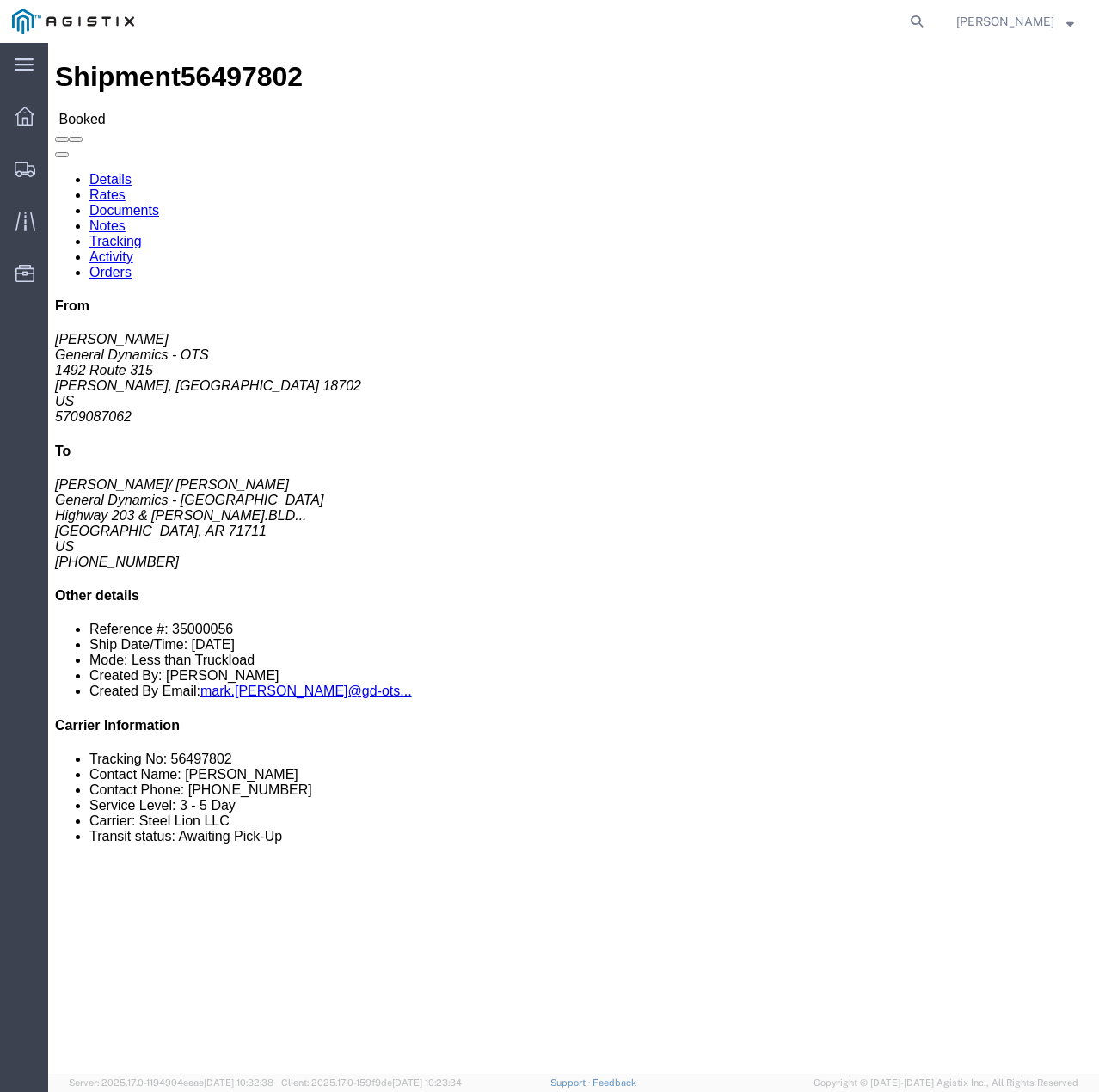
click link "Tracking"
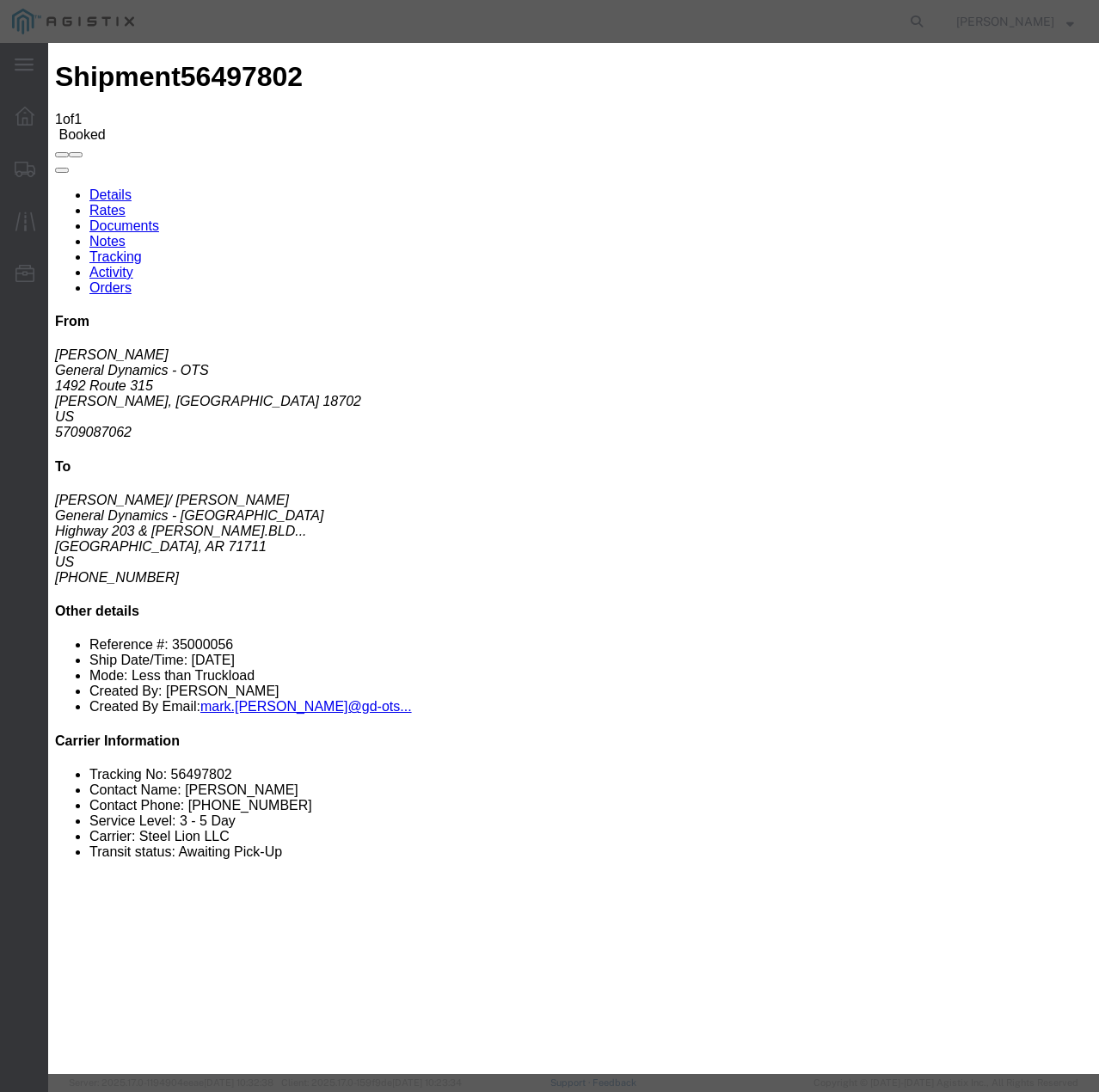
type input "[DATE]"
type input "12:00 PM"
select select "INTRANST"
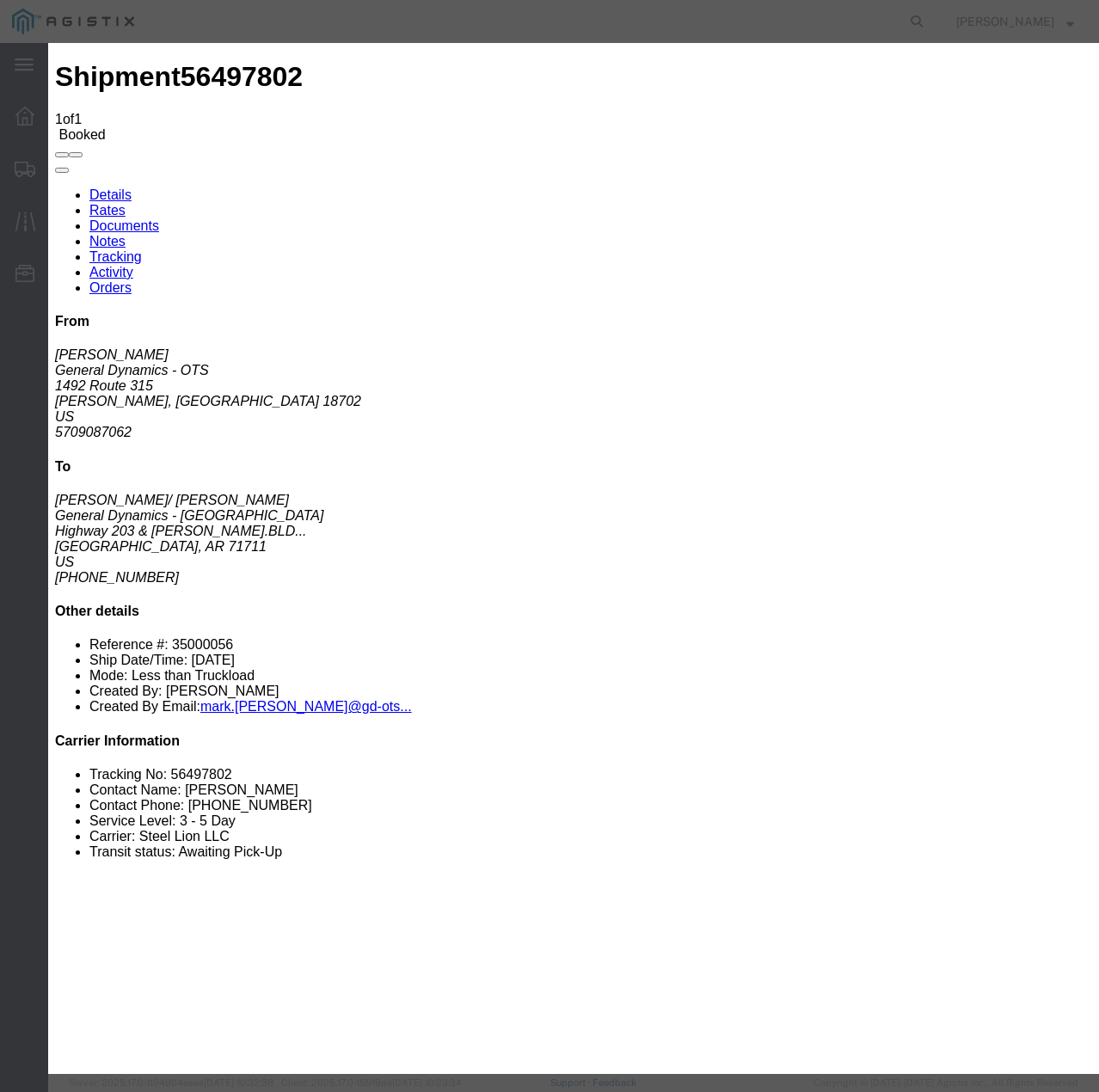
select select "22873"
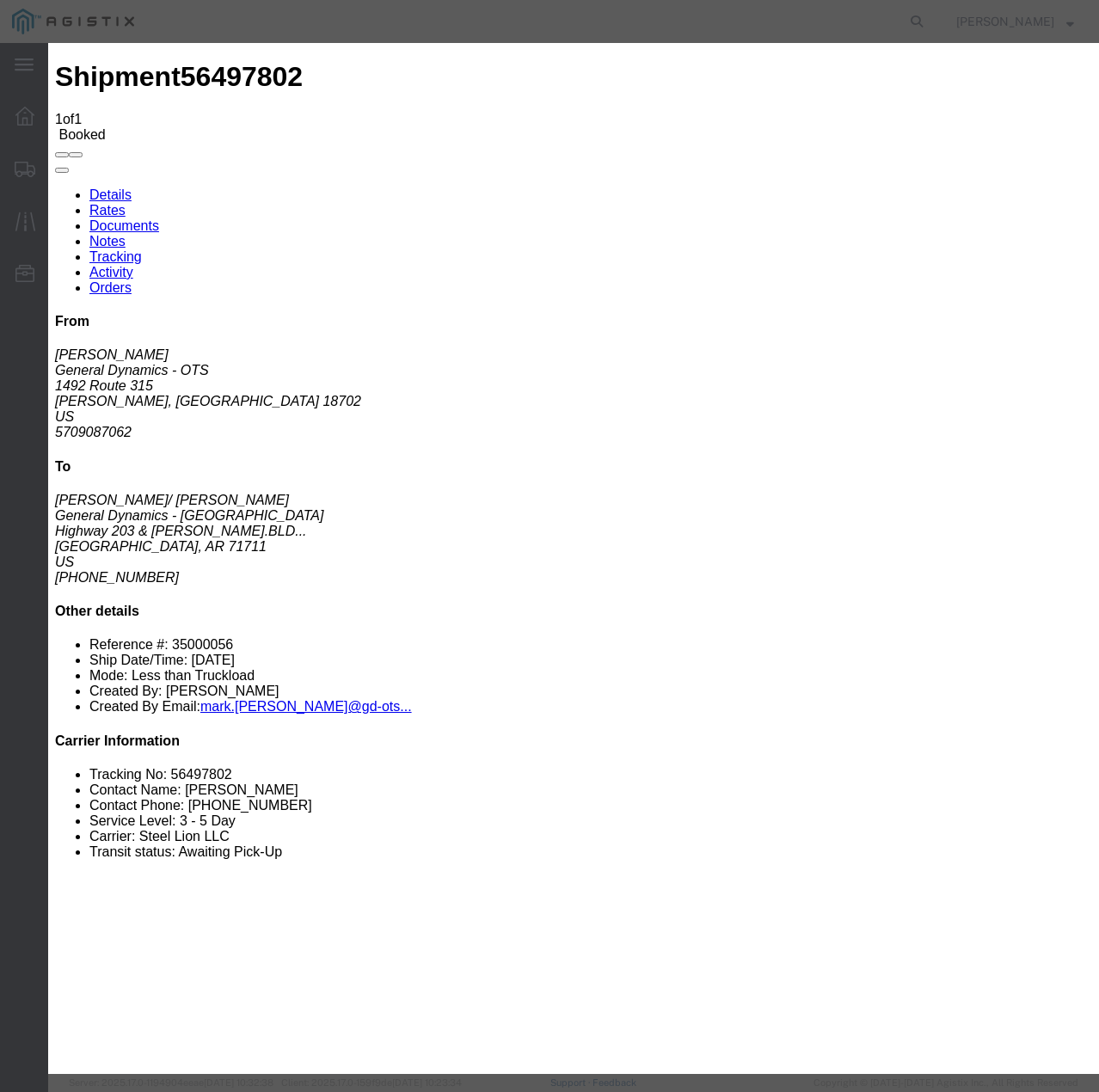
select select "TL"
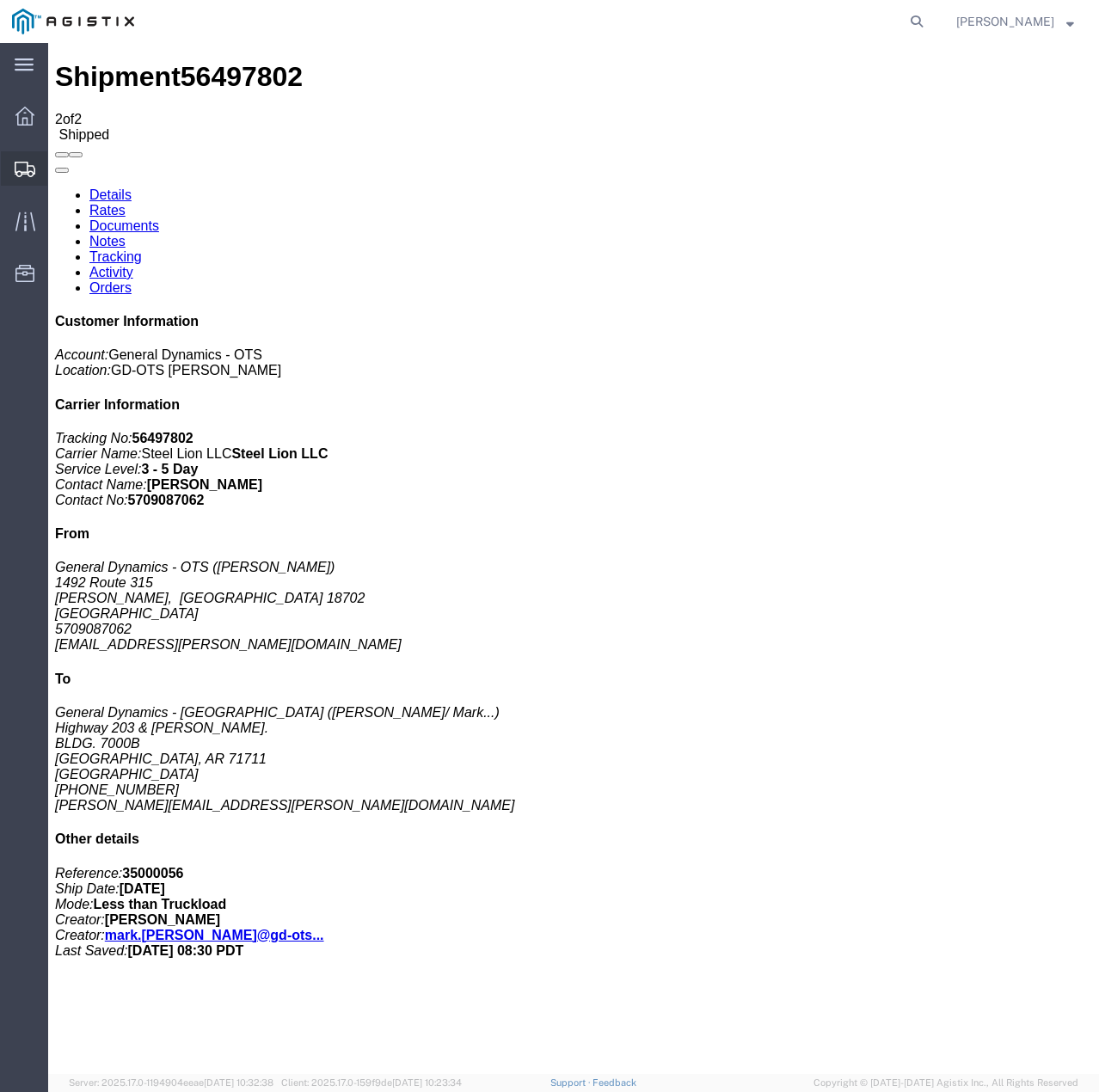
click at [28, 170] on icon at bounding box center [25, 170] width 21 height 16
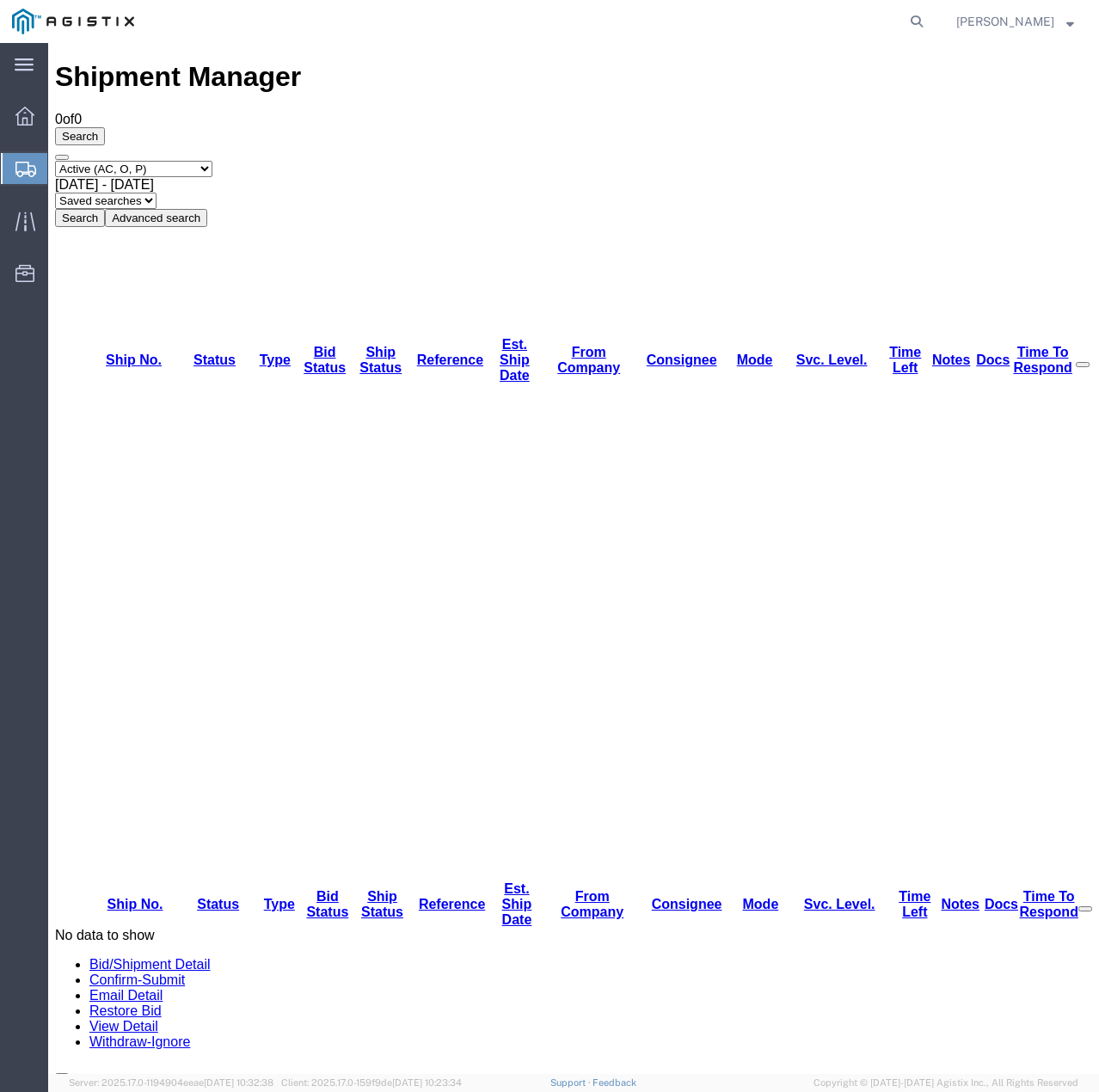
click at [150, 161] on select "Select status Active (AC, O, P) All Approved Awaiting Confirmation (AC) Booked …" at bounding box center [134, 169] width 158 height 16
select select "ALL"
click at [55, 161] on select "Select status Active (AC, O, P) All Approved Awaiting Confirmation (AC) Booked …" at bounding box center [134, 169] width 158 height 16
click at [105, 209] on button "Search" at bounding box center [80, 217] width 50 height 18
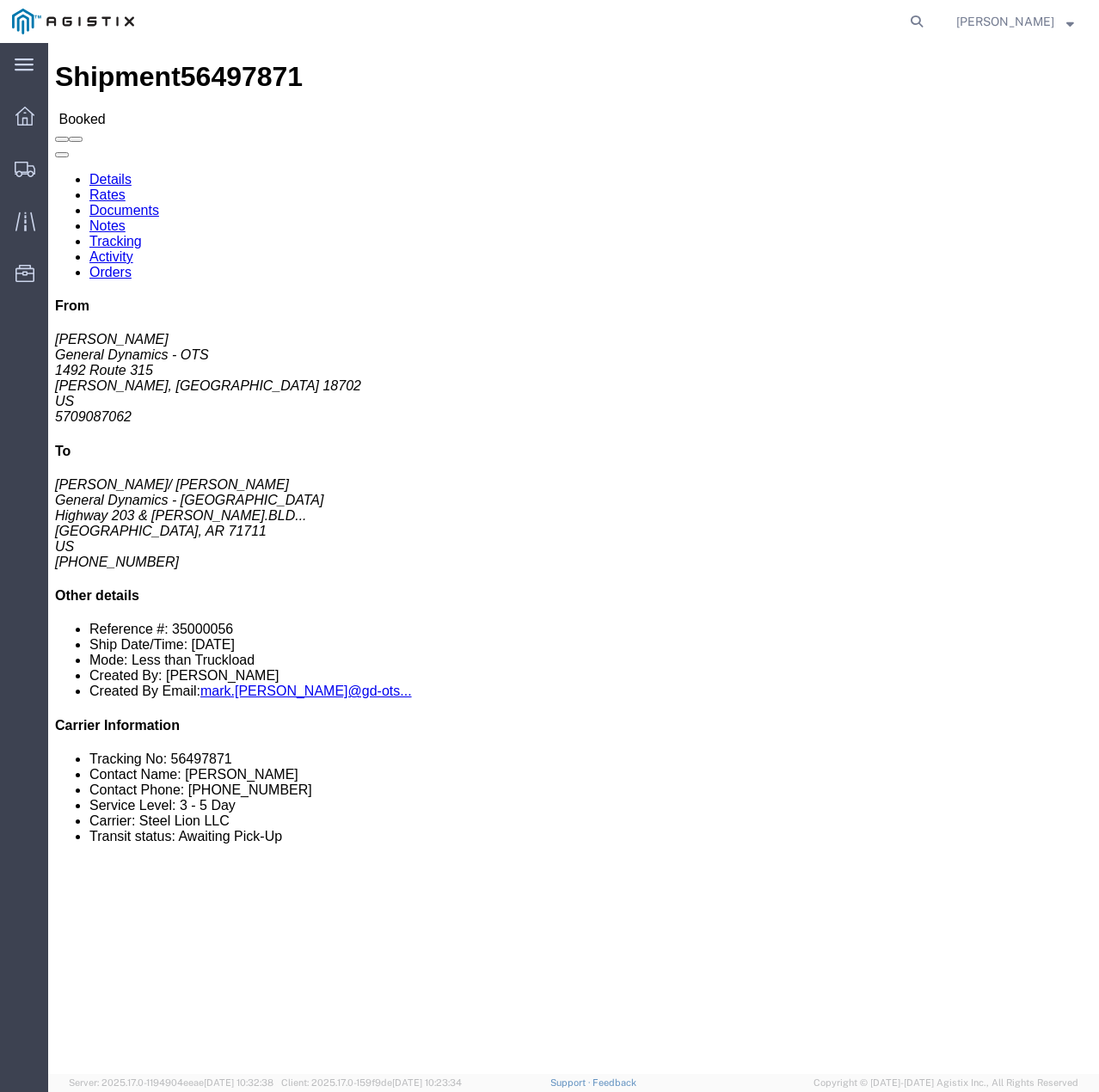
click link "Tracking"
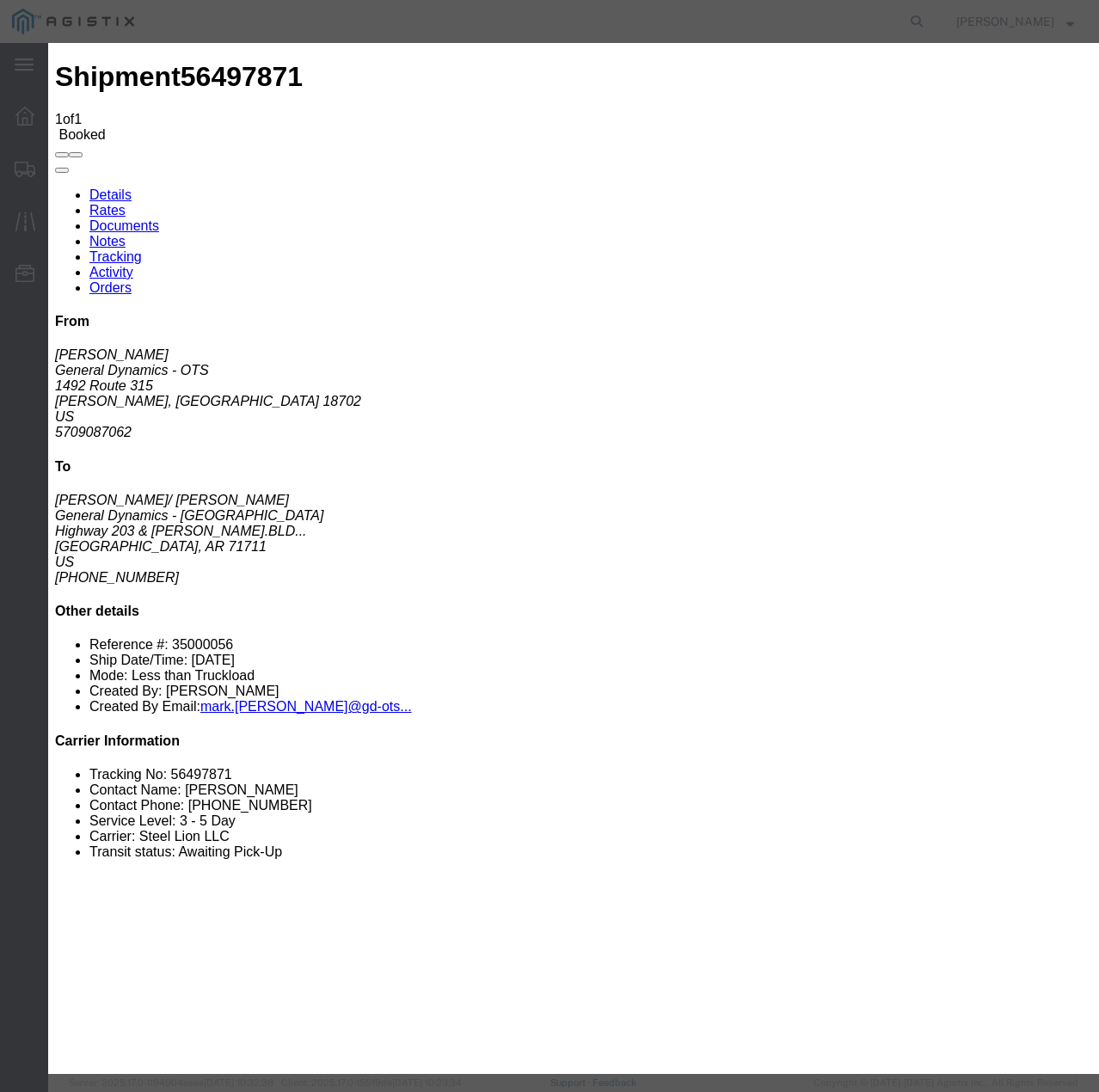
type input "[DATE]"
type input "12:00 PM"
select select "INTRANST"
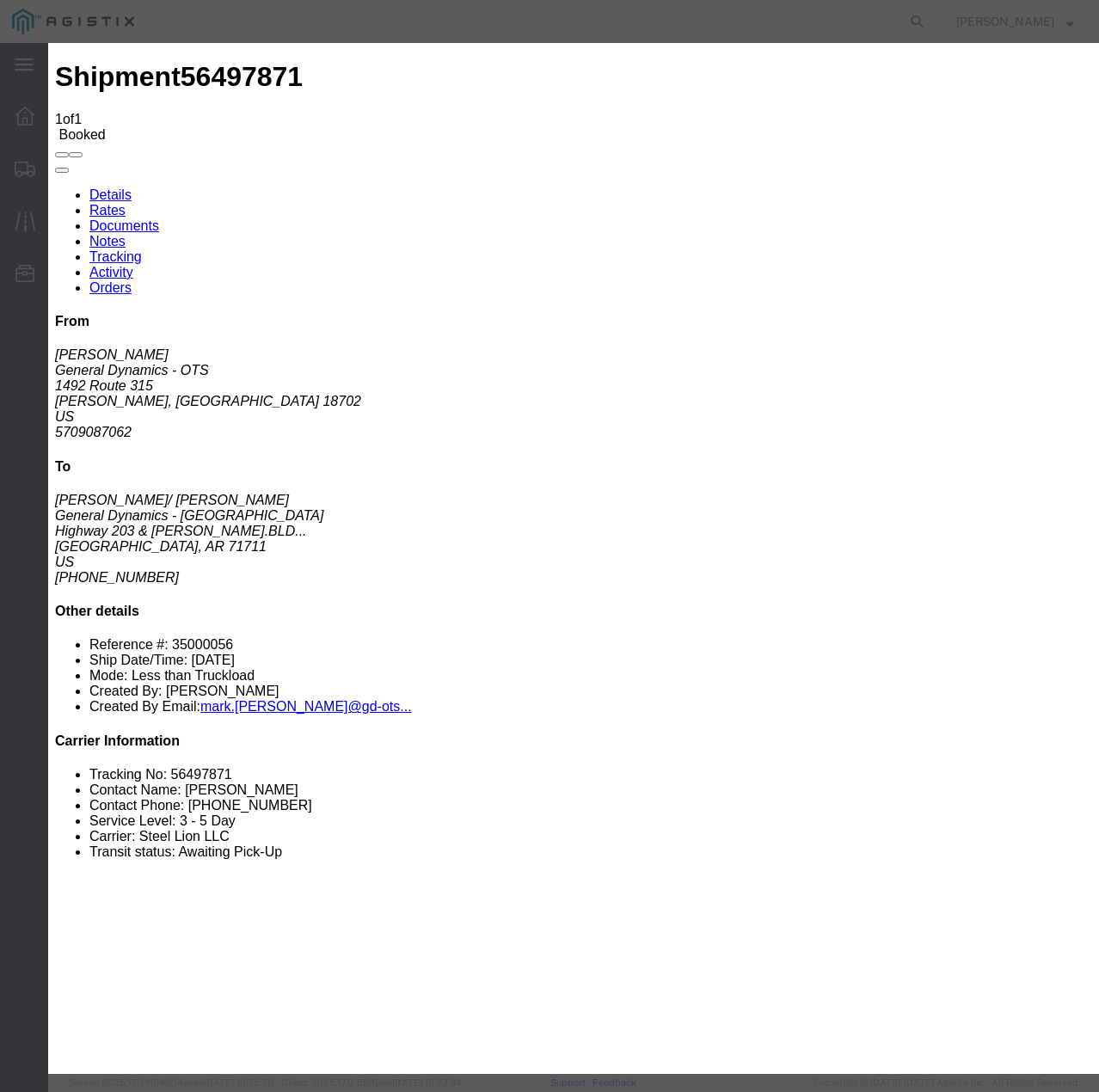
select select "22873"
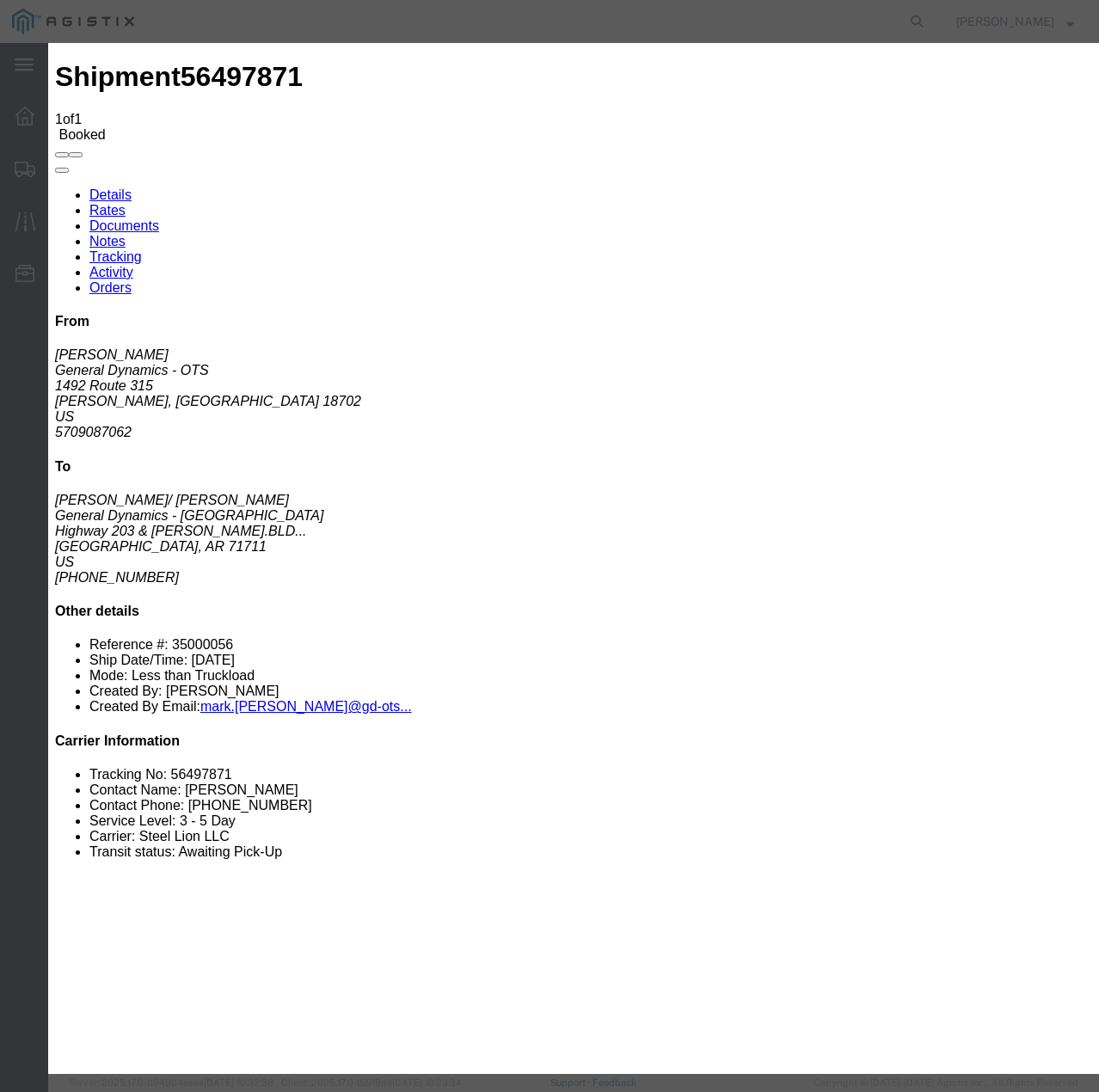
select select "TL"
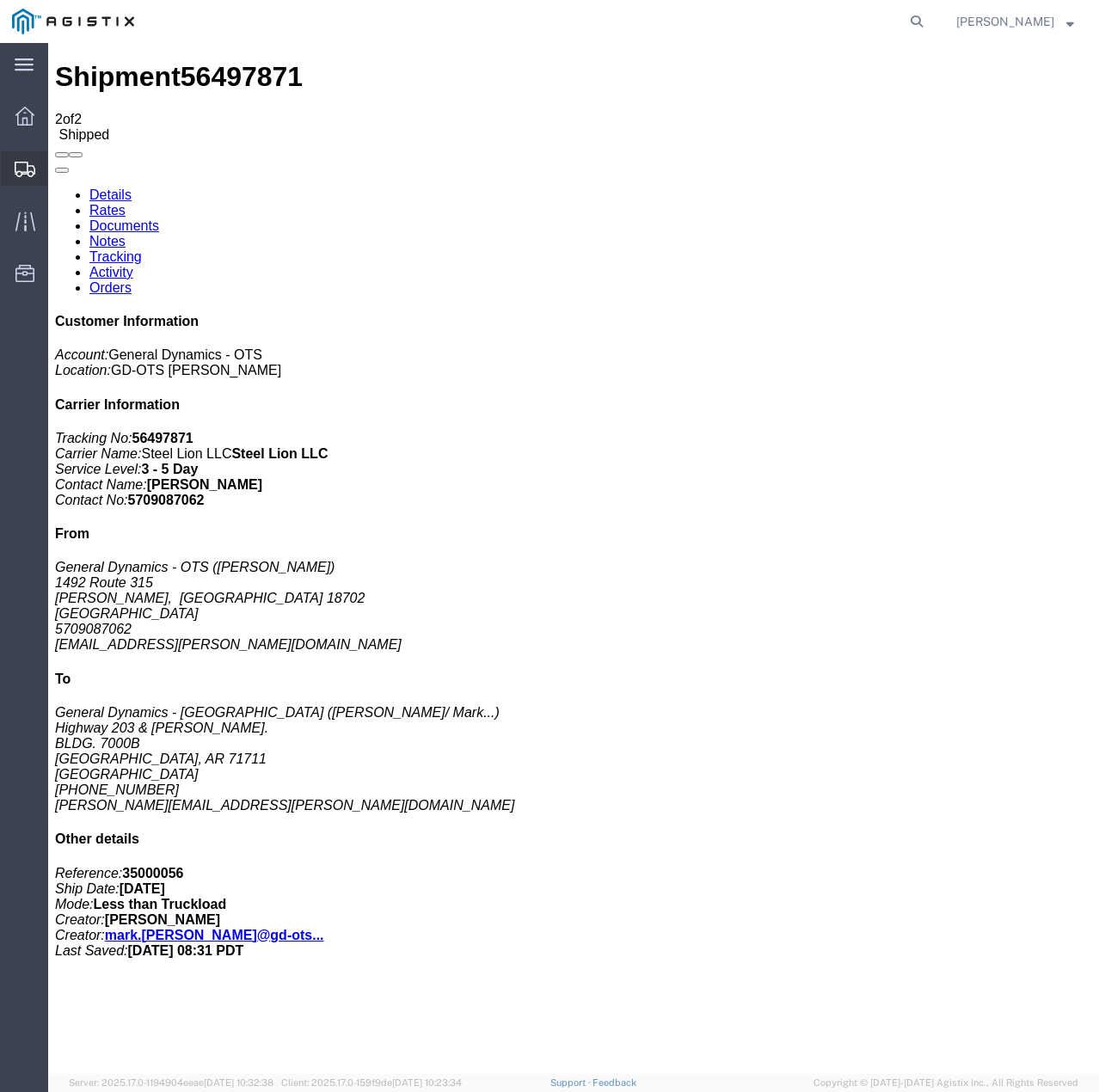
click at [14, 165] on div at bounding box center [25, 169] width 48 height 34
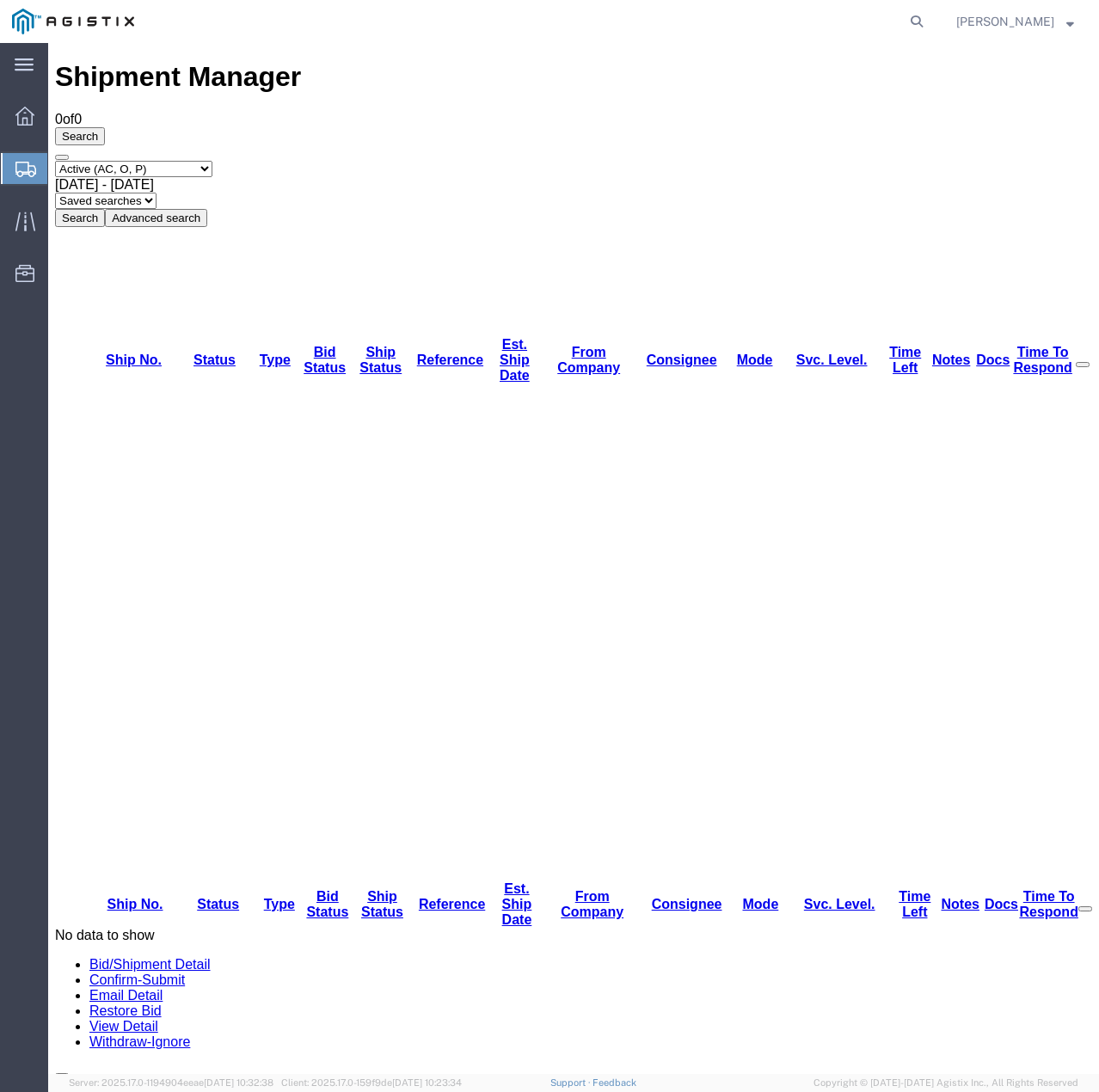
click at [201, 161] on select "Select status Active (AC, O, P) All Approved Awaiting Confirmation (AC) Booked …" at bounding box center [134, 169] width 158 height 16
select select "ALL"
click at [55, 161] on select "Select status Active (AC, O, P) All Approved Awaiting Confirmation (AC) Booked …" at bounding box center [134, 169] width 158 height 16
click at [105, 209] on button "Search" at bounding box center [80, 217] width 50 height 18
